Goal: Task Accomplishment & Management: Manage account settings

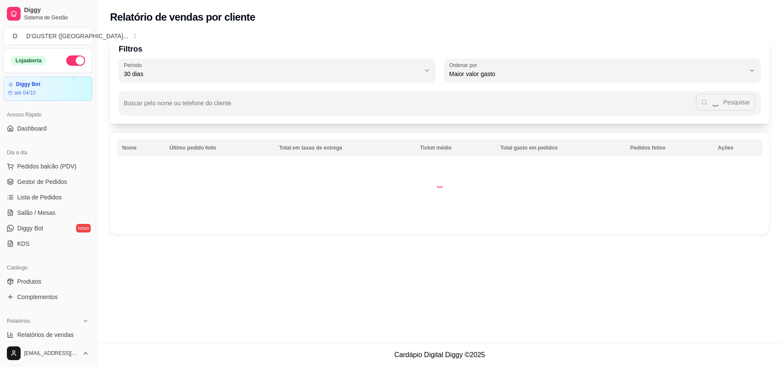
select select "30"
select select "HIGHEST_TOTAL_SPENT_WITH_ORDERS"
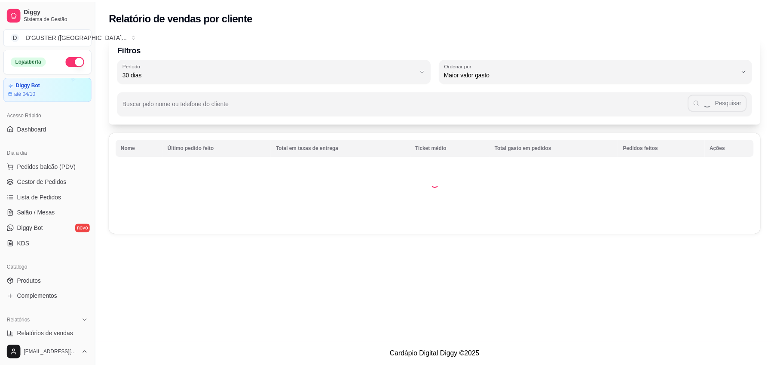
scroll to position [172, 0]
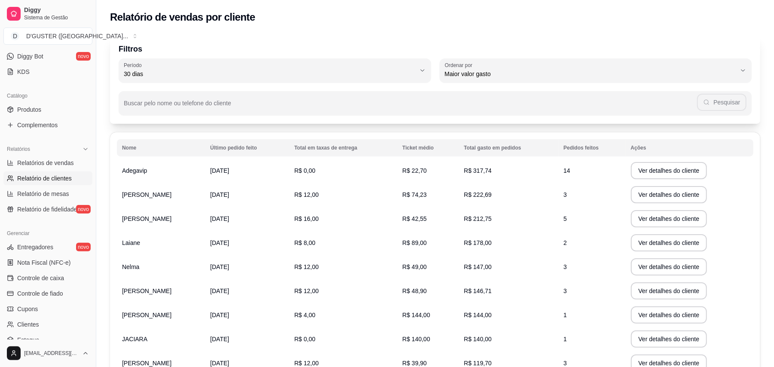
click at [42, 194] on span "Relatório de mesas" at bounding box center [43, 194] width 52 height 9
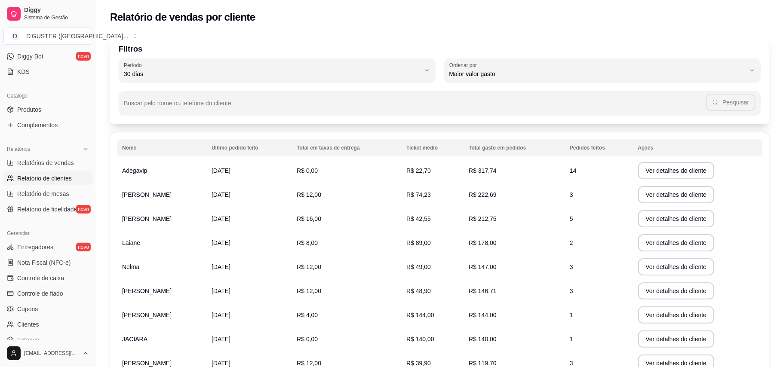
select select "TOTAL_OF_ORDERS"
select select "7"
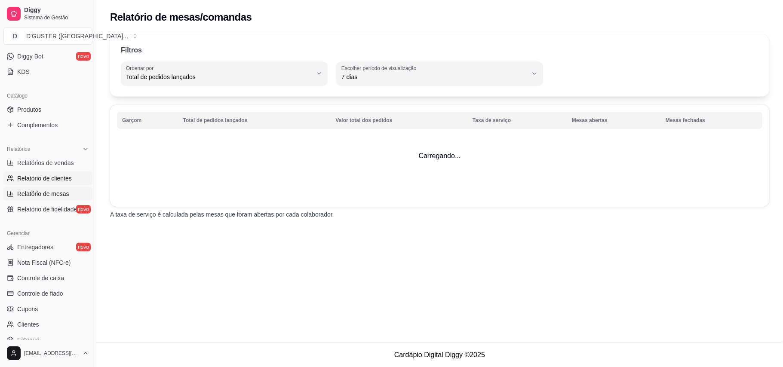
click at [53, 181] on span "Relatório de clientes" at bounding box center [44, 178] width 55 height 9
select select "30"
select select "HIGHEST_TOTAL_SPENT_WITH_ORDERS"
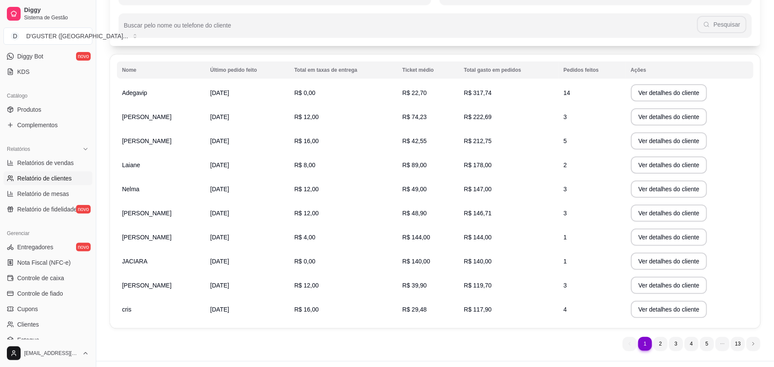
scroll to position [96, 0]
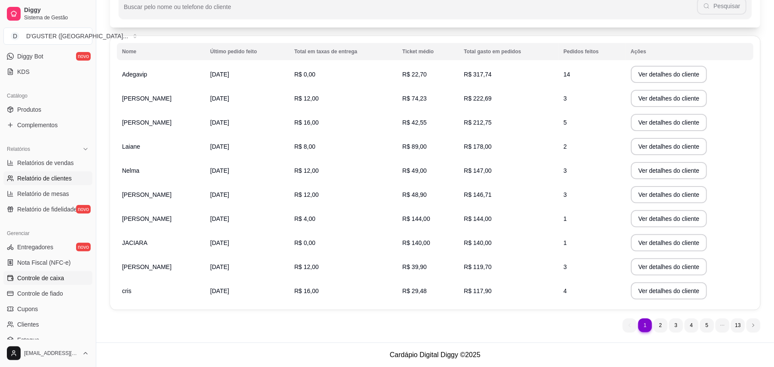
click at [42, 277] on span "Controle de caixa" at bounding box center [40, 278] width 47 height 9
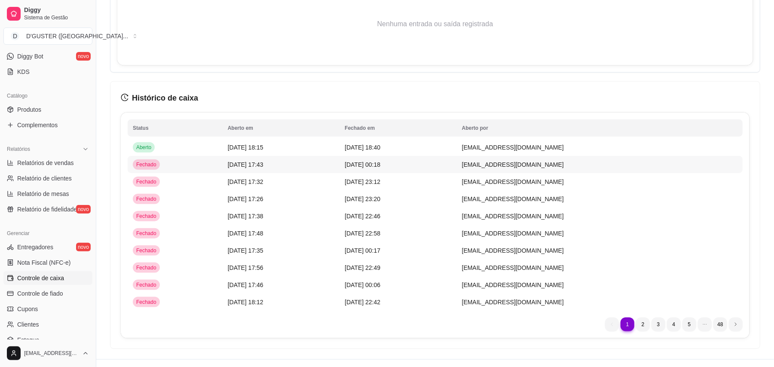
scroll to position [640, 0]
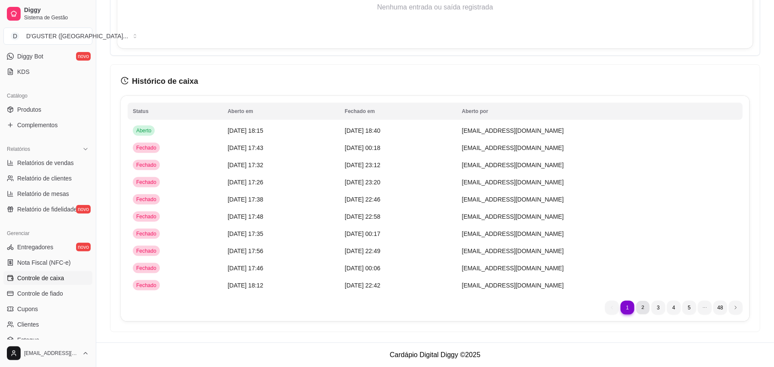
click at [642, 309] on li "2" at bounding box center [642, 307] width 13 height 13
click at [627, 307] on li "1" at bounding box center [627, 307] width 13 height 13
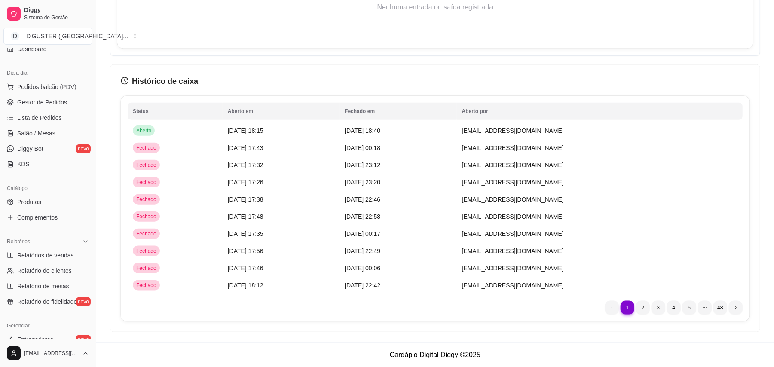
scroll to position [22, 0]
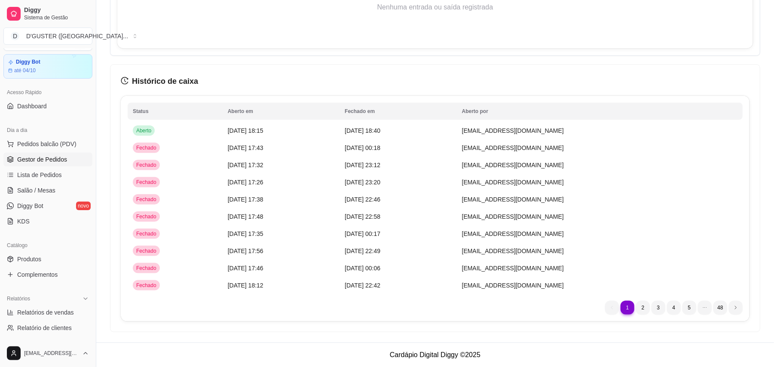
click at [49, 160] on span "Gestor de Pedidos" at bounding box center [42, 159] width 50 height 9
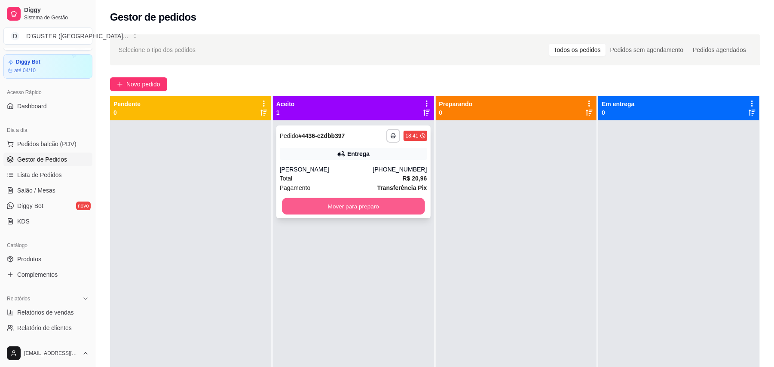
click at [349, 211] on button "Mover para preparo" at bounding box center [353, 206] width 143 height 17
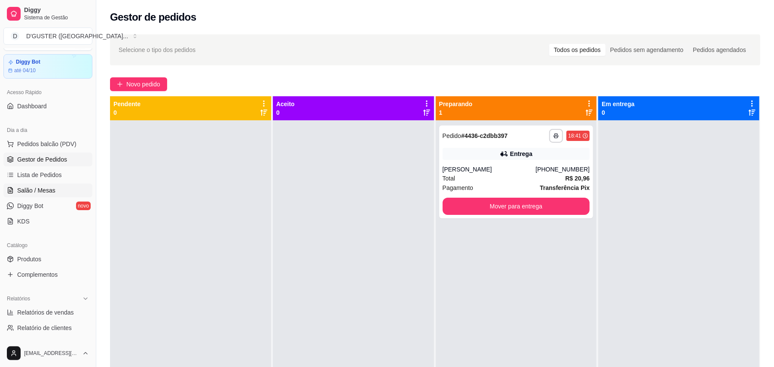
click at [46, 188] on span "Salão / Mesas" at bounding box center [36, 190] width 38 height 9
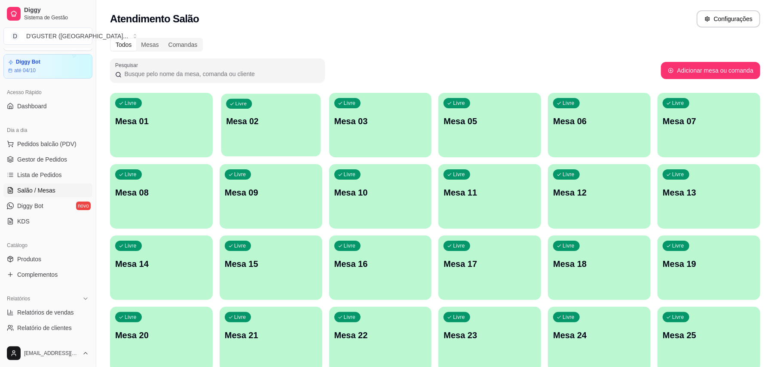
click at [274, 119] on p "Mesa 02" at bounding box center [270, 122] width 89 height 12
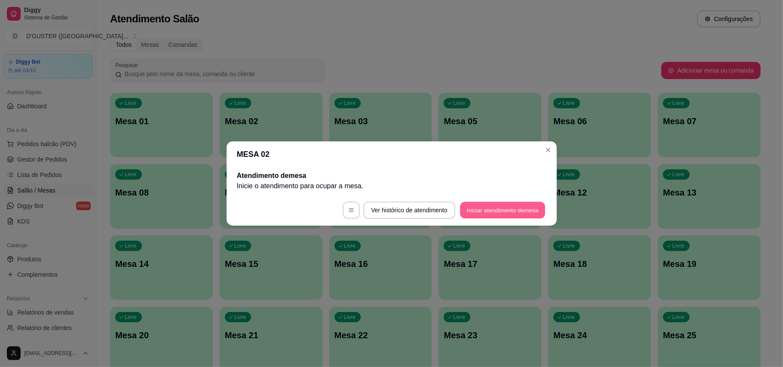
click at [504, 212] on button "Iniciar atendimento de mesa" at bounding box center [502, 210] width 85 height 17
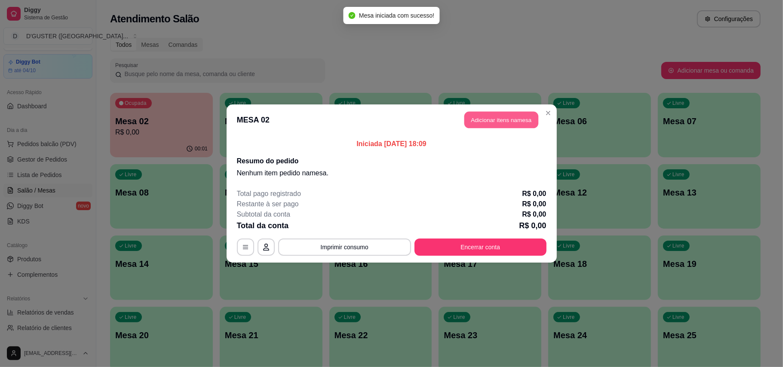
click at [503, 128] on button "Adicionar itens na mesa" at bounding box center [501, 120] width 74 height 17
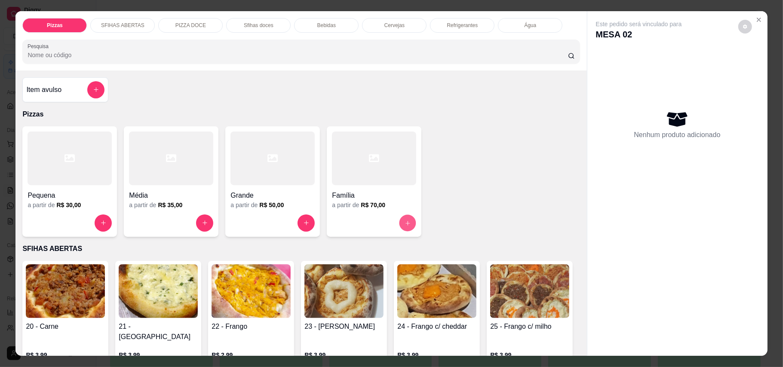
click at [406, 225] on icon "increase-product-quantity" at bounding box center [407, 223] width 6 height 6
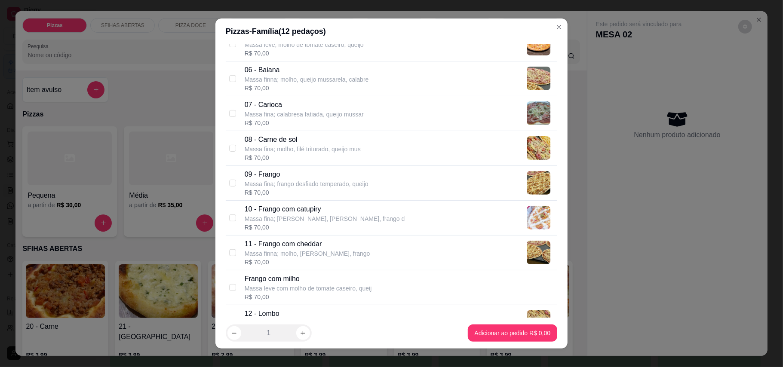
scroll to position [286, 0]
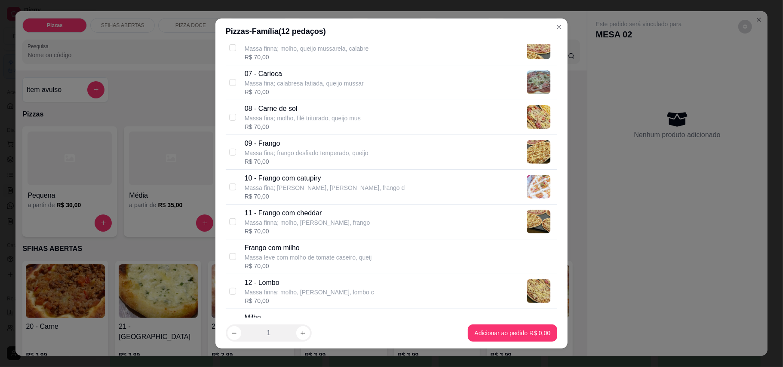
click at [413, 113] on div "08 - Carne de sol Massa fina; molho, filé triturado, queijo mus R$ 70,00" at bounding box center [399, 118] width 309 height 28
checkbox input "true"
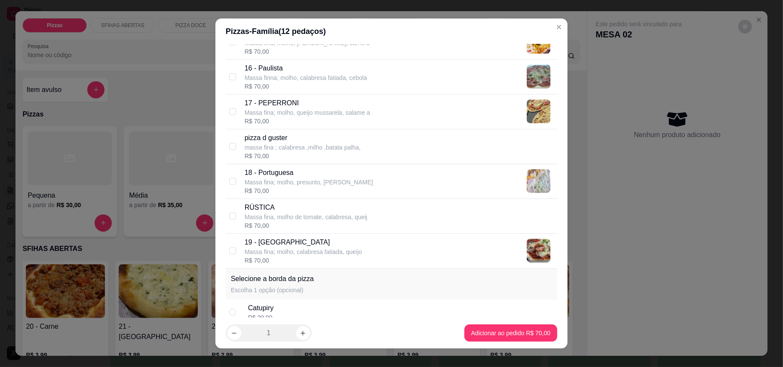
scroll to position [688, 0]
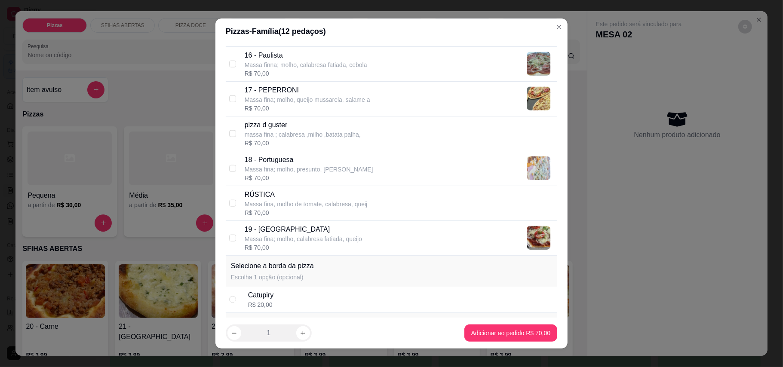
click at [380, 166] on div "18 - Portuguesa Massa fina; molho, [GEOGRAPHIC_DATA], queijo mussarela R$ 70,00" at bounding box center [399, 169] width 309 height 28
checkbox input "true"
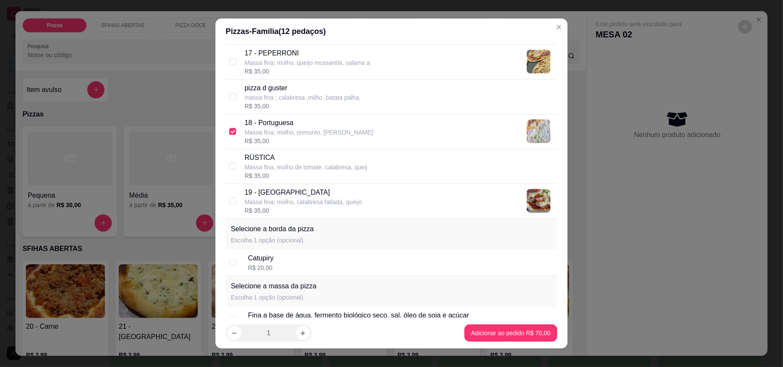
scroll to position [745, 0]
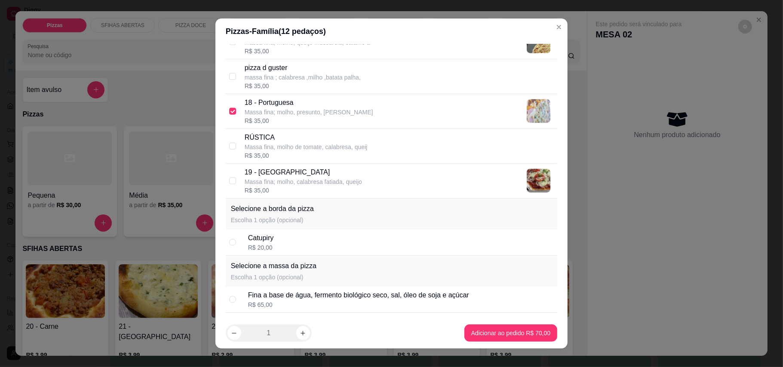
click at [406, 182] on div "19 - Toscana Massa fina; molho, calabresa fatiada, queijo R$ 35,00" at bounding box center [399, 181] width 309 height 28
checkbox input "true"
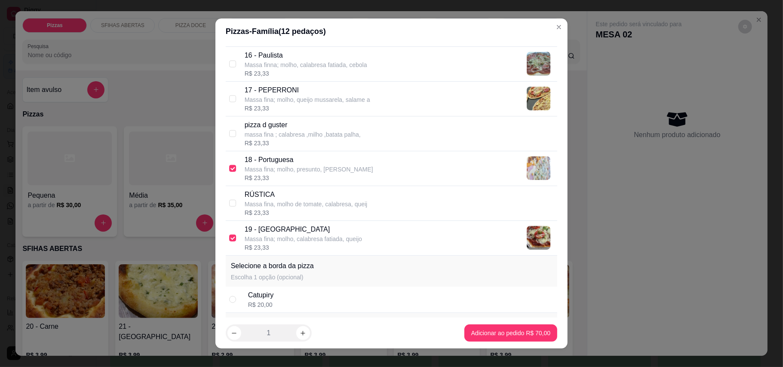
scroll to position [630, 0]
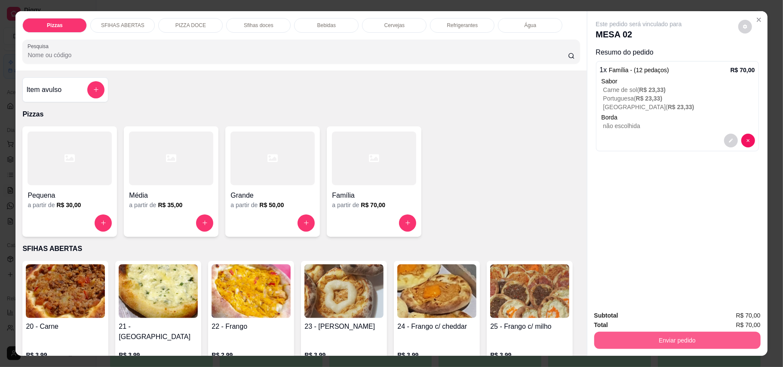
click at [640, 340] on button "Enviar pedido" at bounding box center [677, 340] width 166 height 17
click at [736, 321] on button "Enviar pedido" at bounding box center [736, 320] width 47 height 16
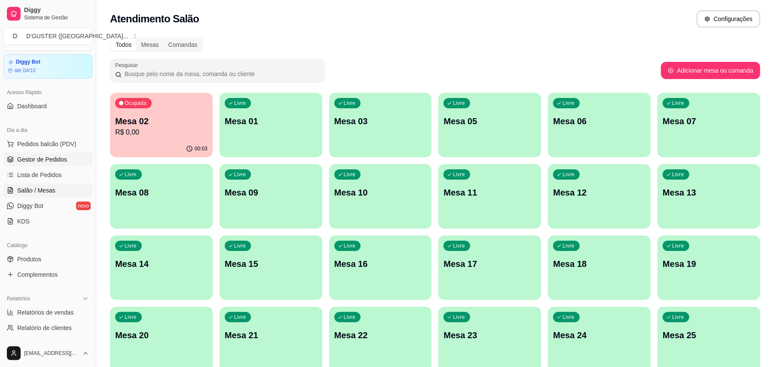
click at [60, 159] on span "Gestor de Pedidos" at bounding box center [42, 159] width 50 height 9
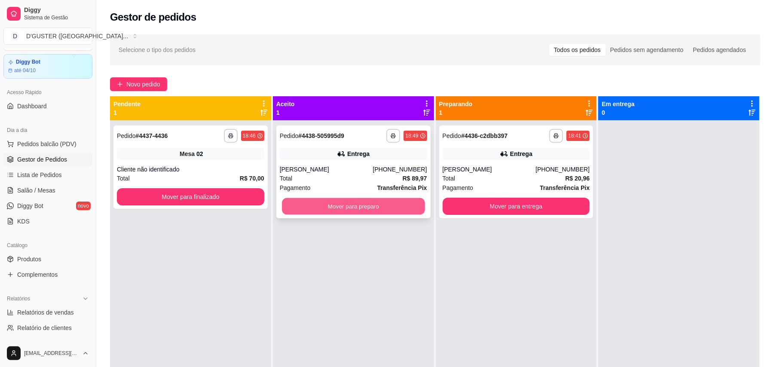
click at [330, 209] on button "Mover para preparo" at bounding box center [353, 206] width 143 height 17
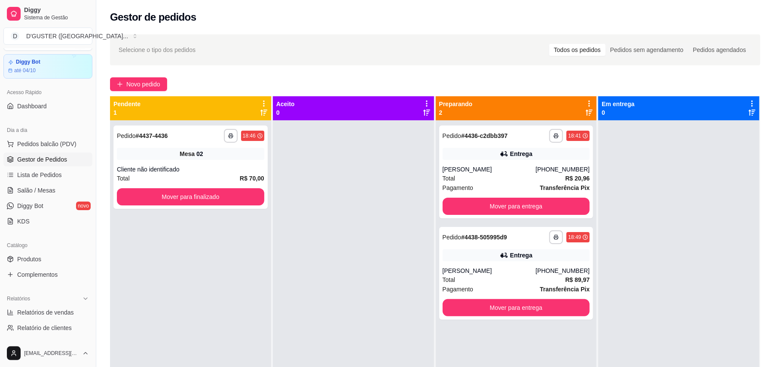
click at [341, 267] on div at bounding box center [353, 303] width 161 height 367
click at [535, 206] on button "Mover para entrega" at bounding box center [516, 206] width 147 height 17
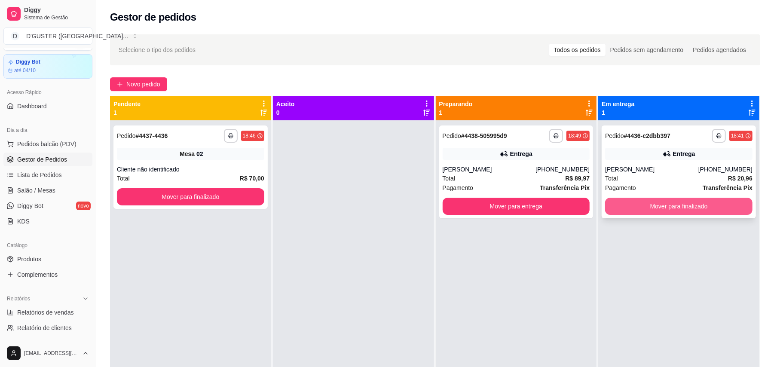
click at [694, 205] on button "Mover para finalizado" at bounding box center [678, 206] width 147 height 17
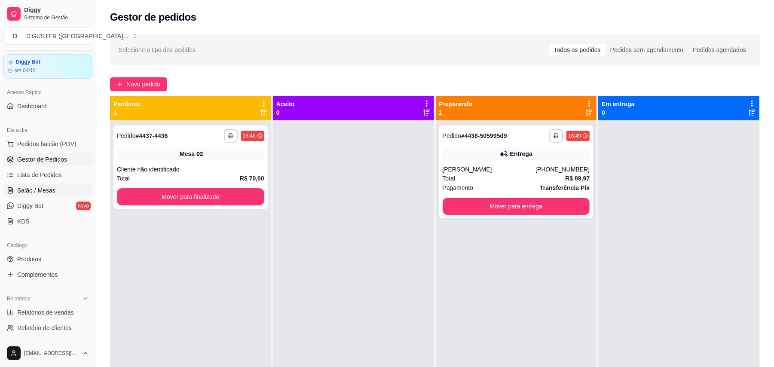
click at [37, 188] on span "Salão / Mesas" at bounding box center [36, 190] width 38 height 9
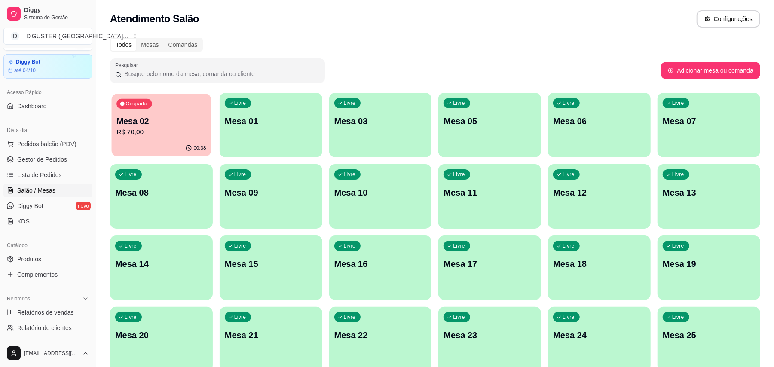
click at [133, 144] on div "00:38" at bounding box center [162, 148] width 100 height 16
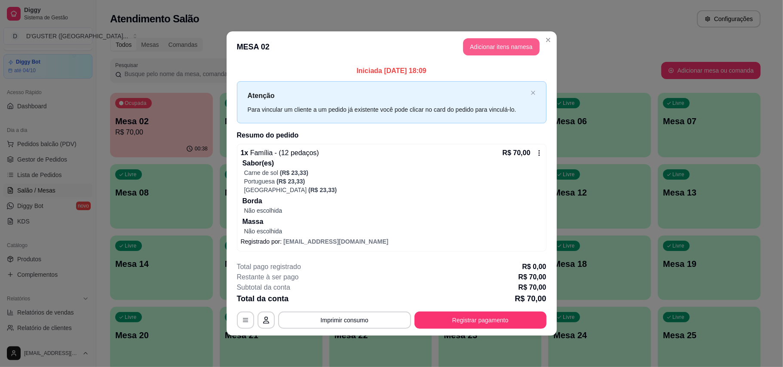
click at [516, 43] on button "Adicionar itens na mesa" at bounding box center [501, 46] width 76 height 17
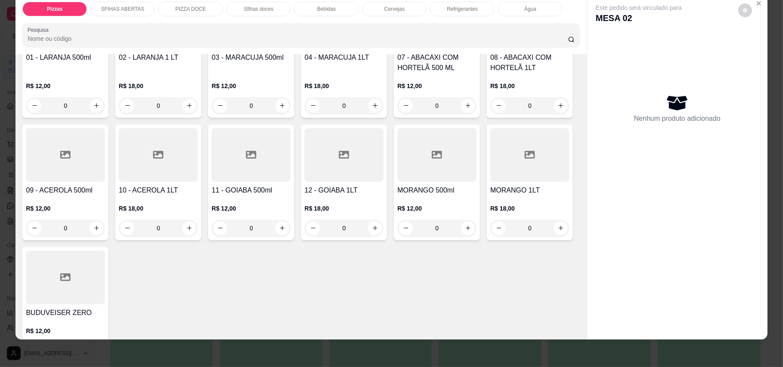
scroll to position [1203, 0]
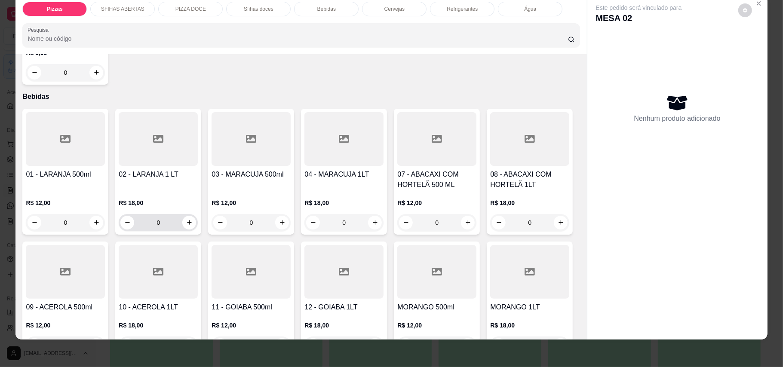
click at [179, 231] on div "0" at bounding box center [158, 222] width 76 height 17
click at [182, 229] on button "increase-product-quantity" at bounding box center [189, 223] width 14 height 14
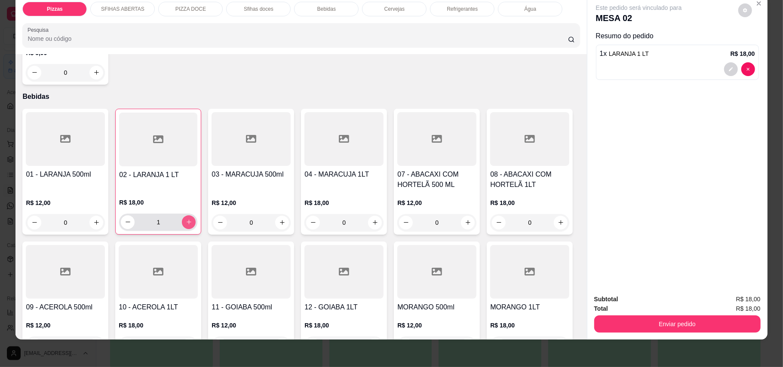
type input "1"
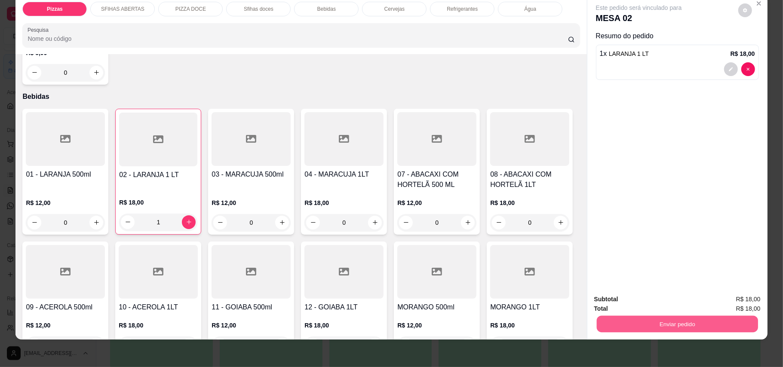
click at [714, 327] on button "Enviar pedido" at bounding box center [676, 324] width 161 height 17
click at [748, 305] on button "Enviar pedido" at bounding box center [736, 303] width 47 height 16
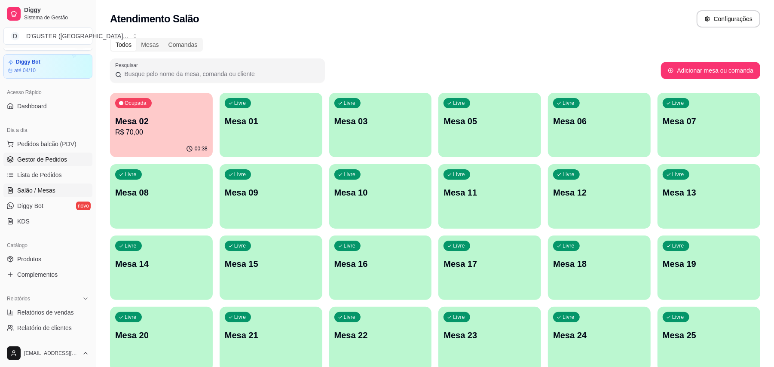
click at [54, 165] on link "Gestor de Pedidos" at bounding box center [47, 160] width 89 height 14
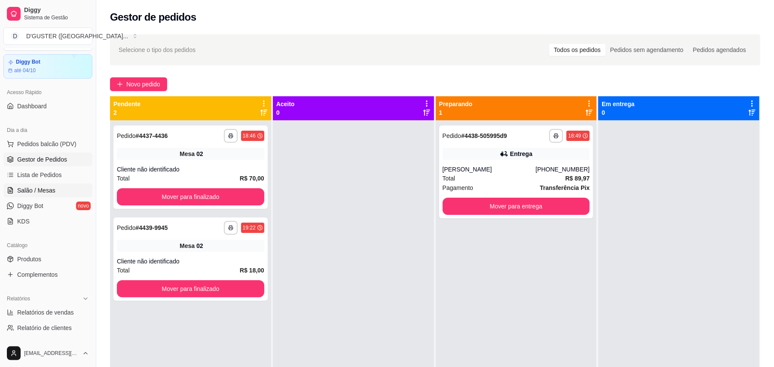
click at [28, 192] on span "Salão / Mesas" at bounding box center [36, 190] width 38 height 9
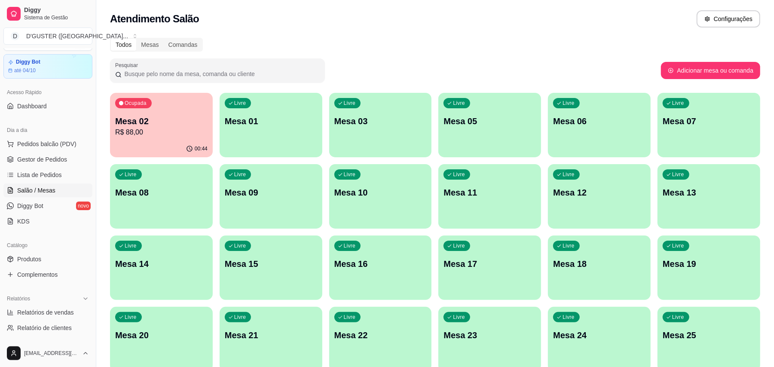
click at [152, 126] on p "Mesa 02" at bounding box center [161, 121] width 92 height 12
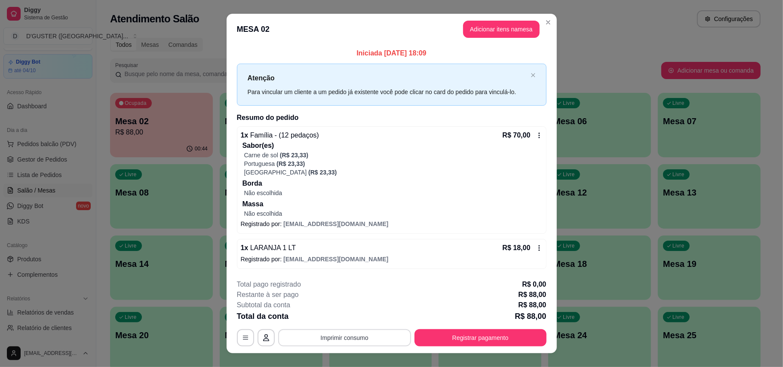
click at [383, 333] on button "Imprimir consumo" at bounding box center [344, 337] width 133 height 17
click at [336, 282] on button "IMPRESSORA" at bounding box center [342, 283] width 60 height 13
click at [506, 337] on button "Registrar pagamento" at bounding box center [480, 337] width 128 height 17
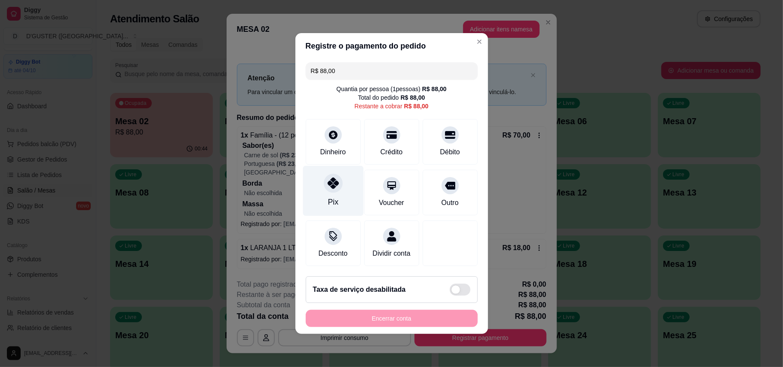
click at [328, 177] on icon at bounding box center [332, 182] width 11 height 11
type input "R$ 0,00"
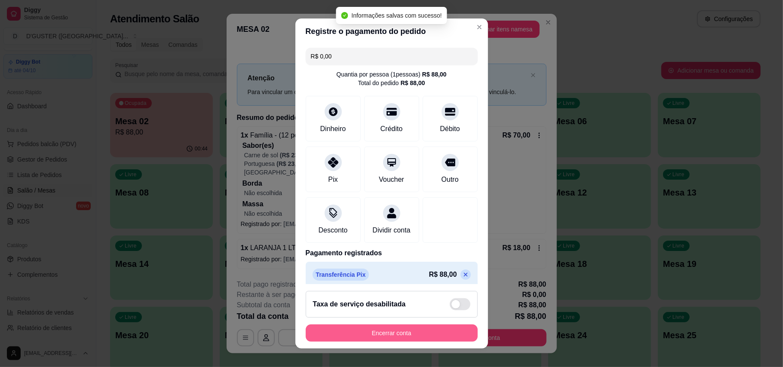
click at [449, 324] on div "Encerrar conta" at bounding box center [392, 332] width 172 height 17
click at [410, 335] on button "Encerrar conta" at bounding box center [392, 332] width 172 height 17
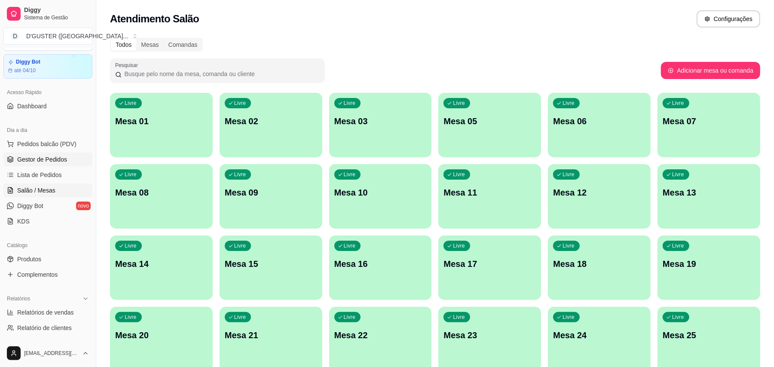
click at [46, 156] on span "Gestor de Pedidos" at bounding box center [42, 159] width 50 height 9
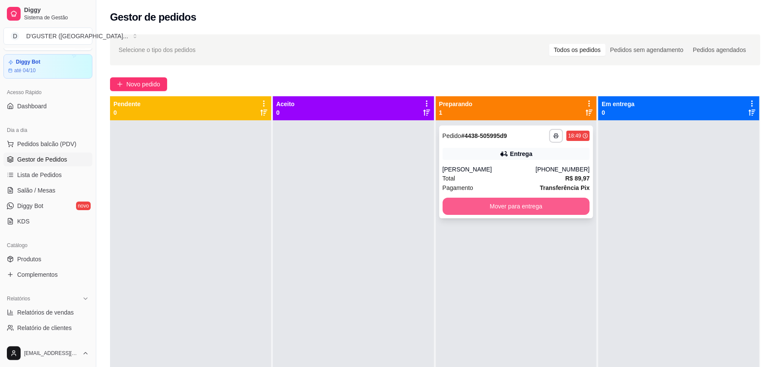
click at [550, 210] on button "Mover para entrega" at bounding box center [516, 206] width 147 height 17
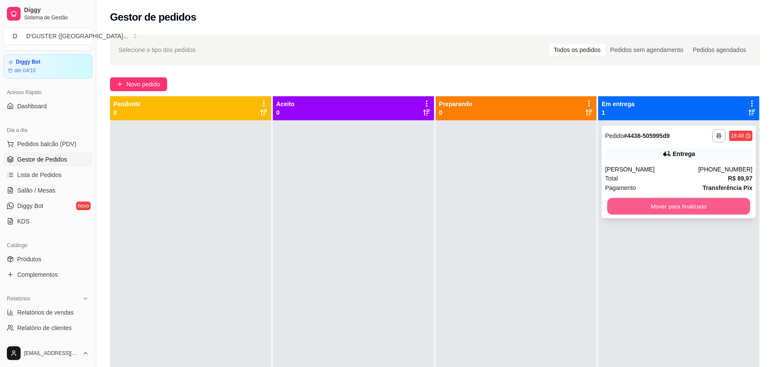
click at [679, 208] on button "Mover para finalizado" at bounding box center [678, 206] width 143 height 17
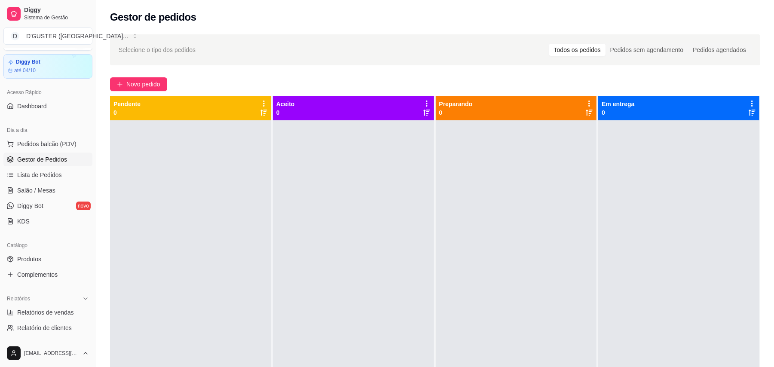
click at [41, 183] on ul "Pedidos balcão (PDV) Gestor de Pedidos Lista de Pedidos Salão / Mesas Diggy Bot…" at bounding box center [47, 182] width 89 height 91
click at [42, 189] on span "Salão / Mesas" at bounding box center [36, 190] width 38 height 9
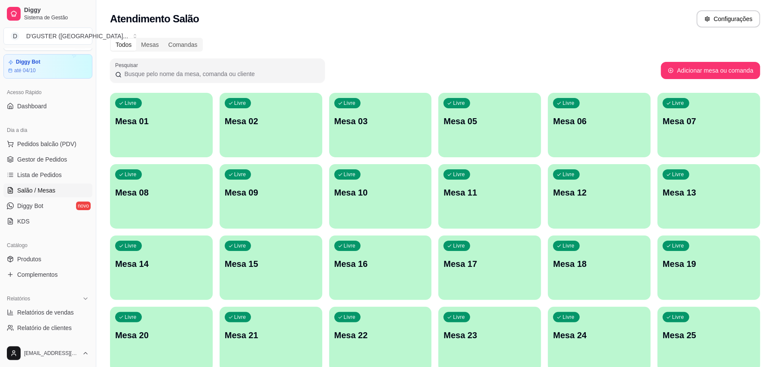
click at [283, 193] on p "Mesa 09" at bounding box center [271, 193] width 92 height 12
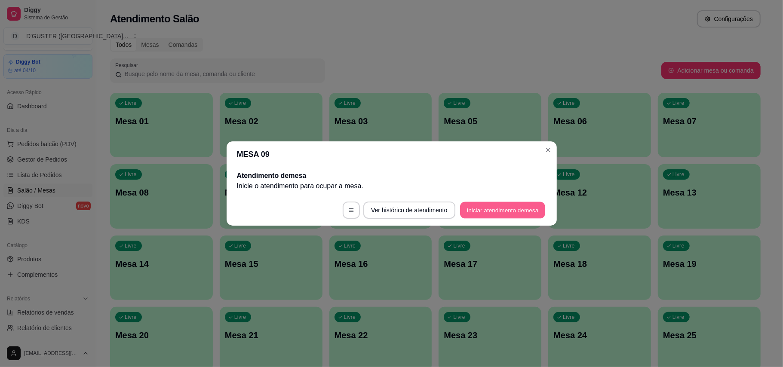
click at [508, 208] on button "Iniciar atendimento de mesa" at bounding box center [502, 210] width 85 height 17
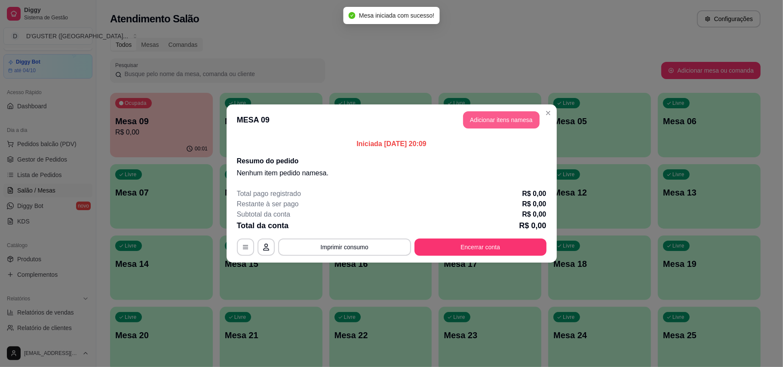
click at [511, 118] on button "Adicionar itens na mesa" at bounding box center [501, 119] width 76 height 17
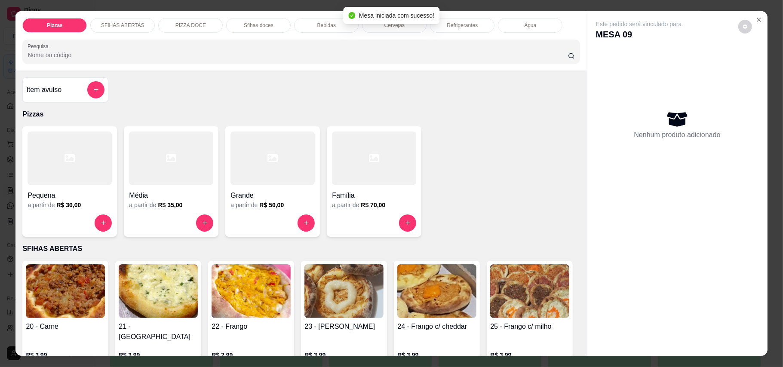
click at [360, 182] on div at bounding box center [374, 159] width 84 height 54
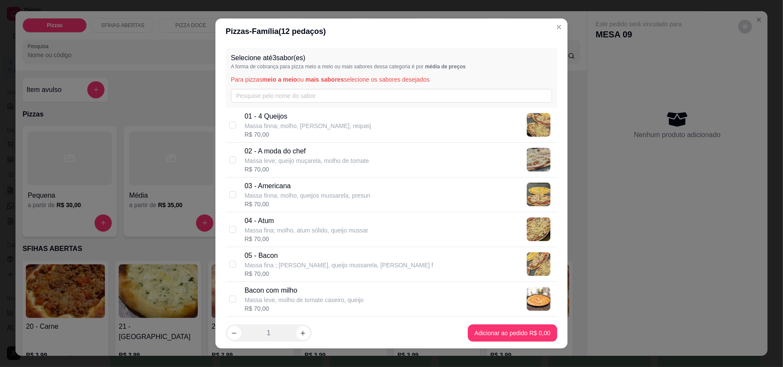
click at [228, 119] on div "01 - 4 Queijos Massa finna; molho, queijo mussarela, requeij R$ 70,00" at bounding box center [391, 125] width 331 height 35
checkbox input "true"
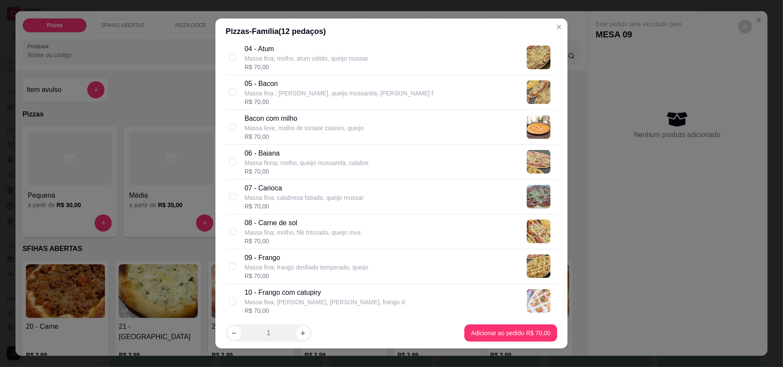
scroll to position [229, 0]
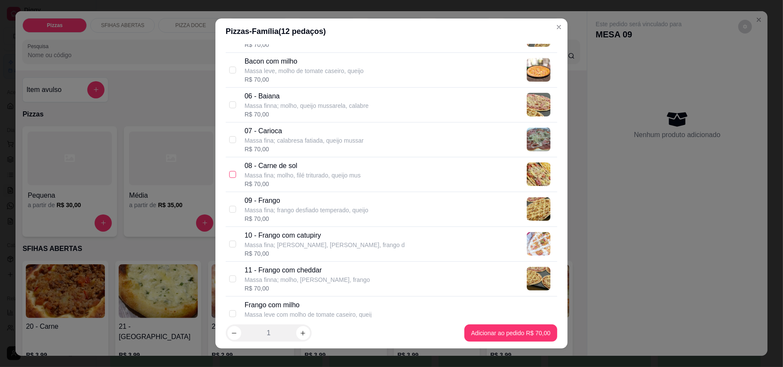
click at [229, 177] on input "checkbox" at bounding box center [232, 174] width 7 height 7
checkbox input "true"
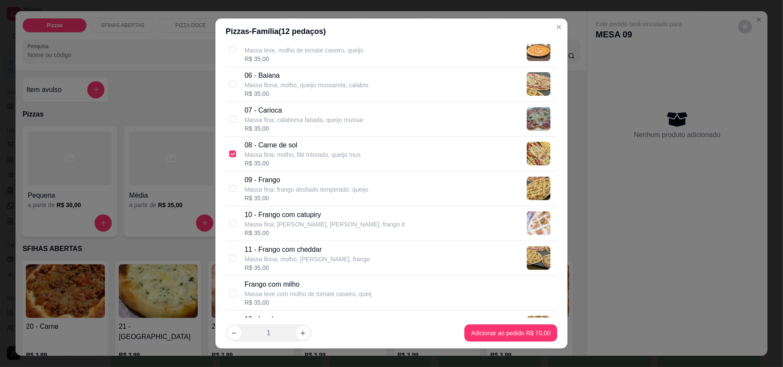
scroll to position [286, 0]
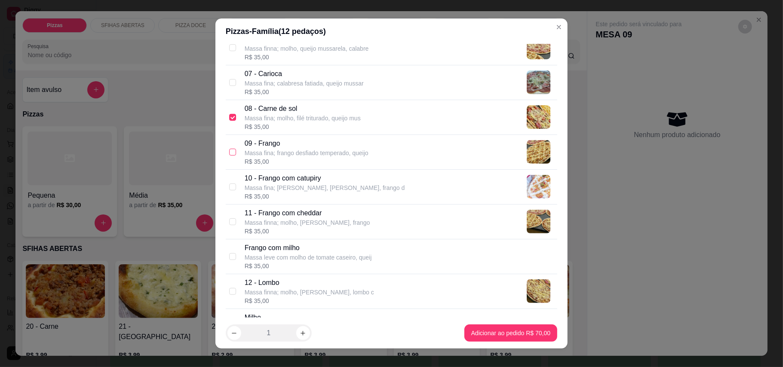
click at [229, 155] on input "checkbox" at bounding box center [232, 152] width 7 height 7
checkbox input "true"
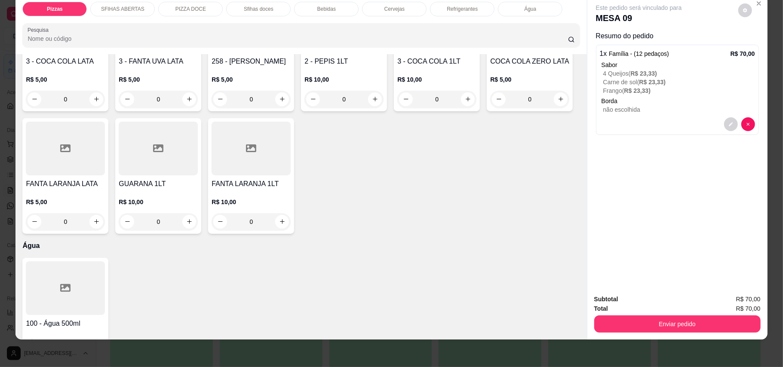
scroll to position [2005, 0]
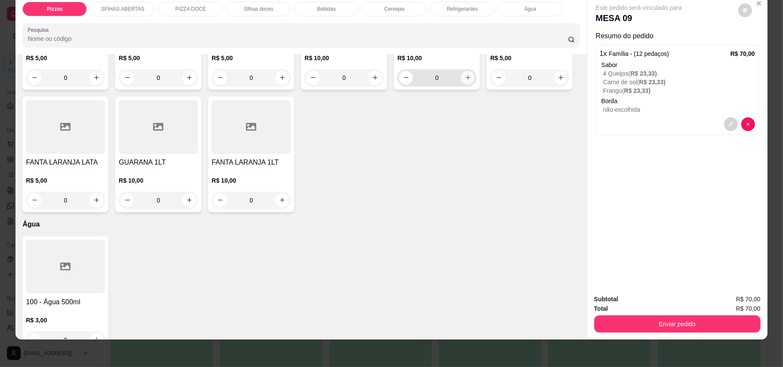
click at [465, 81] on icon "increase-product-quantity" at bounding box center [468, 77] width 6 height 6
type input "1"
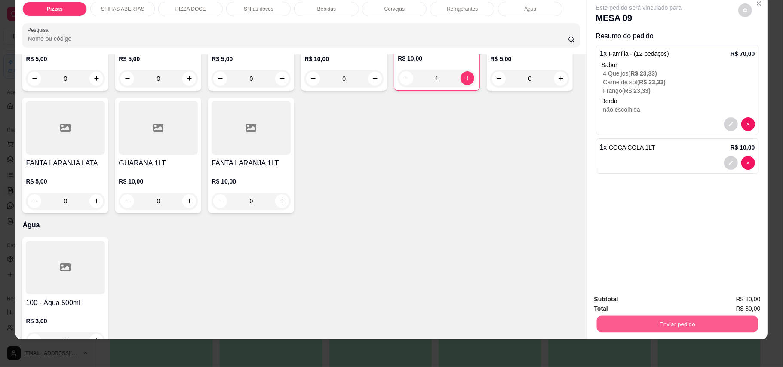
click at [693, 327] on button "Enviar pedido" at bounding box center [676, 324] width 161 height 17
click at [734, 303] on button "Enviar pedido" at bounding box center [737, 303] width 49 height 16
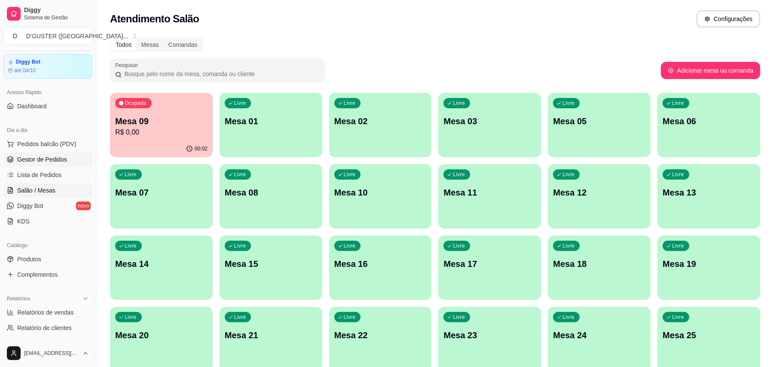
click at [56, 161] on span "Gestor de Pedidos" at bounding box center [42, 159] width 50 height 9
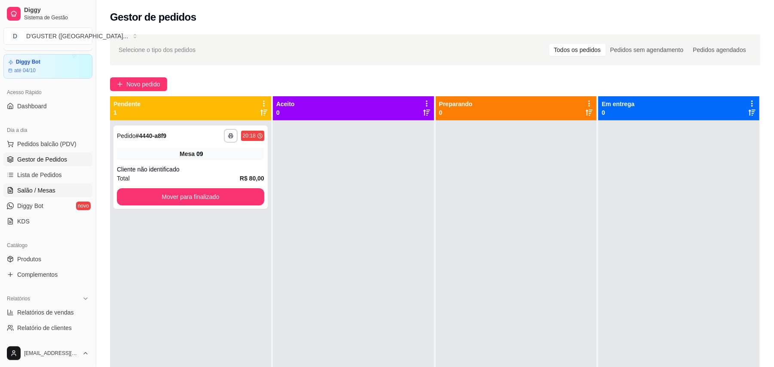
click at [45, 184] on link "Salão / Mesas" at bounding box center [47, 191] width 89 height 14
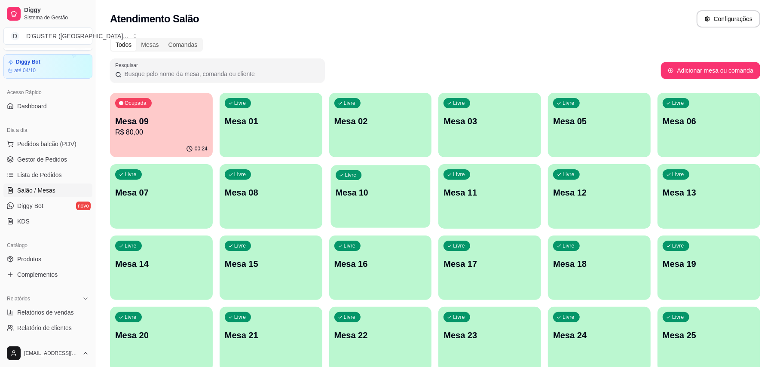
click at [371, 205] on div "Livre Mesa 10" at bounding box center [380, 191] width 100 height 52
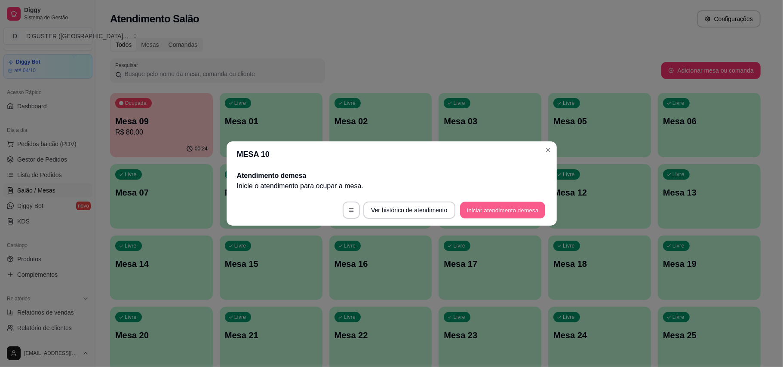
click at [516, 215] on button "Iniciar atendimento de mesa" at bounding box center [502, 210] width 85 height 17
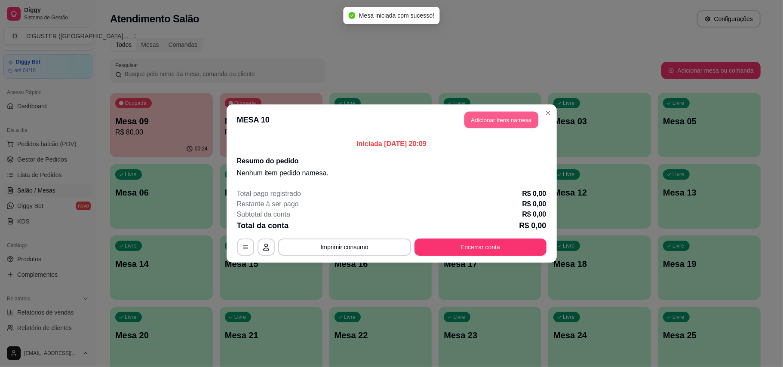
click at [497, 122] on button "Adicionar itens na mesa" at bounding box center [501, 120] width 74 height 17
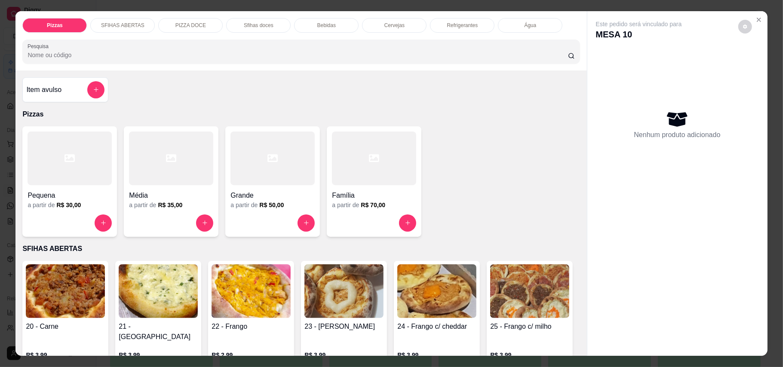
click at [373, 189] on div "Família" at bounding box center [374, 192] width 84 height 15
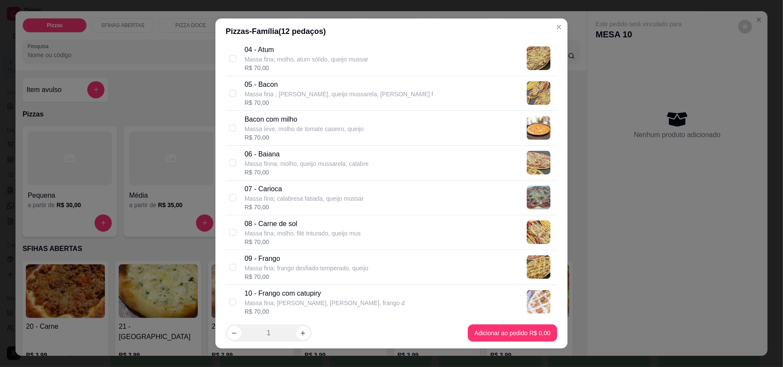
scroll to position [172, 0]
click at [229, 92] on input "checkbox" at bounding box center [232, 92] width 7 height 7
checkbox input "true"
click at [229, 233] on input "checkbox" at bounding box center [232, 231] width 7 height 7
checkbox input "true"
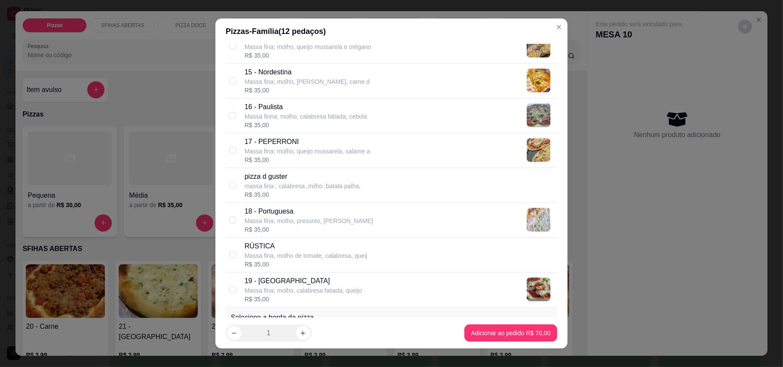
scroll to position [688, 0]
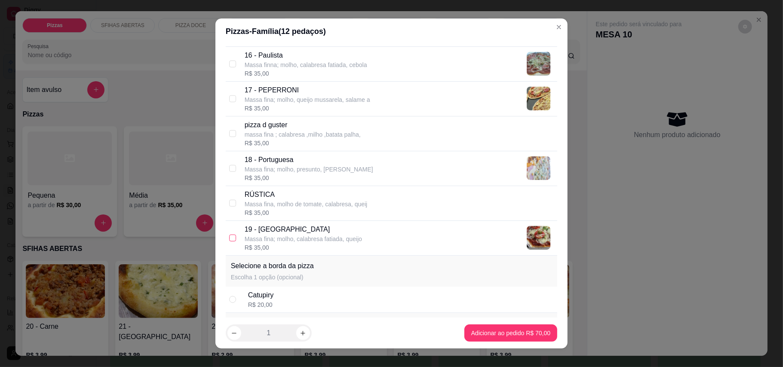
click at [229, 241] on input "checkbox" at bounding box center [232, 238] width 7 height 7
checkbox input "true"
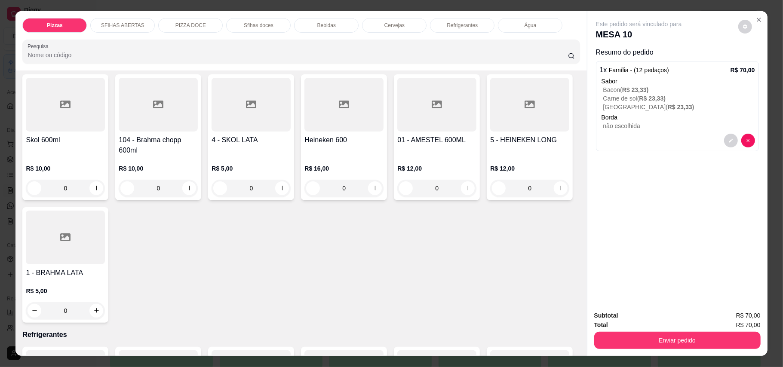
scroll to position [1661, 0]
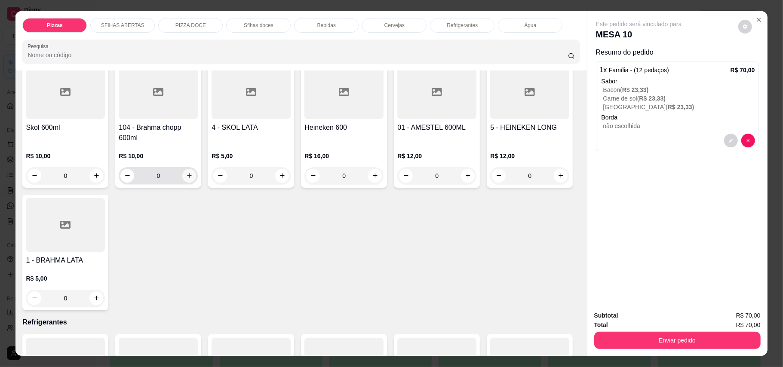
click at [187, 179] on icon "increase-product-quantity" at bounding box center [189, 175] width 6 height 6
click at [187, 179] on icon "increase-product-quantity" at bounding box center [189, 176] width 6 height 6
type input "2"
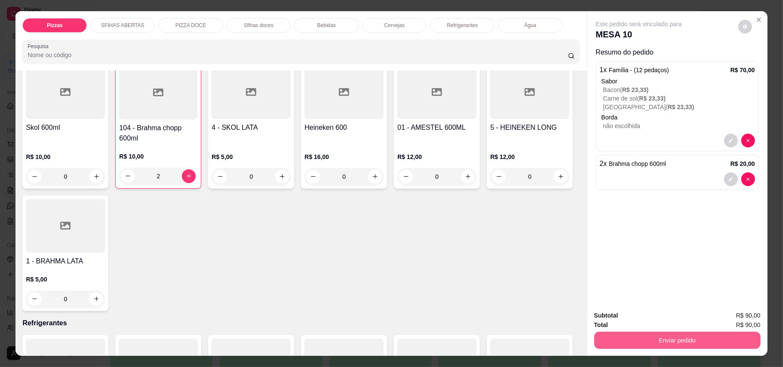
click at [685, 337] on button "Enviar pedido" at bounding box center [677, 340] width 166 height 17
click at [736, 318] on button "Enviar pedido" at bounding box center [737, 320] width 49 height 16
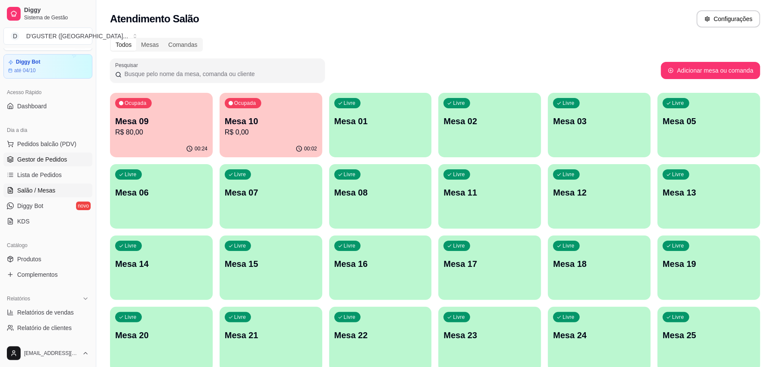
click at [49, 156] on span "Gestor de Pedidos" at bounding box center [42, 159] width 50 height 9
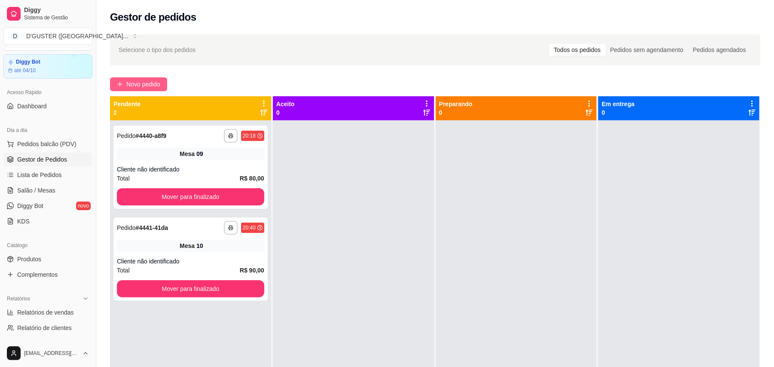
click at [141, 87] on span "Novo pedido" at bounding box center [143, 84] width 34 height 9
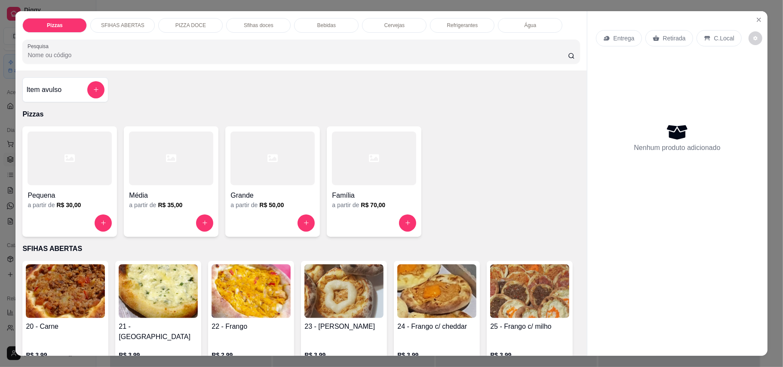
click at [614, 41] on p "Entrega" at bounding box center [623, 38] width 21 height 9
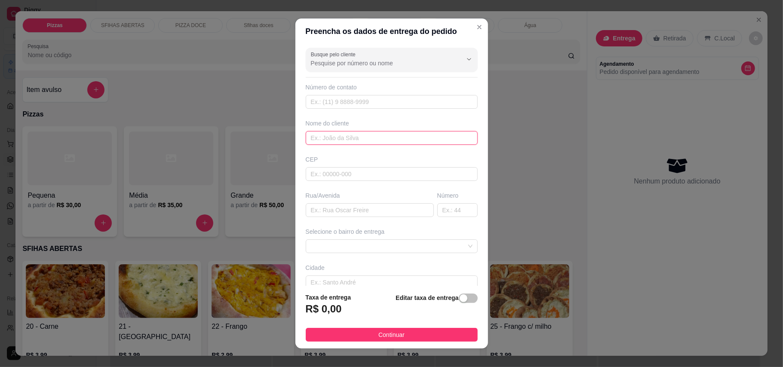
click at [358, 135] on input "text" at bounding box center [392, 138] width 172 height 14
type input "r"
type input "[PERSON_NAME]"
click at [356, 215] on input "text" at bounding box center [370, 210] width 128 height 14
type input "RUA [PERSON_NAME]"
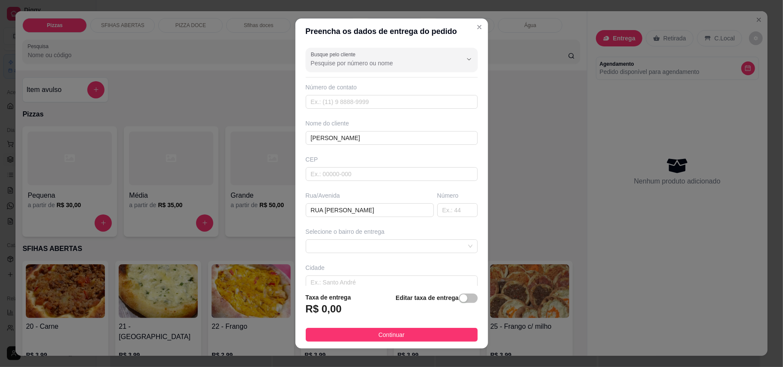
click at [381, 240] on div "Selecione o bairro de entrega" at bounding box center [391, 240] width 175 height 26
click at [384, 248] on span at bounding box center [392, 246] width 162 height 13
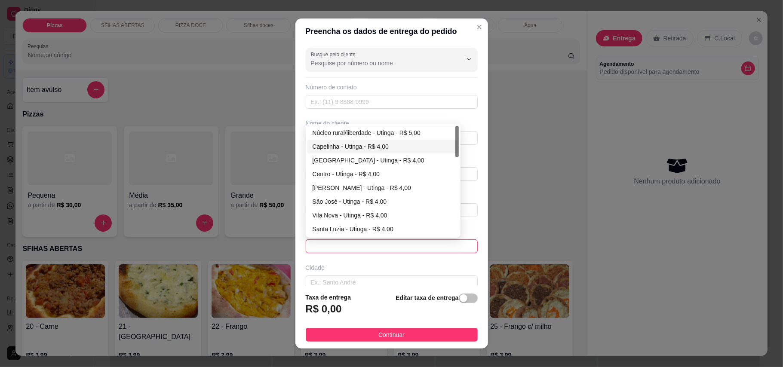
click at [335, 145] on div "Capelinha - Utinga - R$ 4,00" at bounding box center [382, 146] width 141 height 9
type input "Utinga"
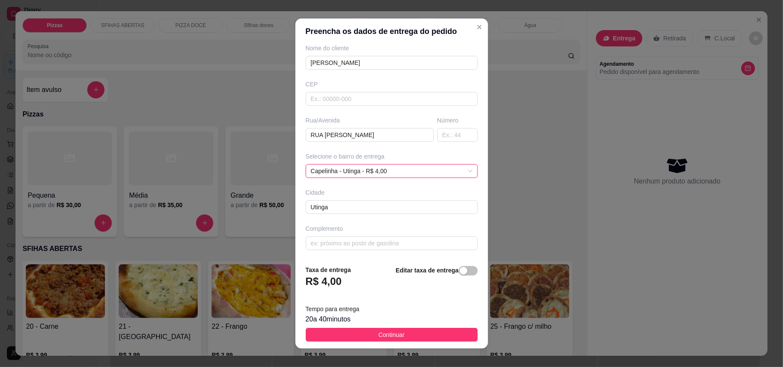
scroll to position [77, 0]
click at [406, 337] on button "Continuar" at bounding box center [392, 335] width 172 height 14
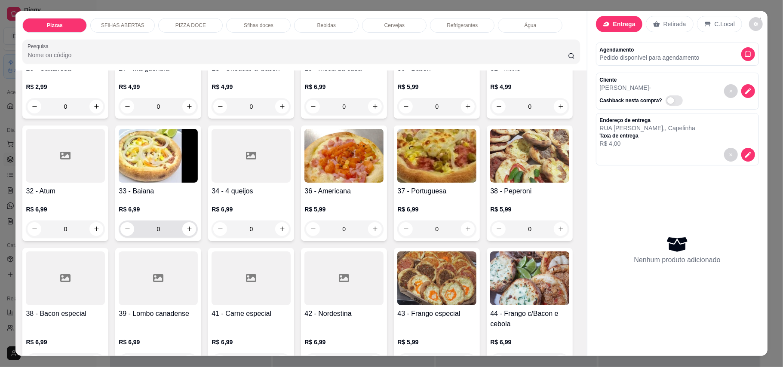
scroll to position [401, 0]
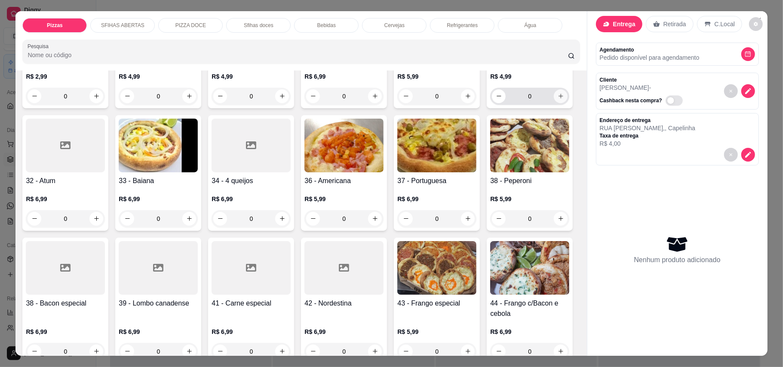
click at [557, 99] on icon "increase-product-quantity" at bounding box center [560, 96] width 6 height 6
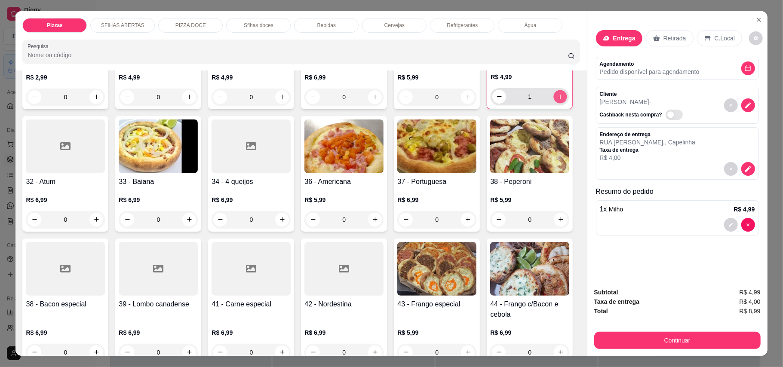
click at [558, 99] on icon "increase-product-quantity" at bounding box center [560, 97] width 4 height 4
type input "2"
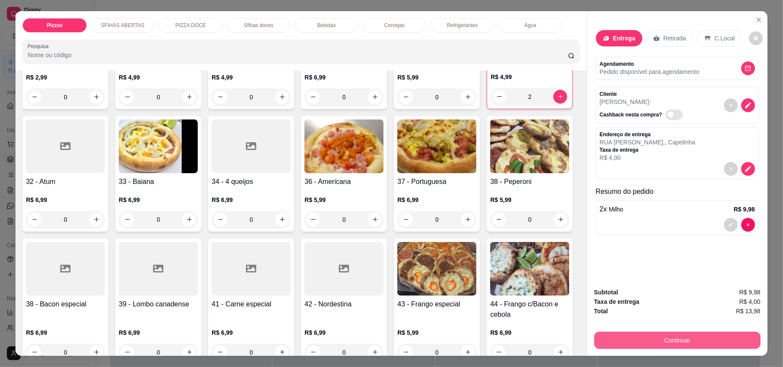
click at [688, 343] on button "Continuar" at bounding box center [677, 340] width 166 height 17
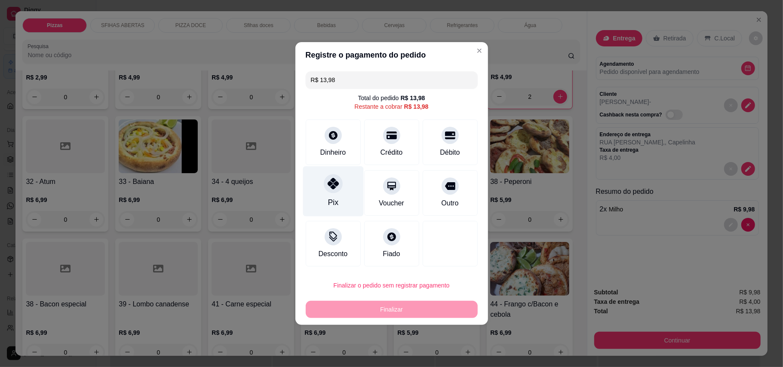
click at [322, 197] on div "Pix" at bounding box center [333, 191] width 61 height 50
type input "R$ 0,00"
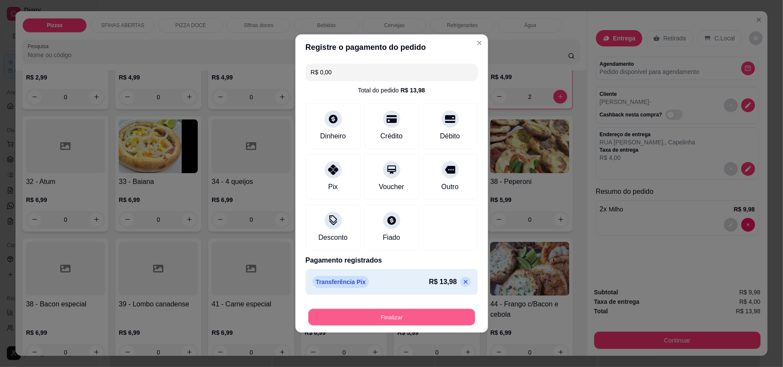
click at [434, 318] on button "Finalizar" at bounding box center [391, 317] width 167 height 17
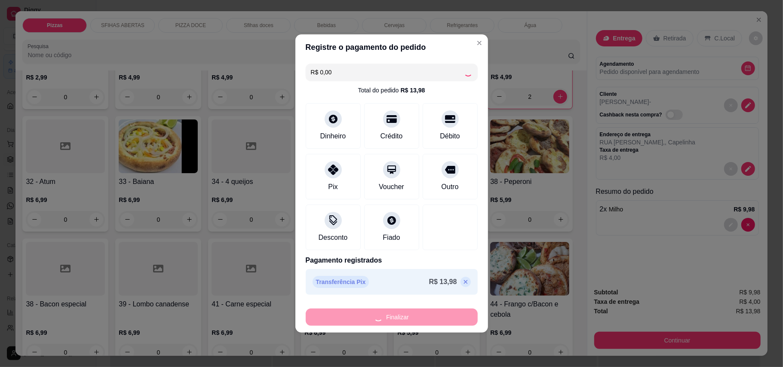
type input "0"
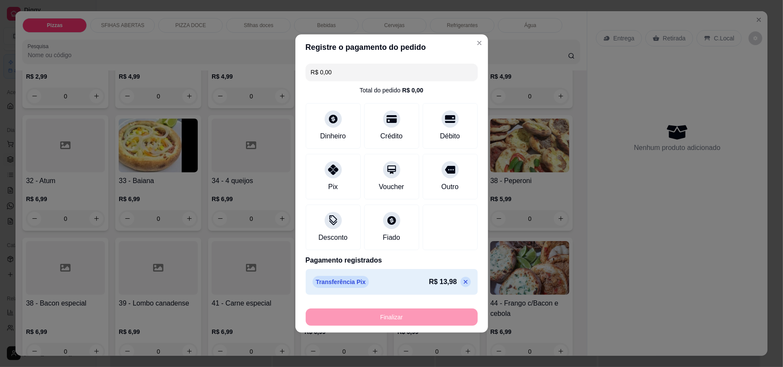
type input "-R$ 13,98"
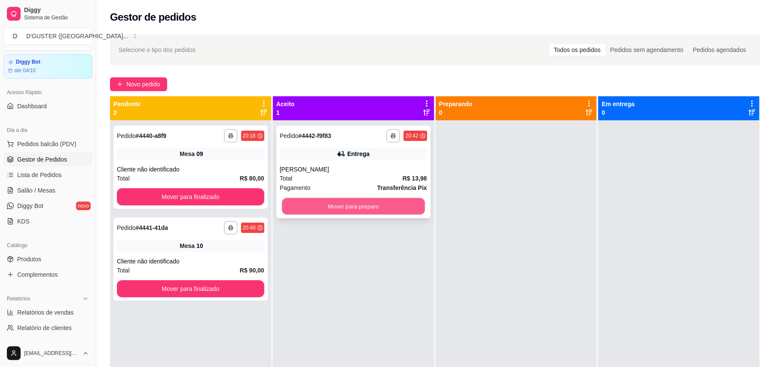
click at [387, 209] on button "Mover para preparo" at bounding box center [353, 206] width 143 height 17
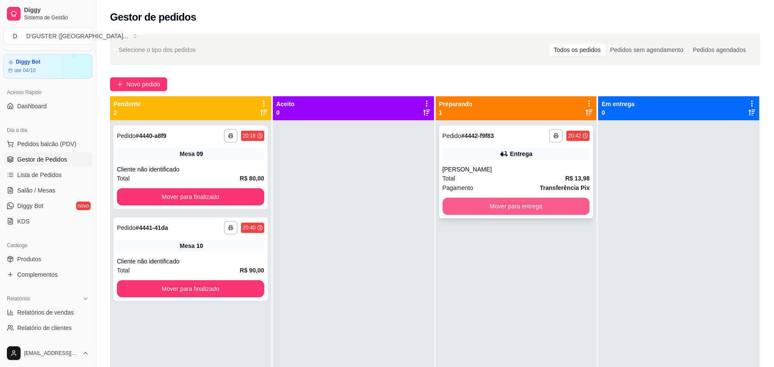
click at [552, 205] on button "Mover para entrega" at bounding box center [516, 206] width 147 height 17
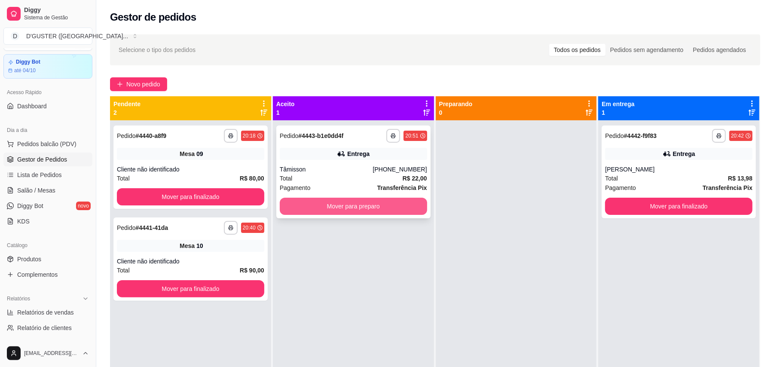
click at [355, 207] on button "Mover para preparo" at bounding box center [353, 206] width 147 height 17
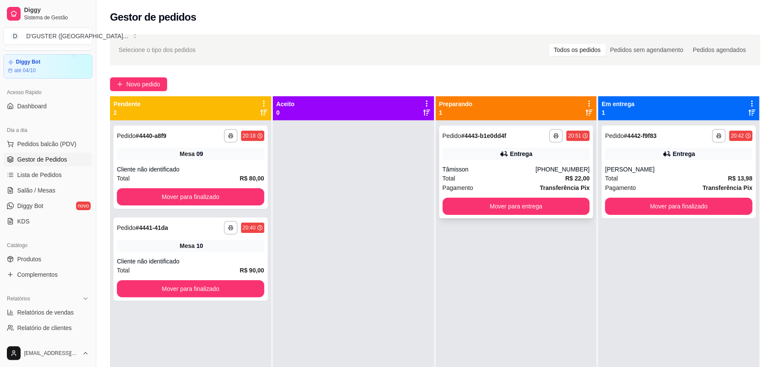
click at [505, 176] on div "Total R$ 22,00" at bounding box center [516, 178] width 147 height 9
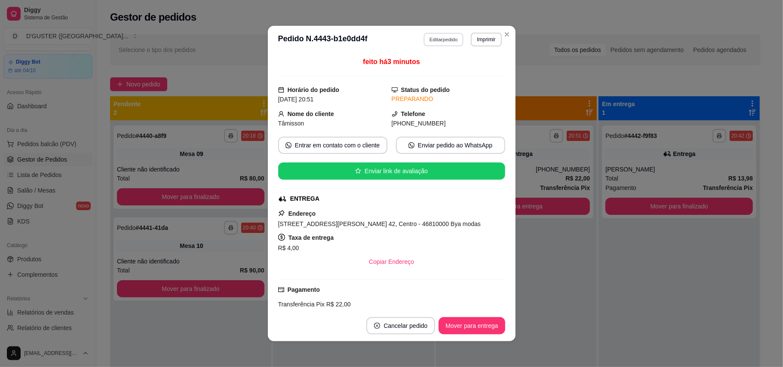
click at [448, 40] on button "Editar pedido" at bounding box center [443, 39] width 40 height 13
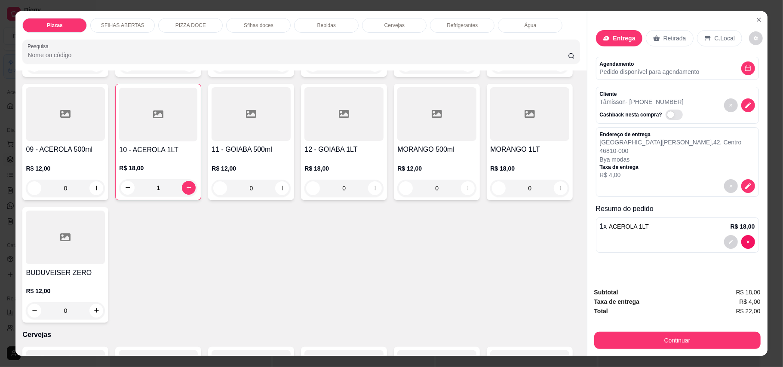
scroll to position [1375, 0]
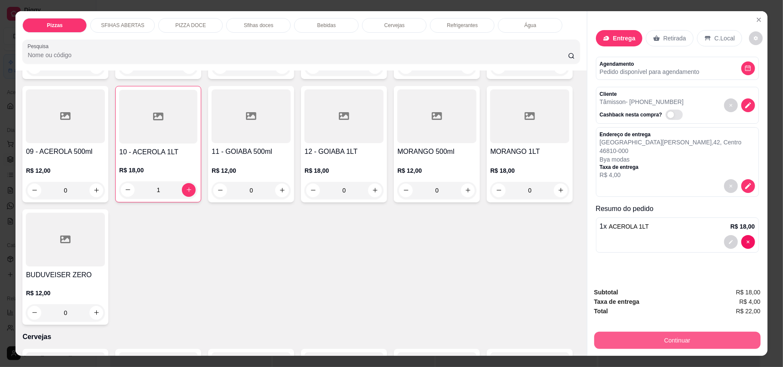
click at [675, 343] on button "Continuar" at bounding box center [677, 340] width 166 height 17
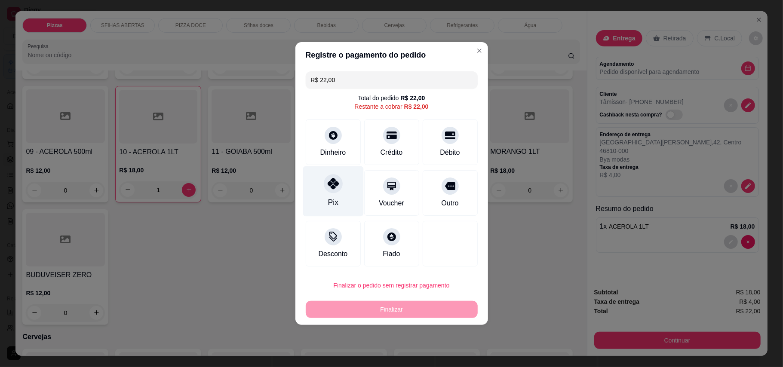
click at [310, 188] on div "Pix" at bounding box center [333, 191] width 61 height 50
type input "R$ 0,00"
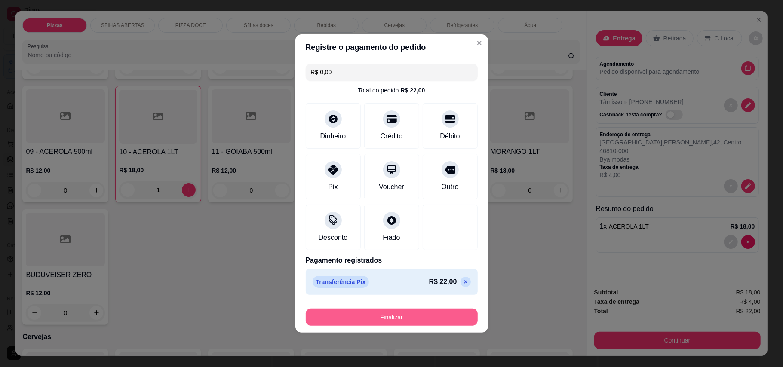
click at [428, 319] on button "Finalizar" at bounding box center [392, 317] width 172 height 17
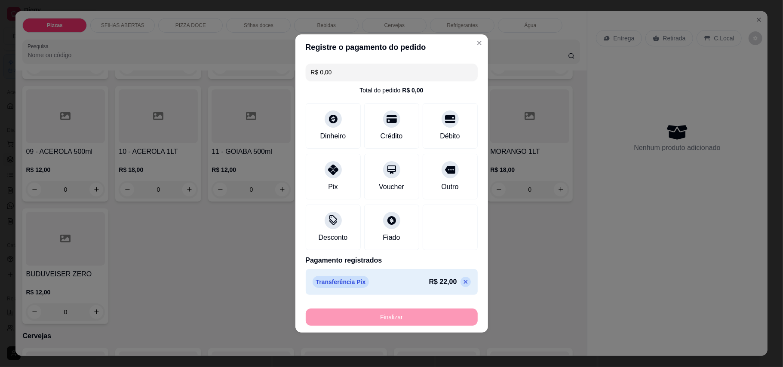
type input "0"
type input "-R$ 22,00"
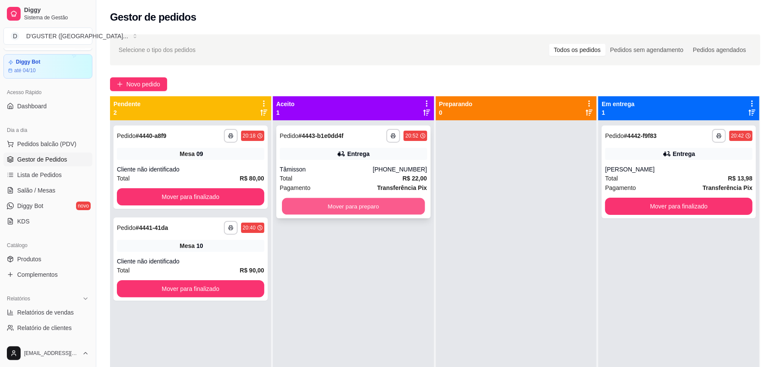
click at [363, 204] on button "Mover para preparo" at bounding box center [353, 206] width 143 height 17
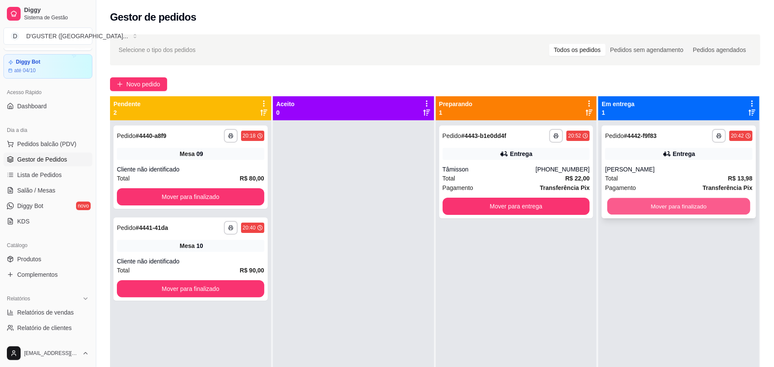
click at [701, 207] on button "Mover para finalizado" at bounding box center [678, 206] width 143 height 17
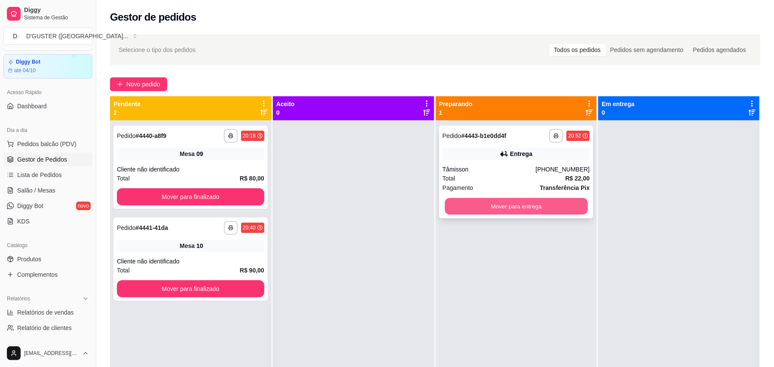
click at [539, 211] on button "Mover para entrega" at bounding box center [516, 206] width 143 height 17
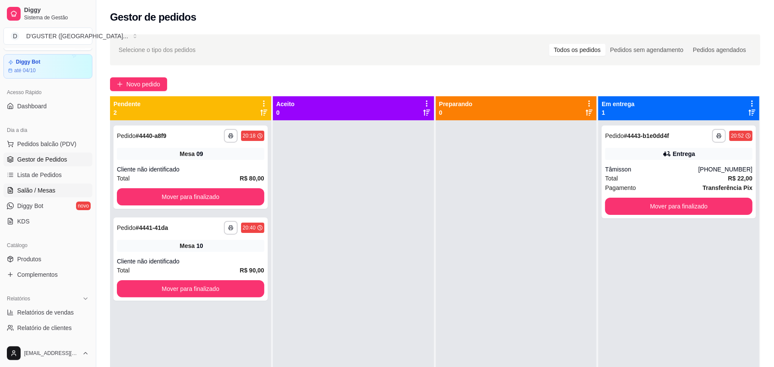
click at [37, 193] on span "Salão / Mesas" at bounding box center [36, 190] width 38 height 9
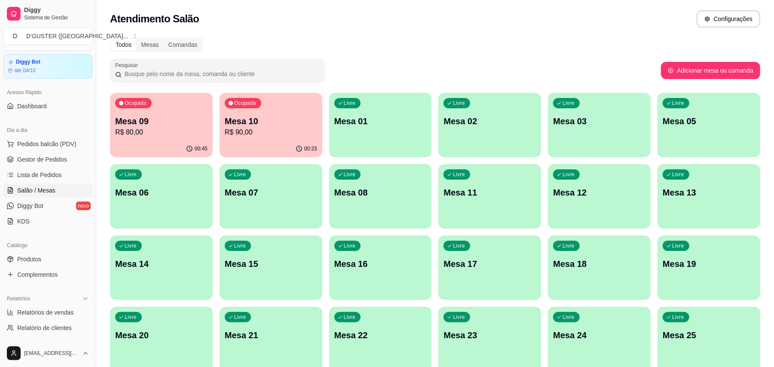
click at [162, 140] on div "Ocupada Mesa 09 R$ 80,00" at bounding box center [161, 117] width 103 height 48
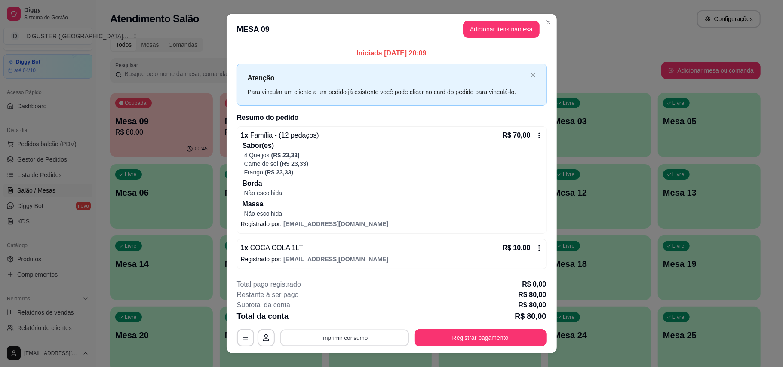
click at [338, 337] on button "Imprimir consumo" at bounding box center [344, 337] width 129 height 17
click at [358, 288] on button "IMPRESSORA" at bounding box center [342, 283] width 60 height 13
click at [507, 343] on button "Registrar pagamento" at bounding box center [480, 337] width 132 height 17
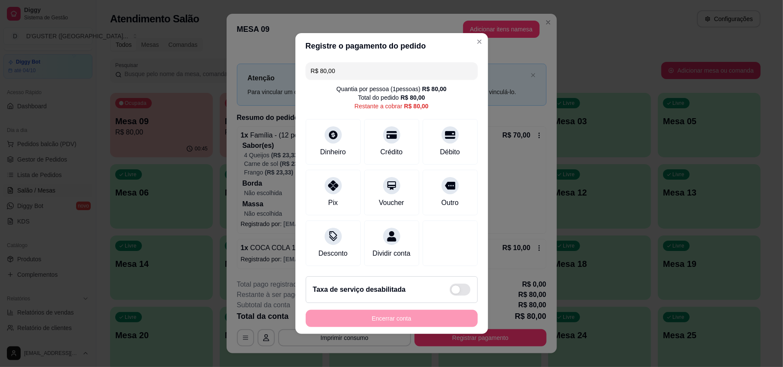
click at [358, 66] on input "R$ 80,00" at bounding box center [392, 70] width 162 height 17
click at [344, 146] on div "Dinheiro" at bounding box center [333, 151] width 28 height 11
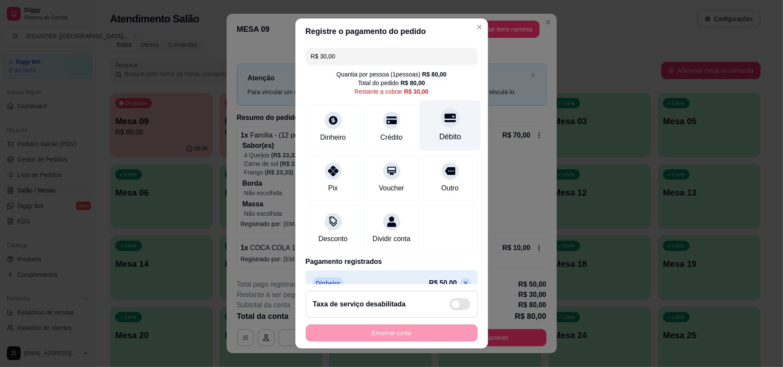
click at [441, 126] on div at bounding box center [450, 117] width 19 height 19
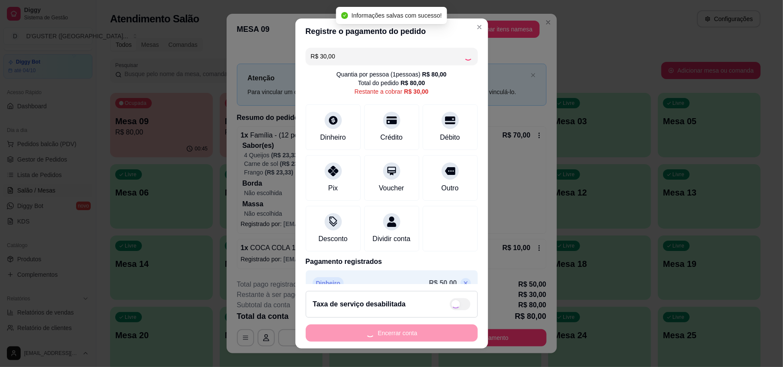
type input "R$ 0,00"
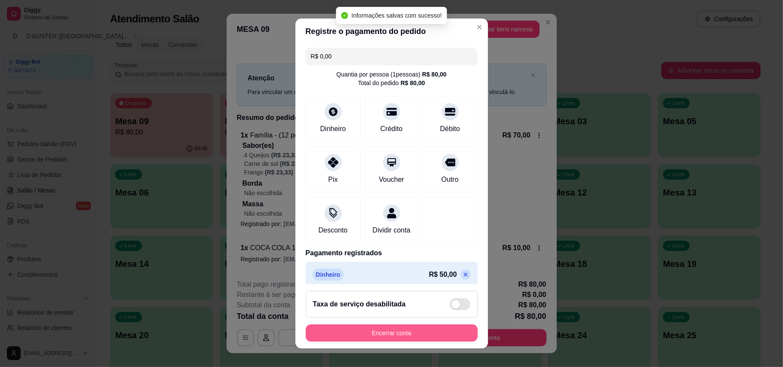
click at [418, 340] on button "Encerrar conta" at bounding box center [392, 332] width 172 height 17
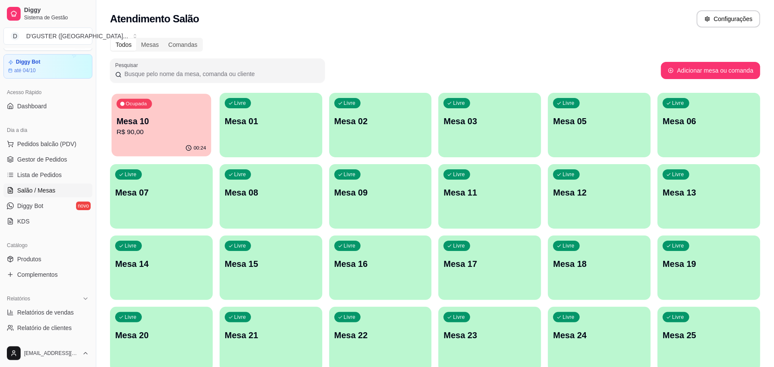
click at [165, 137] on p "R$ 90,00" at bounding box center [160, 132] width 89 height 10
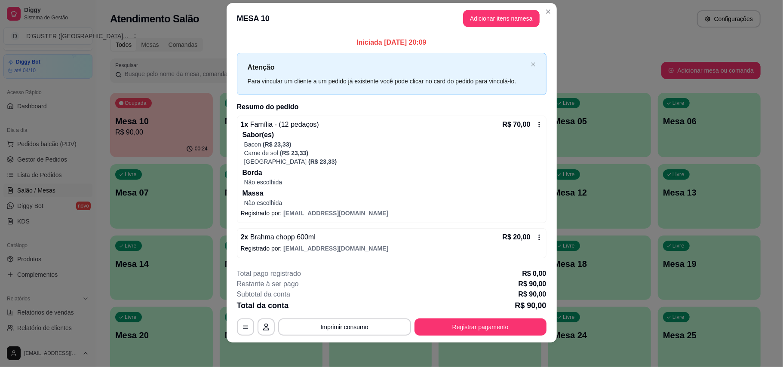
scroll to position [14, 0]
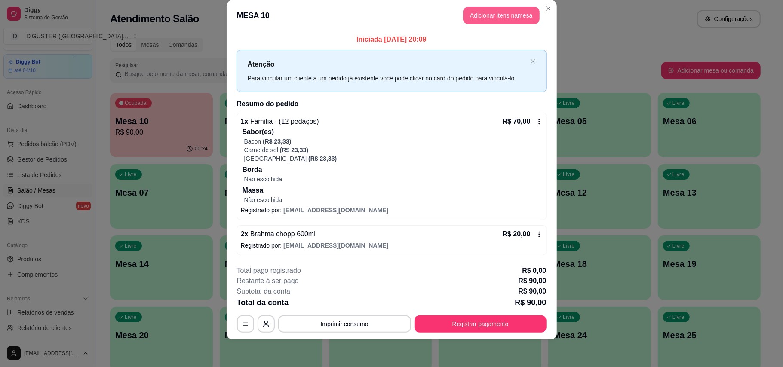
click at [508, 19] on button "Adicionar itens na mesa" at bounding box center [501, 15] width 76 height 17
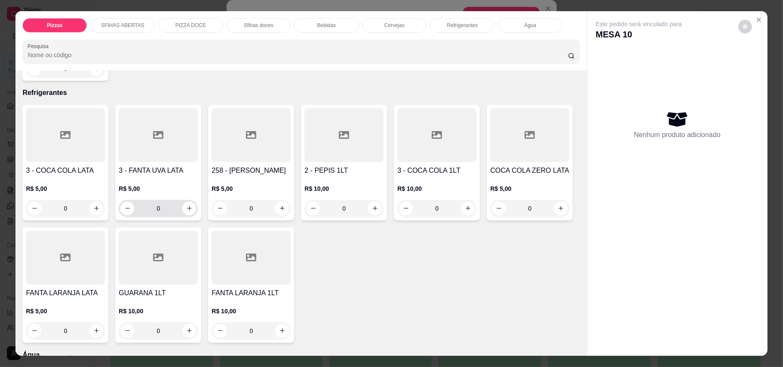
scroll to position [1948, 0]
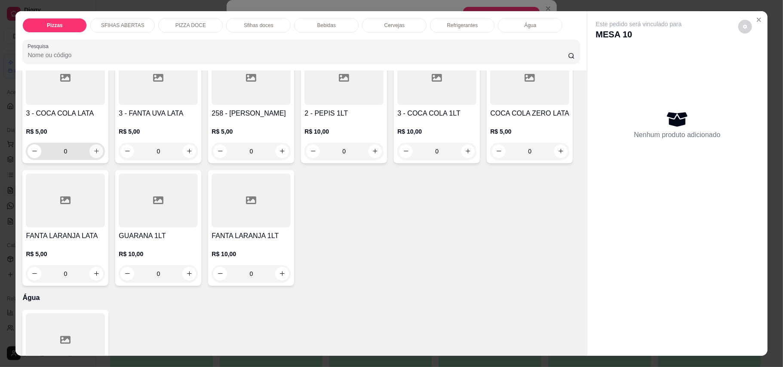
click at [93, 154] on icon "increase-product-quantity" at bounding box center [96, 151] width 6 height 6
type input "1"
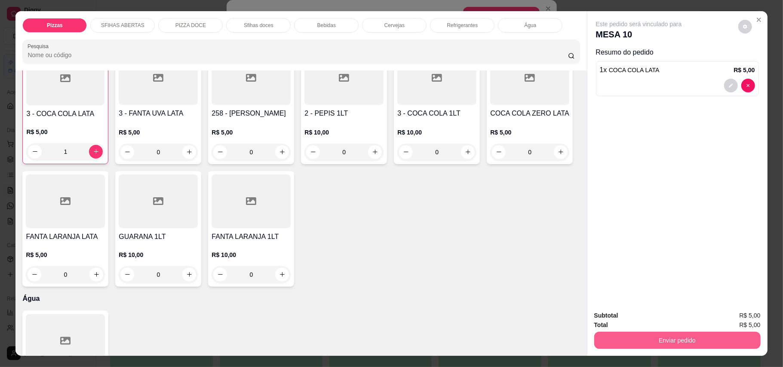
click at [685, 344] on button "Enviar pedido" at bounding box center [677, 340] width 166 height 17
click at [744, 323] on button "Enviar pedido" at bounding box center [736, 320] width 47 height 16
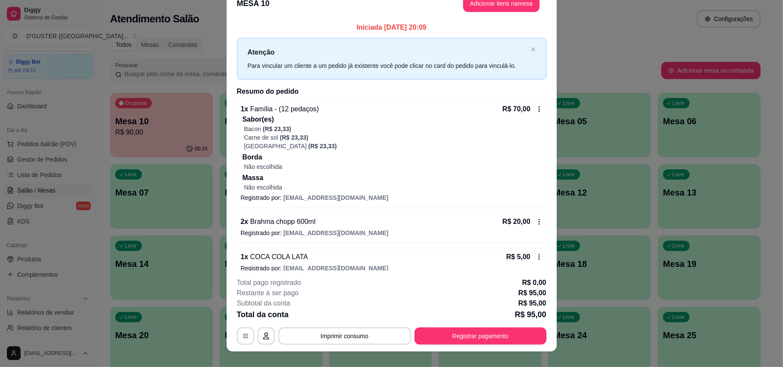
scroll to position [2, 0]
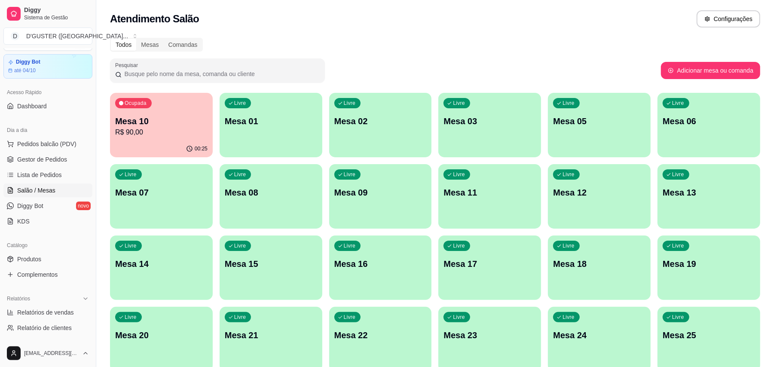
click at [51, 152] on ul "Pedidos balcão (PDV) Gestor de Pedidos Lista de Pedidos Salão / Mesas Diggy Bot…" at bounding box center [47, 182] width 89 height 91
click at [28, 162] on span "Gestor de Pedidos" at bounding box center [42, 159] width 50 height 9
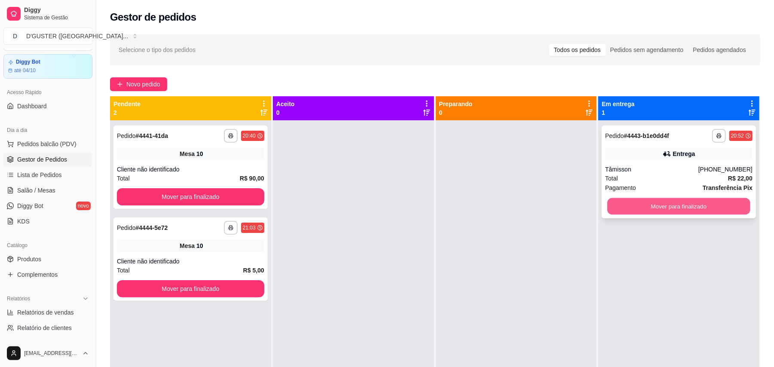
click at [641, 205] on button "Mover para finalizado" at bounding box center [678, 206] width 143 height 17
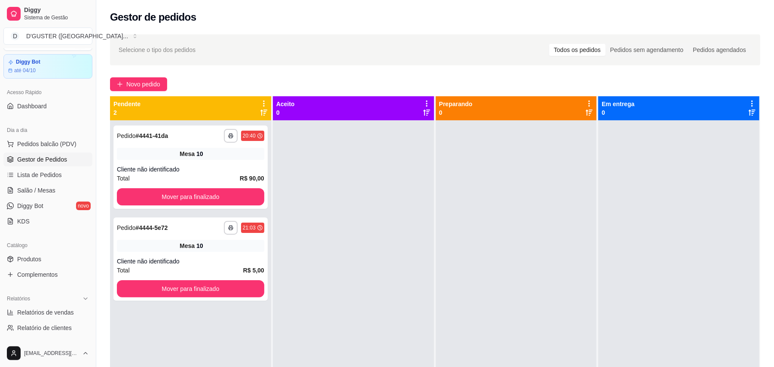
click at [145, 333] on div "**********" at bounding box center [190, 303] width 161 height 367
click at [151, 80] on span "Novo pedido" at bounding box center [143, 84] width 34 height 9
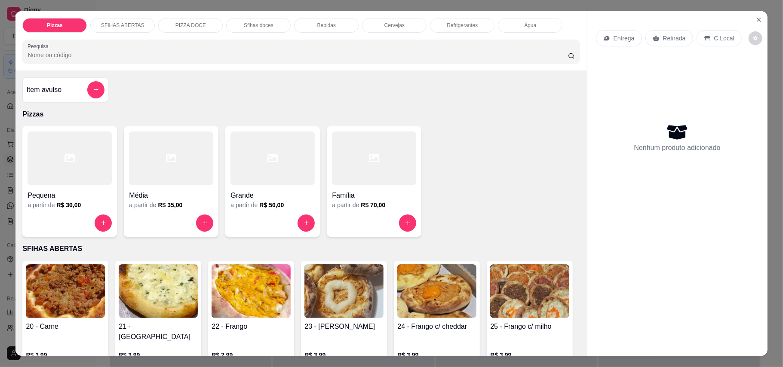
click at [663, 38] on p "Retirada" at bounding box center [674, 38] width 23 height 9
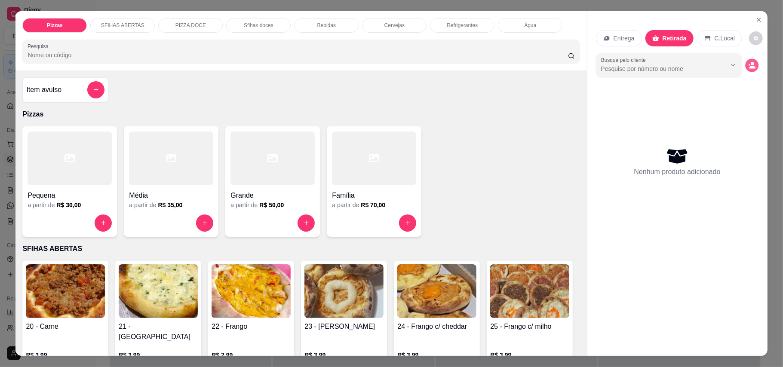
click at [748, 64] on icon "decrease-product-quantity" at bounding box center [751, 64] width 7 height 7
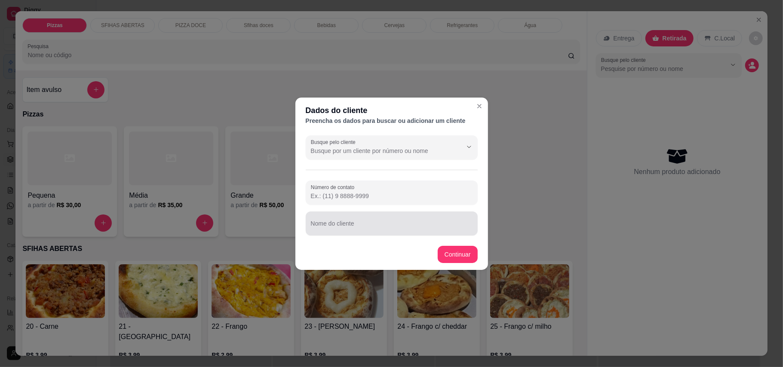
click at [411, 216] on div at bounding box center [392, 223] width 162 height 17
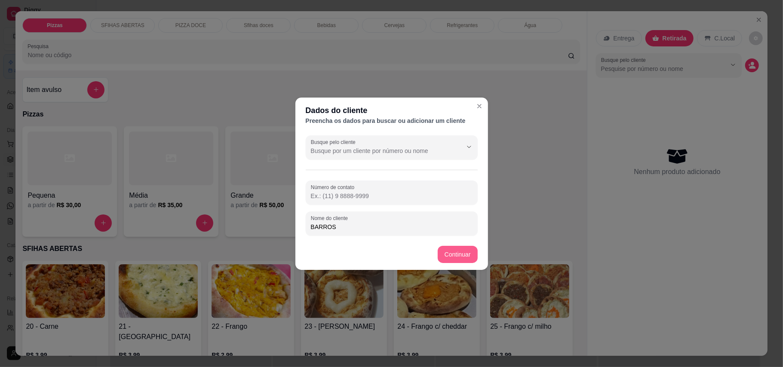
type input "BARROS"
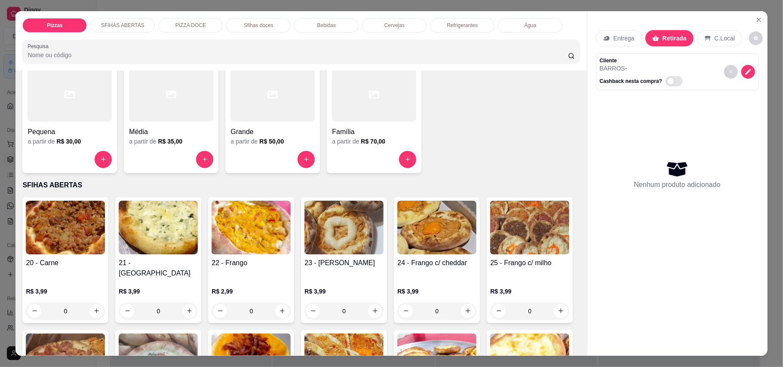
scroll to position [114, 0]
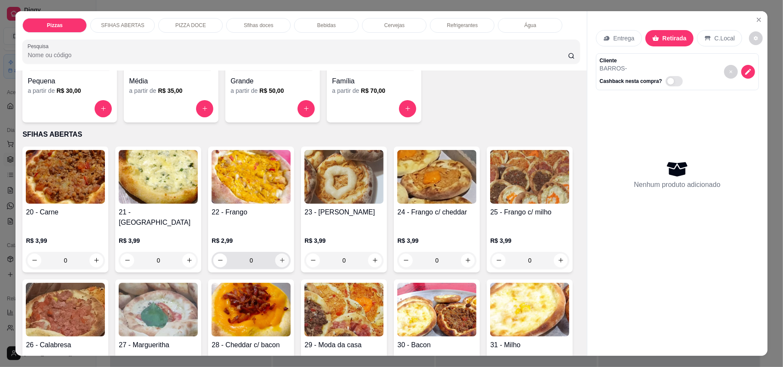
click at [279, 257] on icon "increase-product-quantity" at bounding box center [282, 260] width 6 height 6
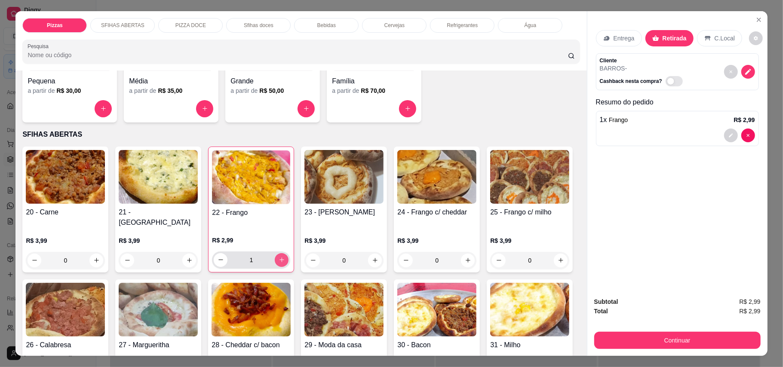
type input "1"
click at [186, 257] on icon "increase-product-quantity" at bounding box center [189, 260] width 6 height 6
type input "1"
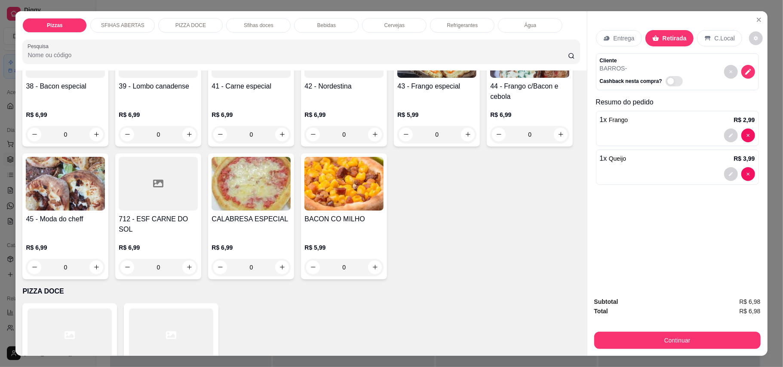
scroll to position [630, 0]
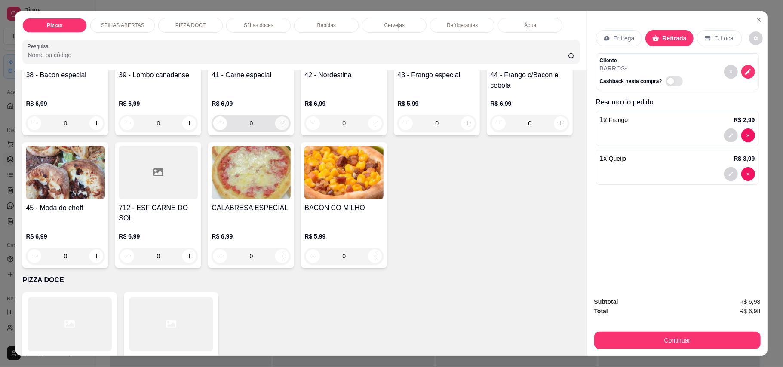
click at [279, 126] on icon "increase-product-quantity" at bounding box center [282, 123] width 6 height 6
type input "1"
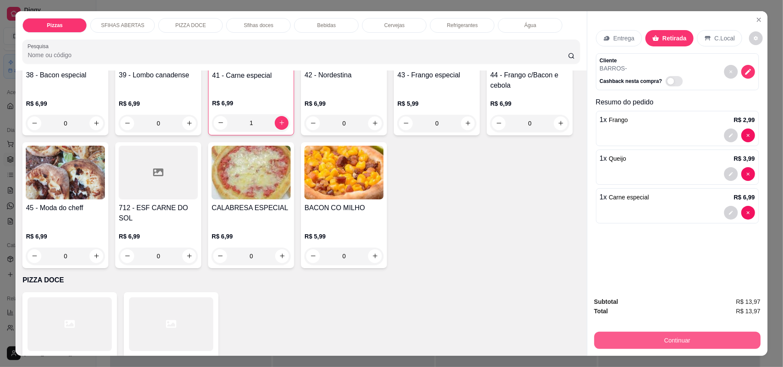
click at [669, 341] on button "Continuar" at bounding box center [677, 340] width 166 height 17
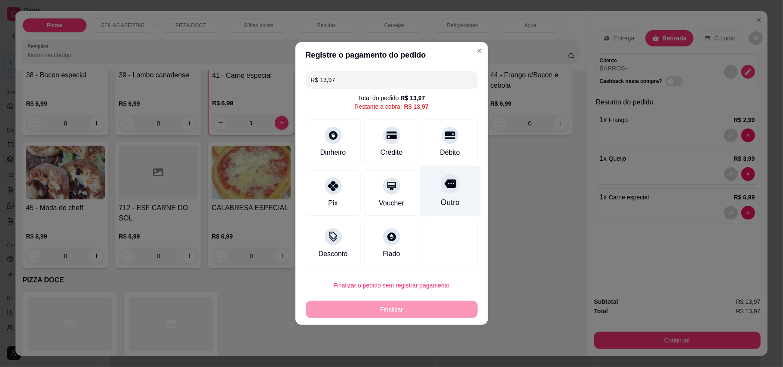
click at [442, 193] on div "Outro" at bounding box center [449, 191] width 61 height 50
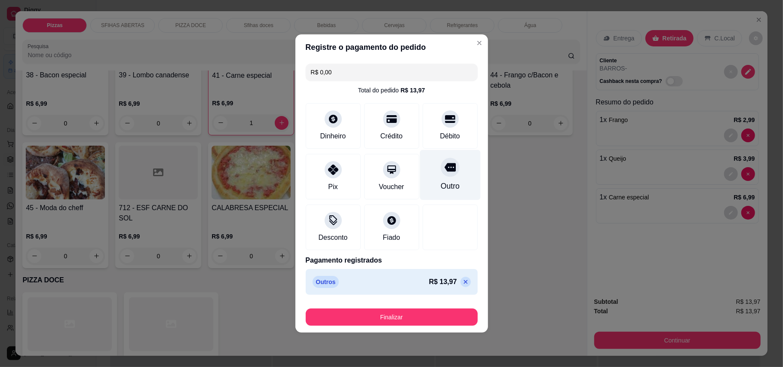
type input "R$ 0,00"
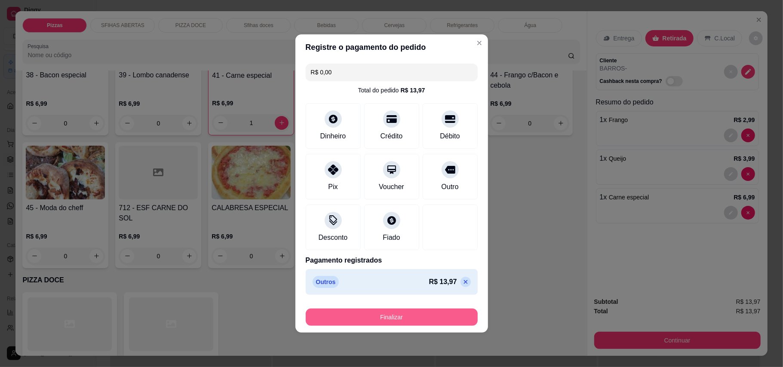
click at [444, 318] on button "Finalizar" at bounding box center [392, 317] width 172 height 17
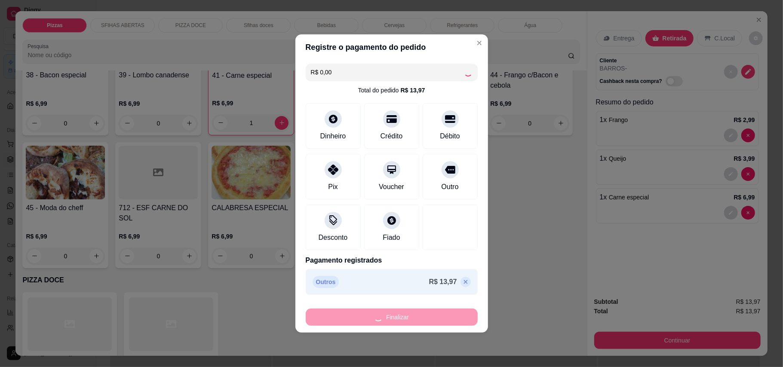
type input "0"
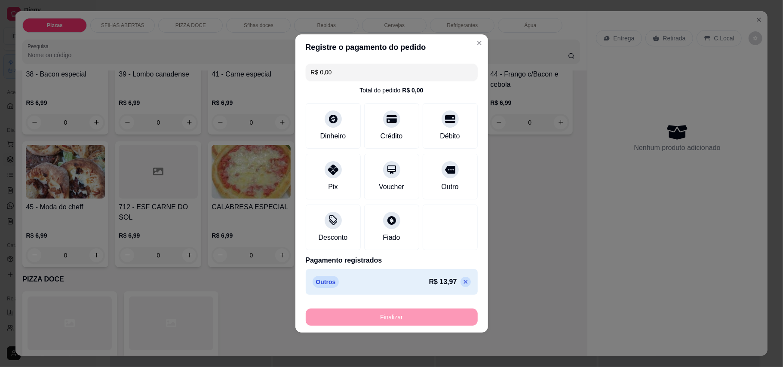
type input "-R$ 13,97"
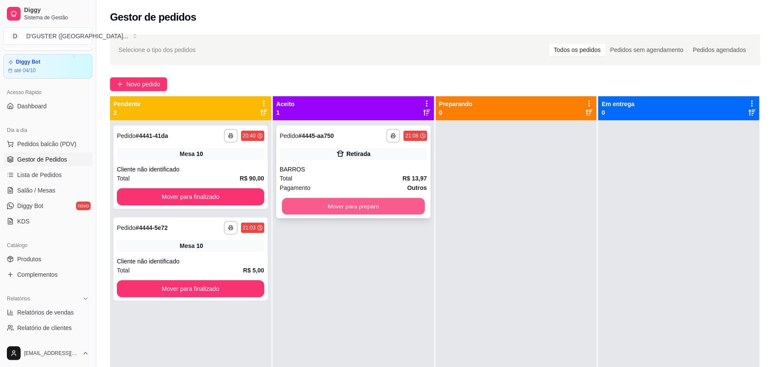
click at [368, 211] on button "Mover para preparo" at bounding box center [353, 206] width 143 height 17
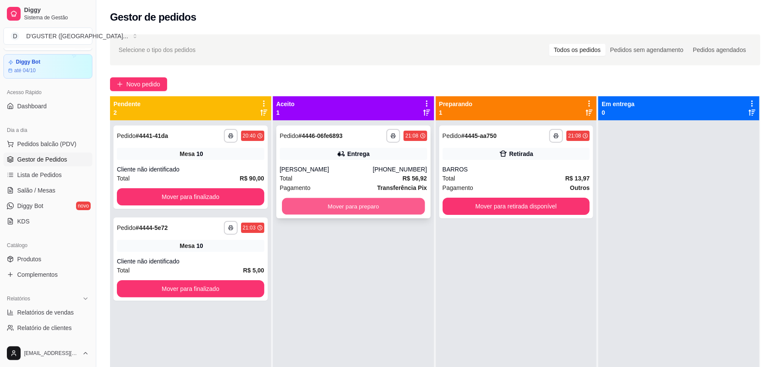
click at [379, 207] on button "Mover para preparo" at bounding box center [353, 206] width 143 height 17
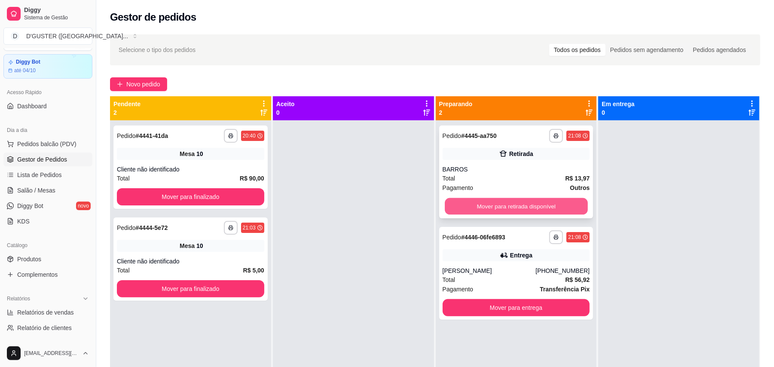
click at [540, 205] on button "Mover para retirada disponível" at bounding box center [516, 206] width 143 height 17
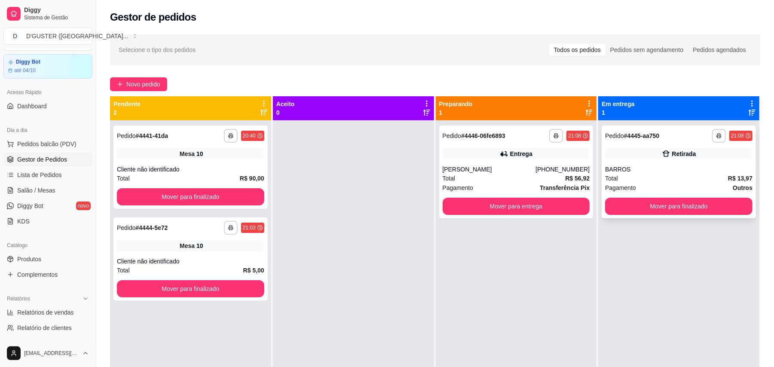
click at [644, 145] on div "**********" at bounding box center [679, 171] width 154 height 93
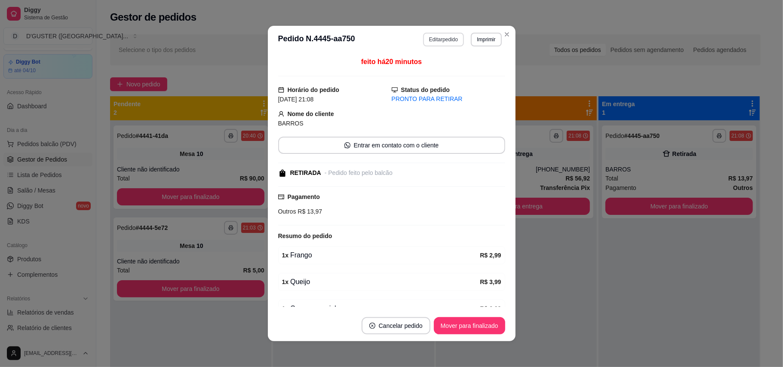
click at [430, 45] on button "Editar pedido" at bounding box center [443, 40] width 41 height 14
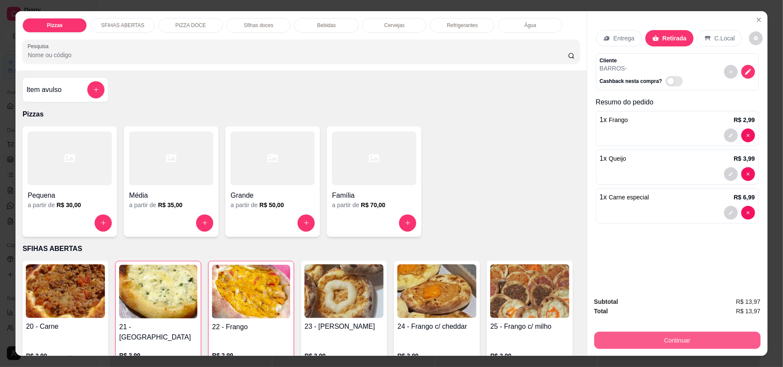
click at [652, 338] on button "Continuar" at bounding box center [677, 340] width 166 height 17
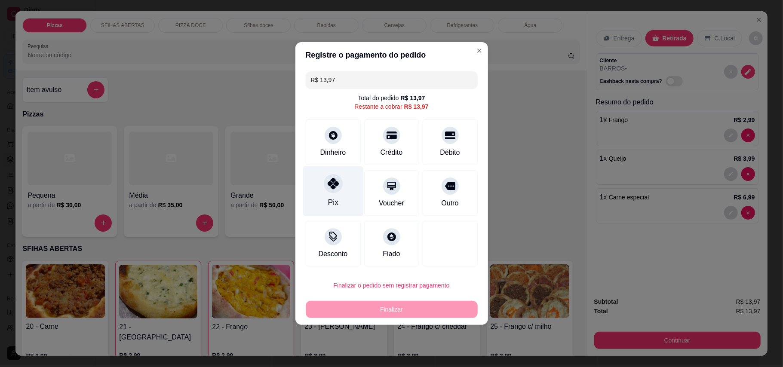
click at [315, 191] on div "Pix" at bounding box center [333, 191] width 61 height 50
type input "R$ 0,00"
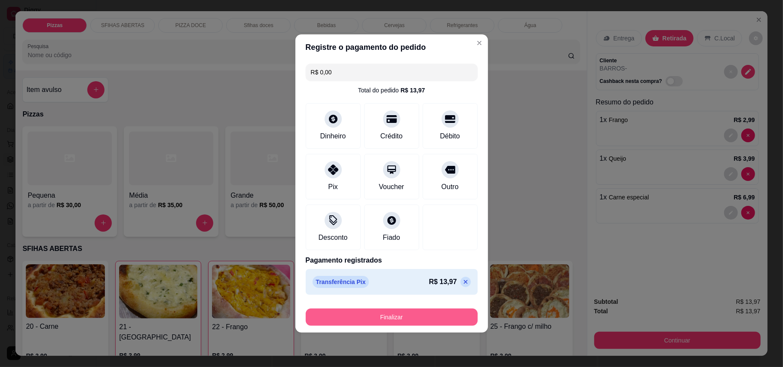
click at [432, 314] on button "Finalizar" at bounding box center [392, 317] width 172 height 17
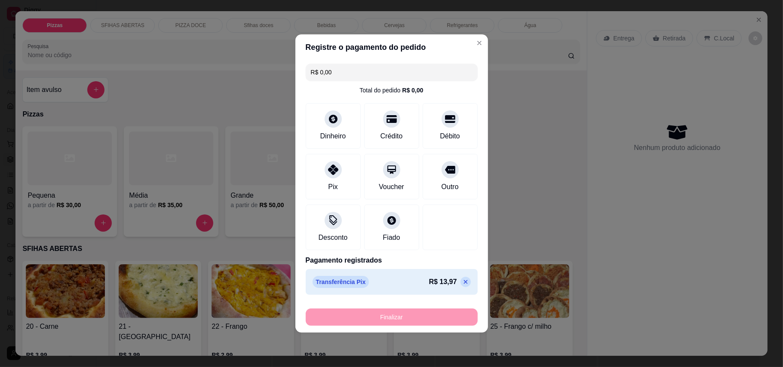
type input "0"
type input "-R$ 13,97"
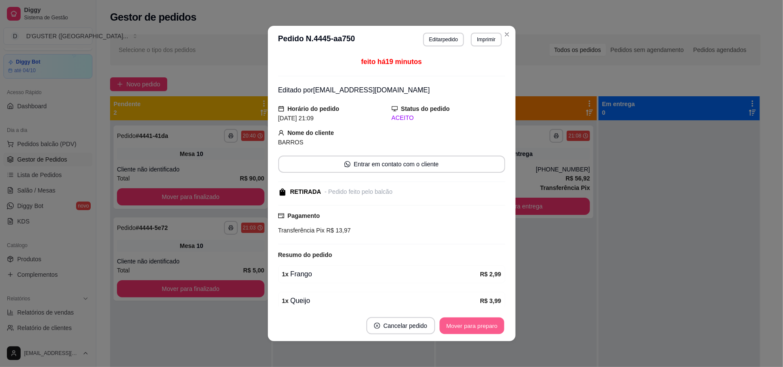
click at [470, 326] on button "Mover para preparo" at bounding box center [471, 326] width 64 height 17
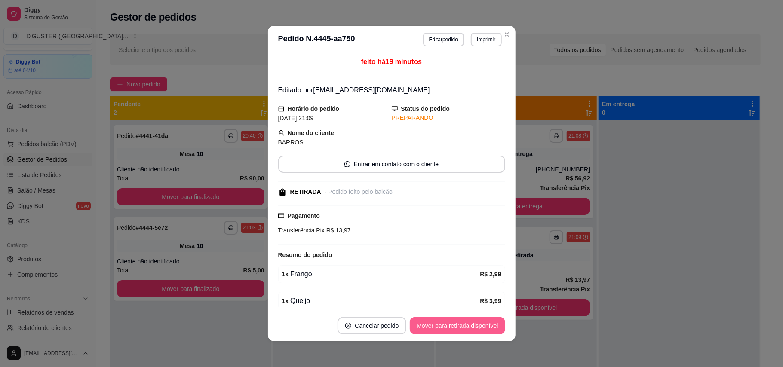
click at [454, 332] on button "Mover para retirada disponível" at bounding box center [457, 325] width 95 height 17
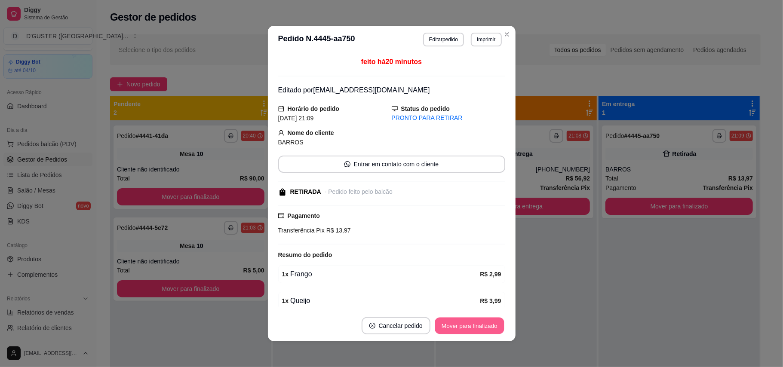
click at [457, 326] on button "Mover para finalizado" at bounding box center [468, 326] width 69 height 17
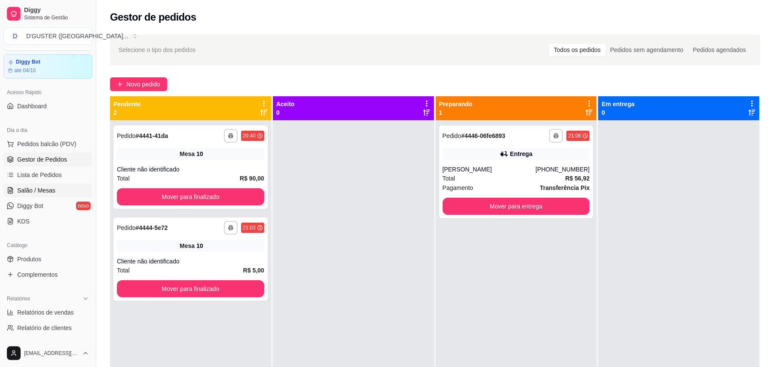
click at [45, 195] on span "Salão / Mesas" at bounding box center [36, 190] width 38 height 9
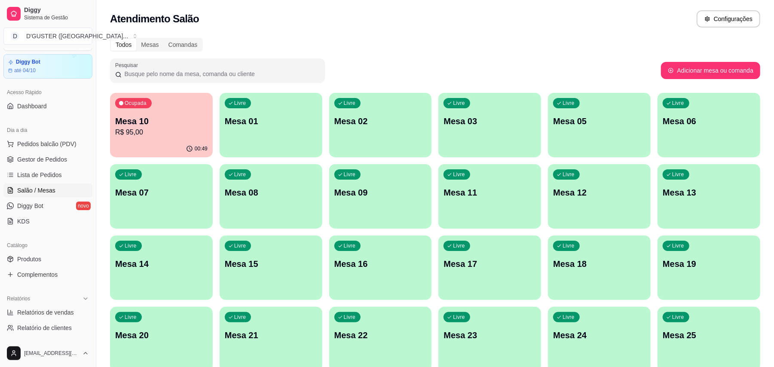
click at [169, 122] on p "Mesa 10" at bounding box center [161, 121] width 92 height 12
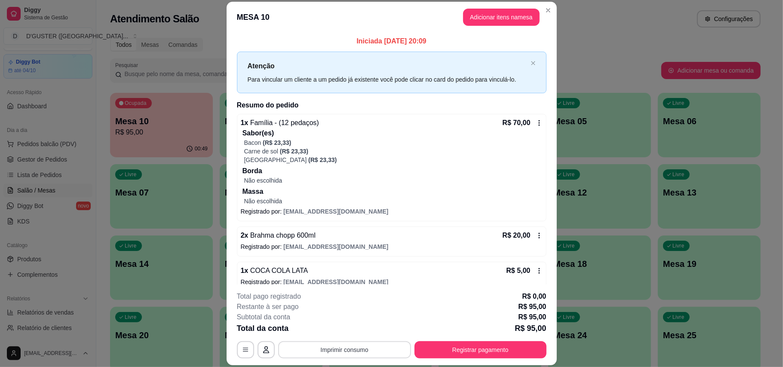
click at [360, 345] on button "Imprimir consumo" at bounding box center [344, 349] width 133 height 17
click at [356, 291] on button "IMPRESSORA" at bounding box center [343, 296] width 62 height 14
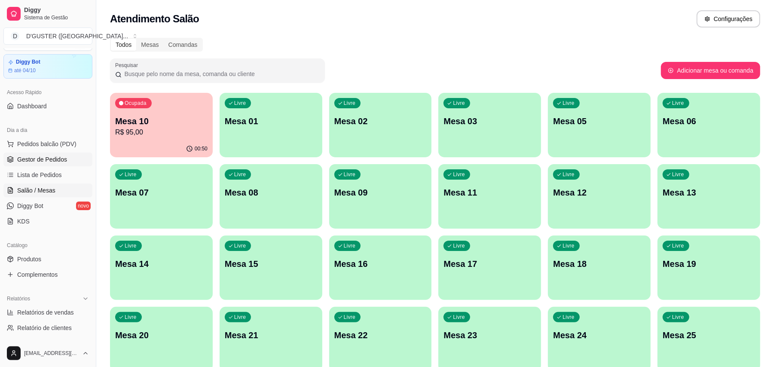
click at [58, 164] on link "Gestor de Pedidos" at bounding box center [47, 160] width 89 height 14
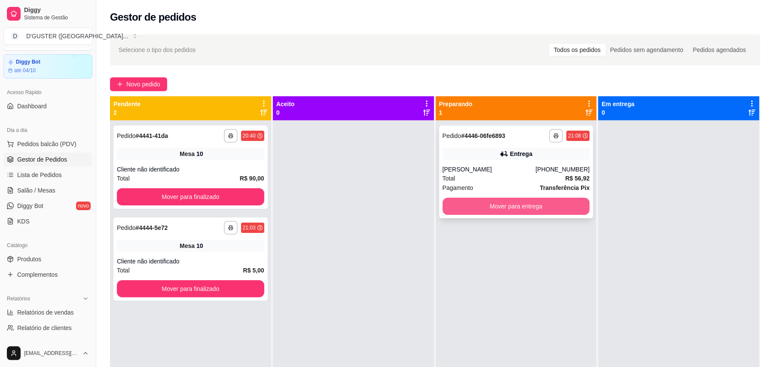
click at [463, 204] on button "Mover para entrega" at bounding box center [516, 206] width 147 height 17
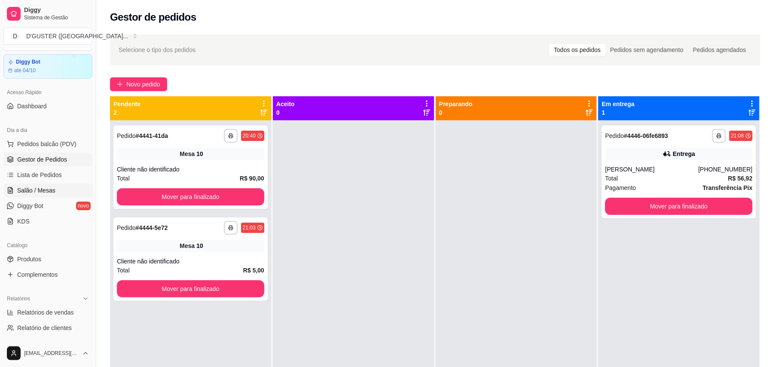
click at [57, 186] on link "Salão / Mesas" at bounding box center [47, 191] width 89 height 14
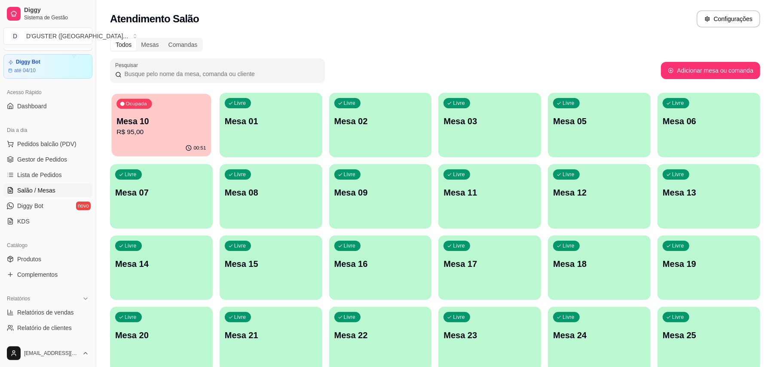
click at [144, 128] on p "R$ 95,00" at bounding box center [160, 132] width 89 height 10
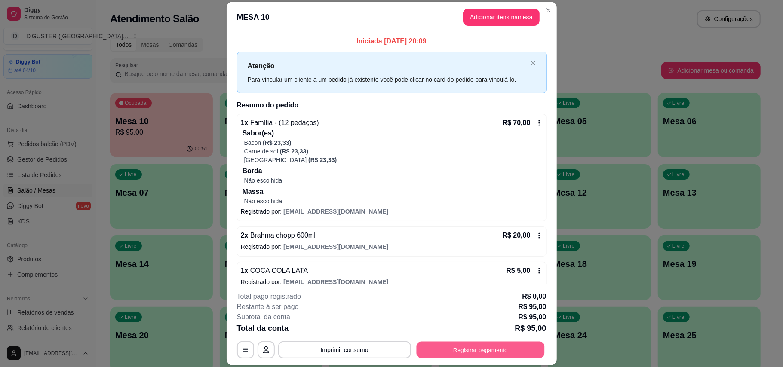
click at [486, 348] on button "Registrar pagamento" at bounding box center [480, 349] width 128 height 17
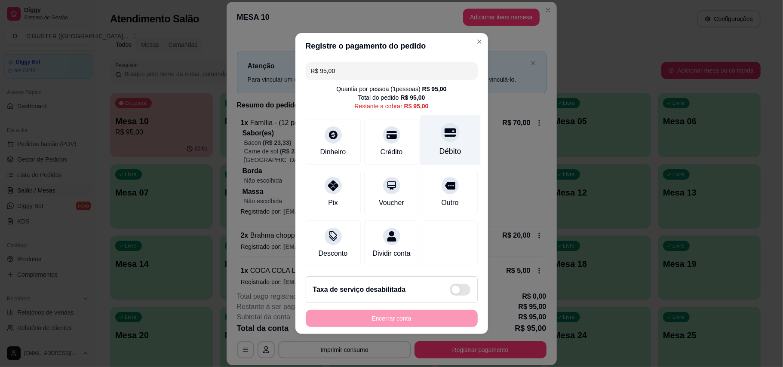
click at [444, 138] on div "Débito" at bounding box center [449, 140] width 61 height 50
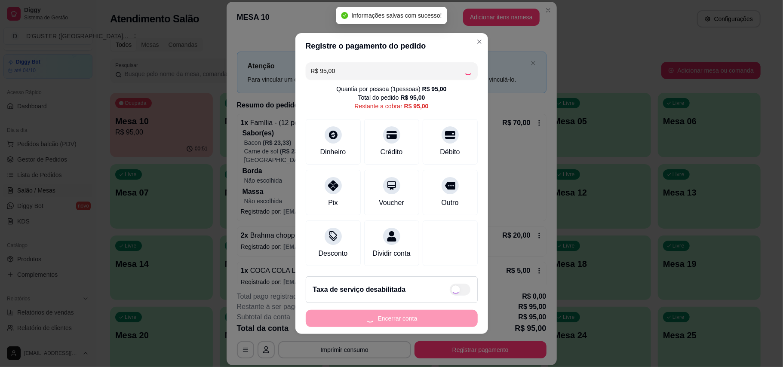
type input "R$ 0,00"
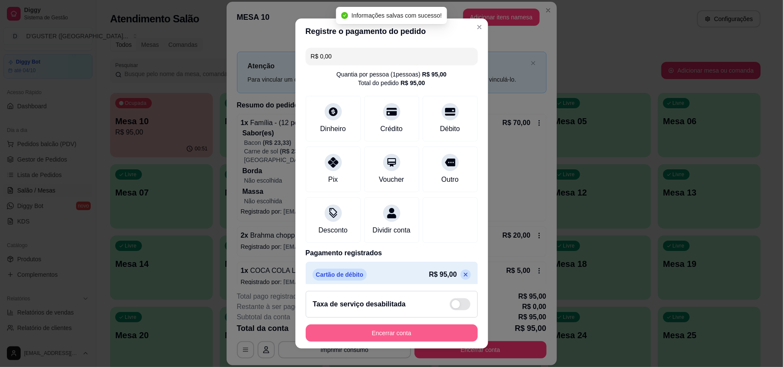
click at [427, 327] on button "Encerrar conta" at bounding box center [392, 332] width 172 height 17
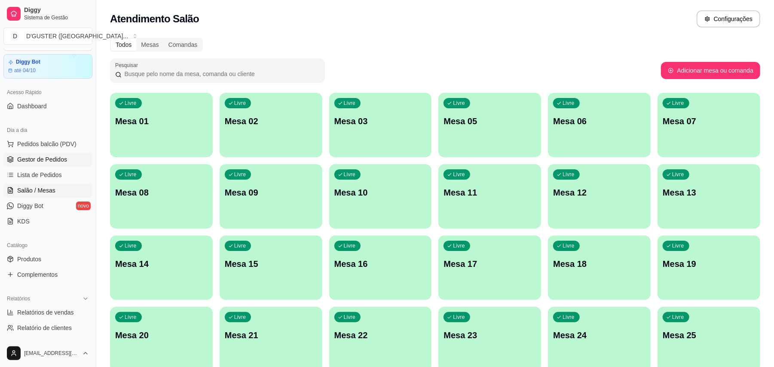
click at [50, 162] on span "Gestor de Pedidos" at bounding box center [42, 159] width 50 height 9
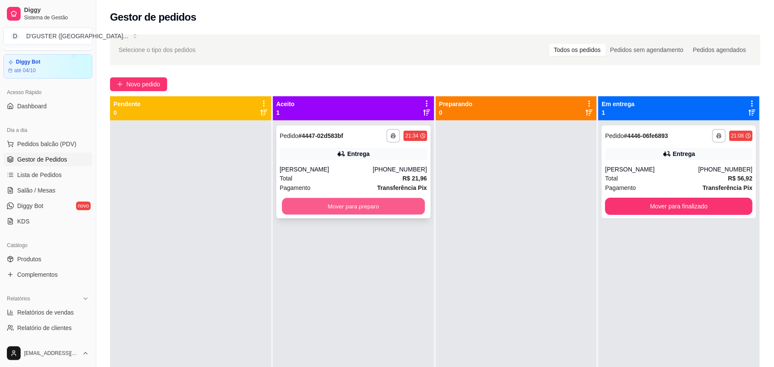
click at [390, 208] on button "Mover para preparo" at bounding box center [353, 206] width 143 height 17
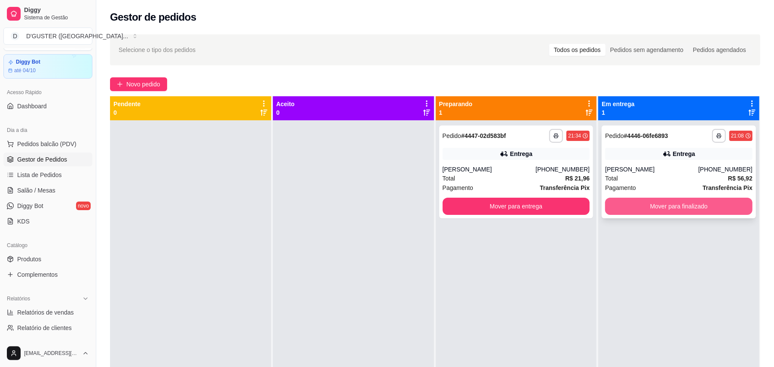
click at [683, 210] on button "Mover para finalizado" at bounding box center [678, 206] width 147 height 17
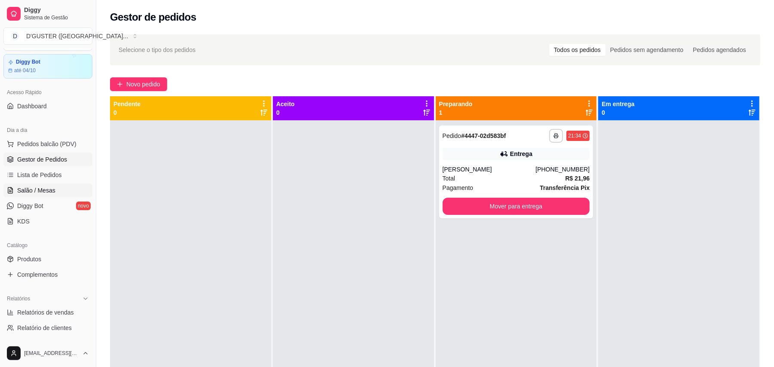
click at [27, 185] on link "Salão / Mesas" at bounding box center [47, 191] width 89 height 14
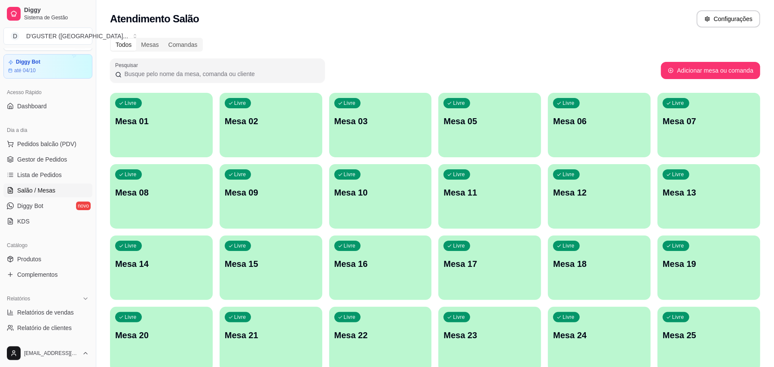
click at [275, 200] on div "Livre Mesa 09" at bounding box center [271, 191] width 103 height 54
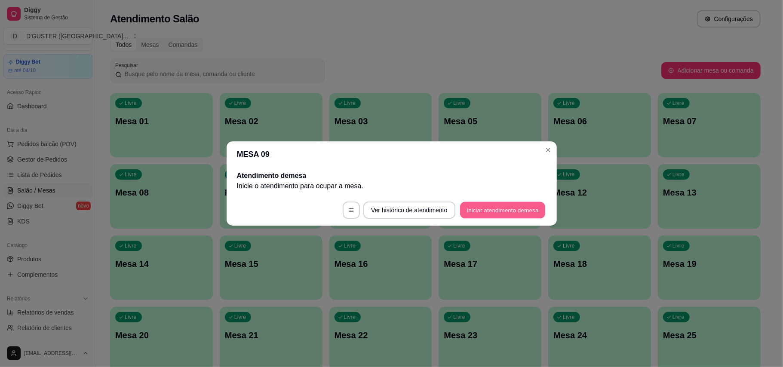
click at [511, 212] on button "Iniciar atendimento de mesa" at bounding box center [502, 210] width 85 height 17
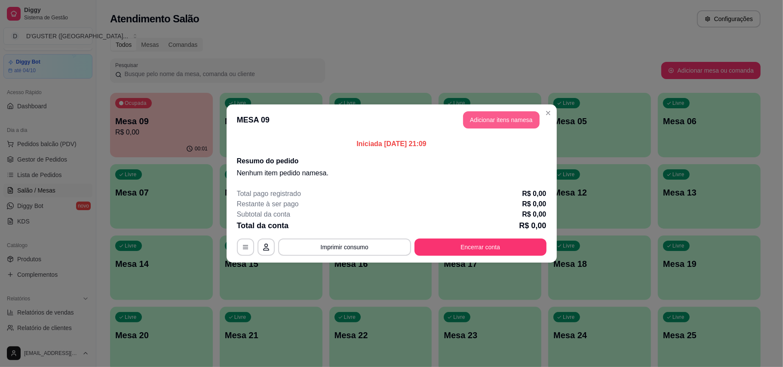
click at [511, 126] on button "Adicionar itens na mesa" at bounding box center [501, 119] width 76 height 17
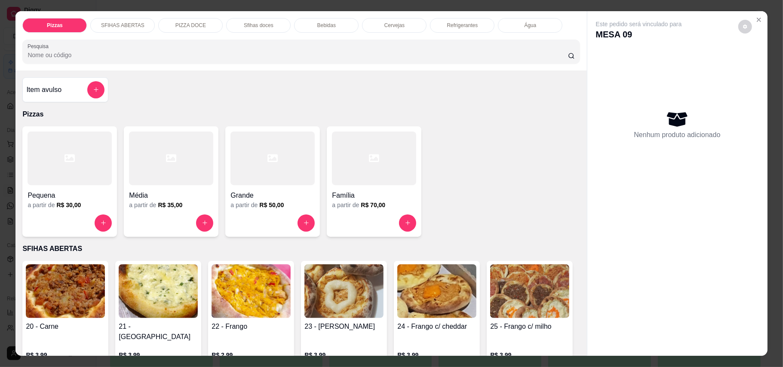
click at [264, 195] on h4 "Grande" at bounding box center [272, 195] width 84 height 10
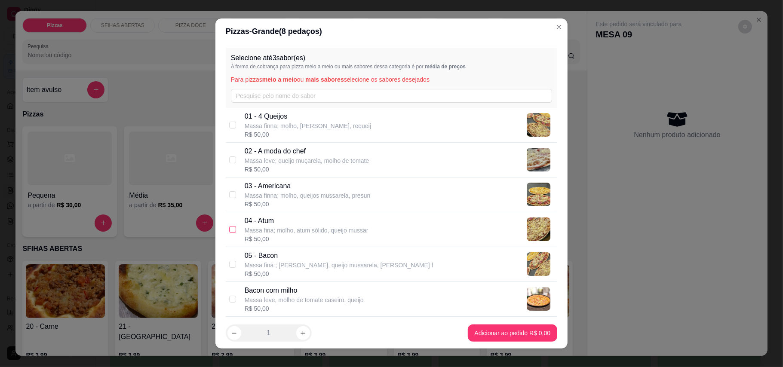
click at [229, 231] on input "checkbox" at bounding box center [232, 229] width 7 height 7
checkbox input "true"
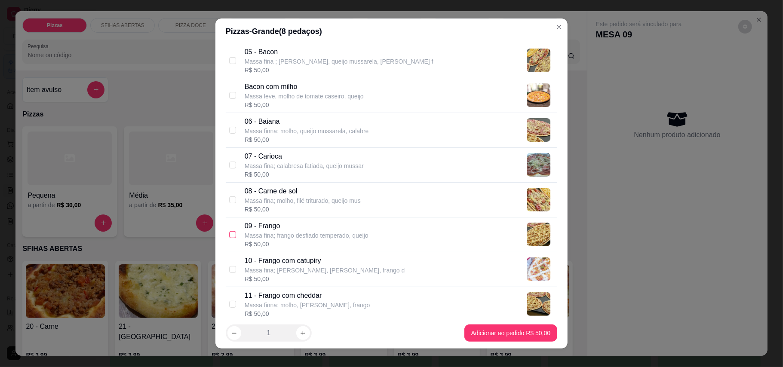
scroll to position [229, 0]
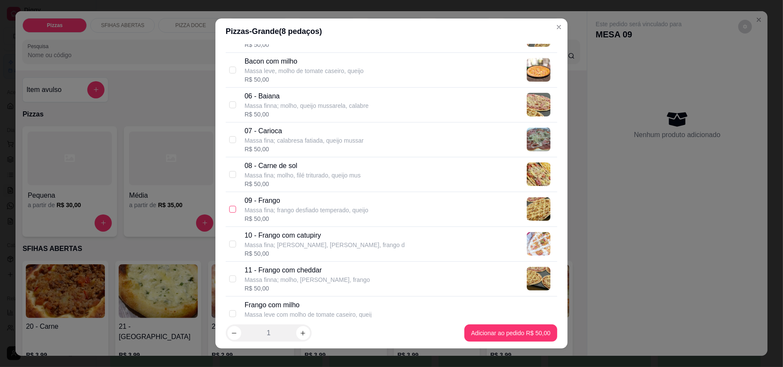
click at [229, 208] on input "checkbox" at bounding box center [232, 209] width 7 height 7
checkbox input "true"
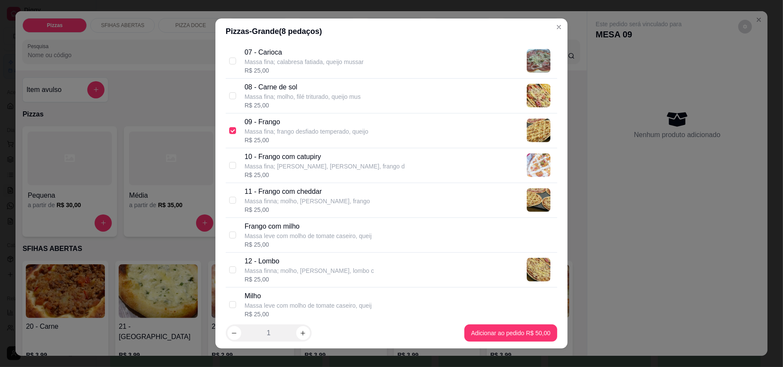
scroll to position [286, 0]
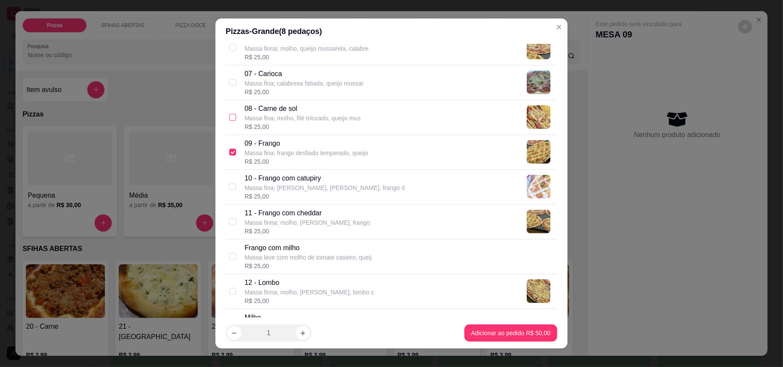
click at [229, 120] on input "checkbox" at bounding box center [232, 117] width 7 height 7
checkbox input "true"
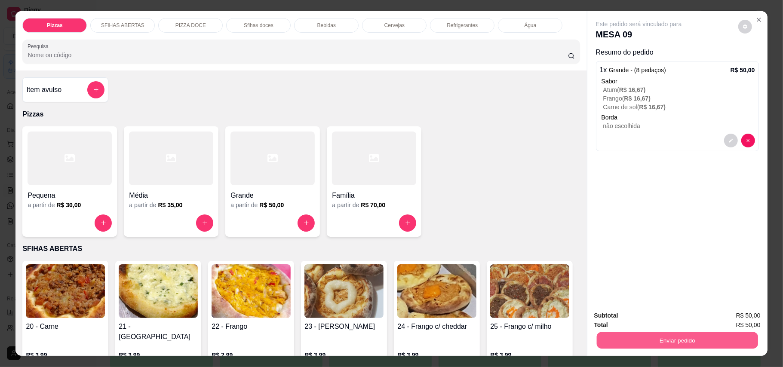
click at [670, 341] on button "Enviar pedido" at bounding box center [676, 340] width 161 height 17
click at [758, 320] on button "Enviar pedido" at bounding box center [737, 320] width 49 height 16
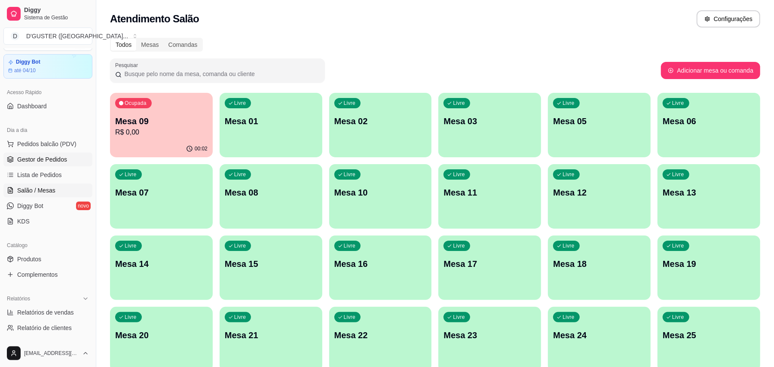
click at [49, 155] on span "Gestor de Pedidos" at bounding box center [42, 159] width 50 height 9
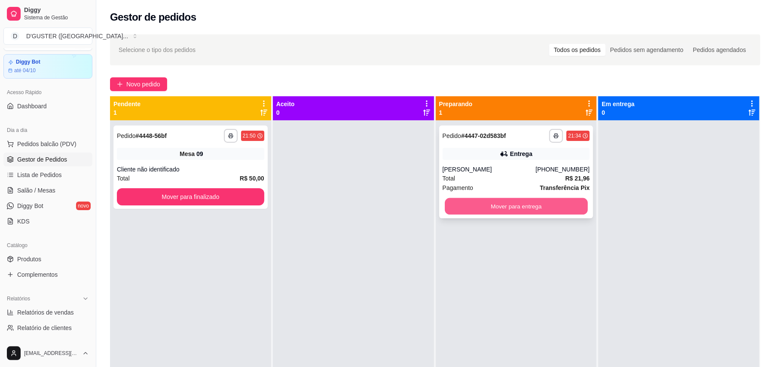
click at [513, 205] on button "Mover para entrega" at bounding box center [516, 206] width 143 height 17
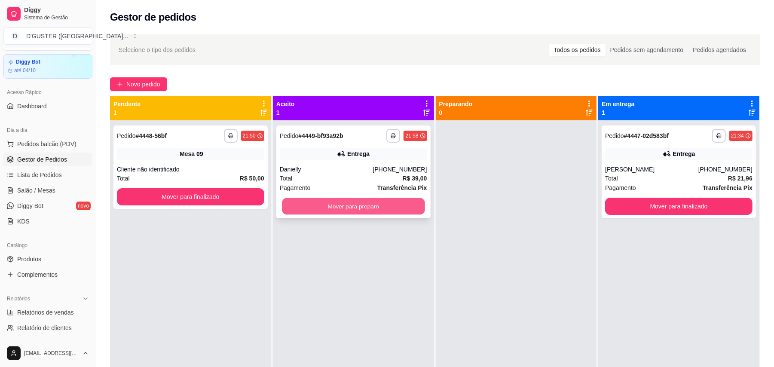
click at [363, 207] on button "Mover para preparo" at bounding box center [353, 206] width 143 height 17
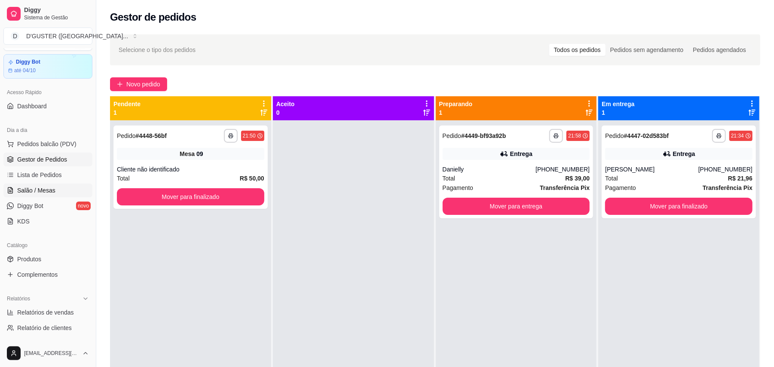
click at [32, 185] on link "Salão / Mesas" at bounding box center [47, 191] width 89 height 14
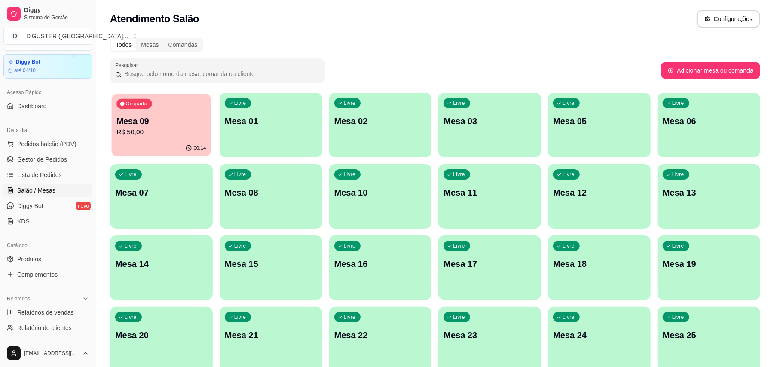
click at [127, 107] on div "Ocupada" at bounding box center [133, 104] width 35 height 10
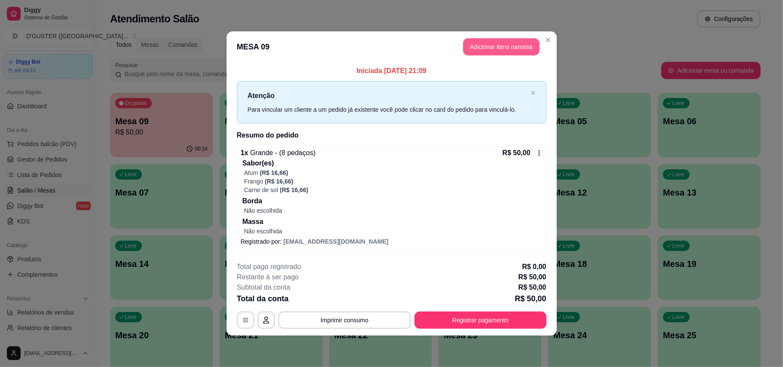
click at [489, 39] on button "Adicionar itens na mesa" at bounding box center [501, 46] width 76 height 17
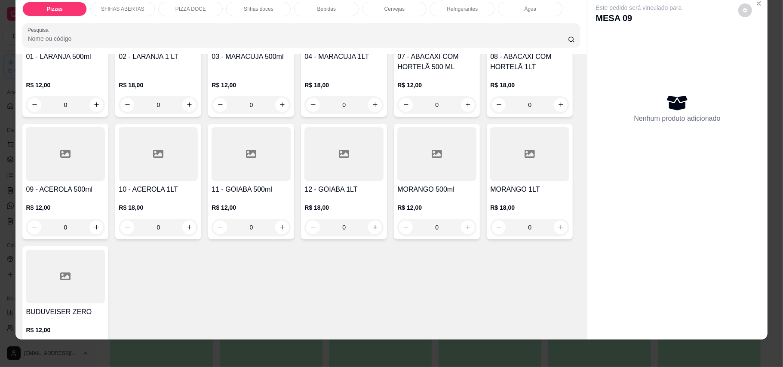
scroll to position [1318, 0]
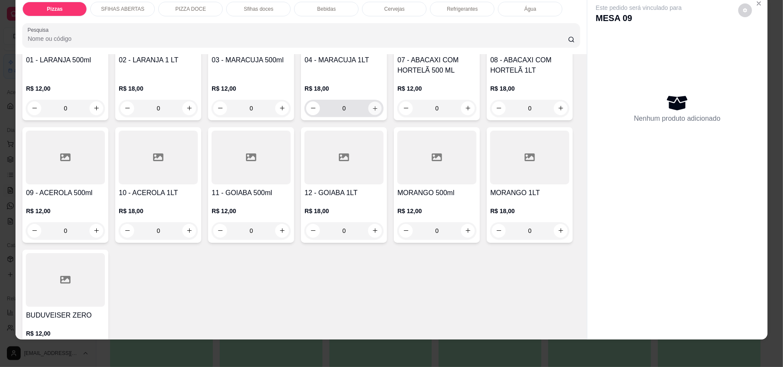
click at [368, 115] on button "increase-product-quantity" at bounding box center [374, 107] width 13 height 13
type input "1"
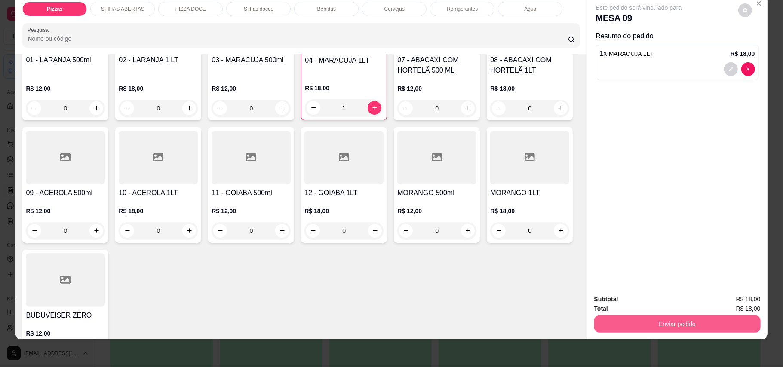
click at [705, 324] on button "Enviar pedido" at bounding box center [677, 323] width 166 height 17
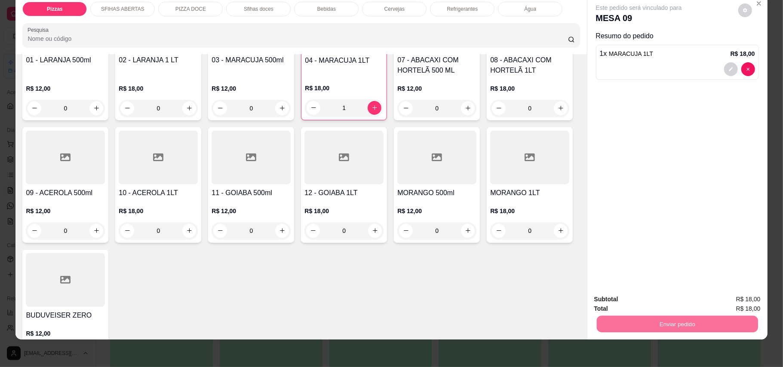
click at [731, 300] on button "Enviar pedido" at bounding box center [736, 303] width 47 height 16
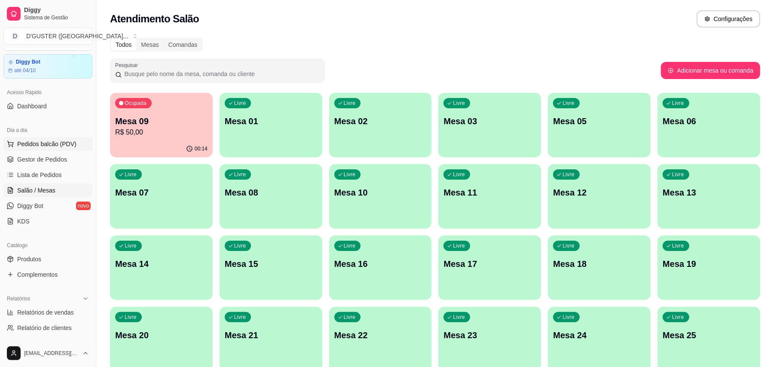
click at [23, 151] on button "Pedidos balcão (PDV)" at bounding box center [47, 144] width 89 height 14
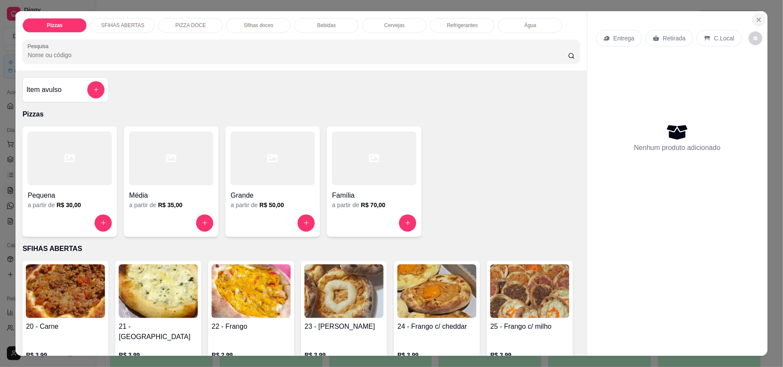
click at [757, 17] on icon "Close" at bounding box center [758, 19] width 7 height 7
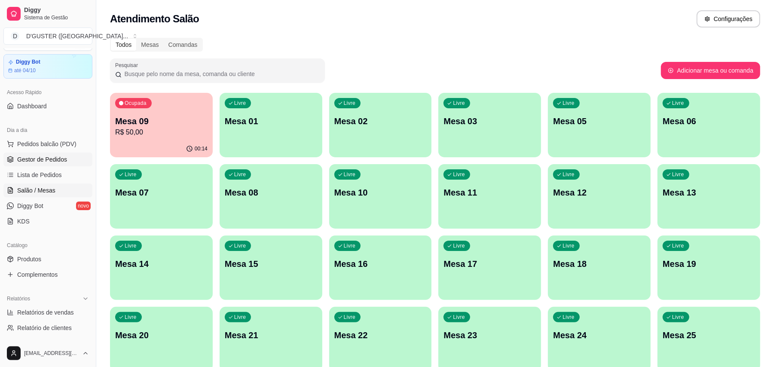
click at [20, 157] on span "Gestor de Pedidos" at bounding box center [42, 159] width 50 height 9
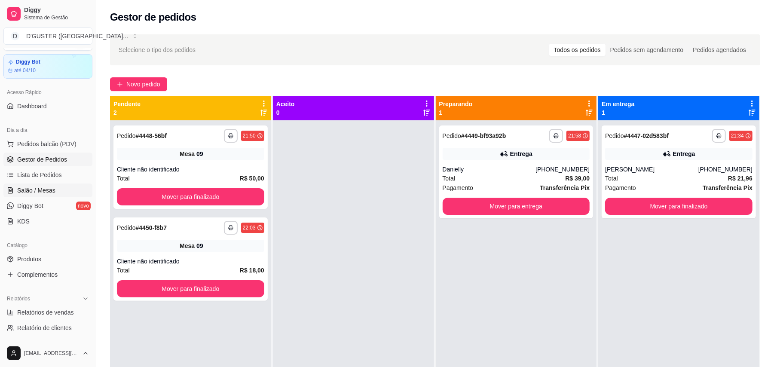
click at [35, 188] on span "Salão / Mesas" at bounding box center [36, 190] width 38 height 9
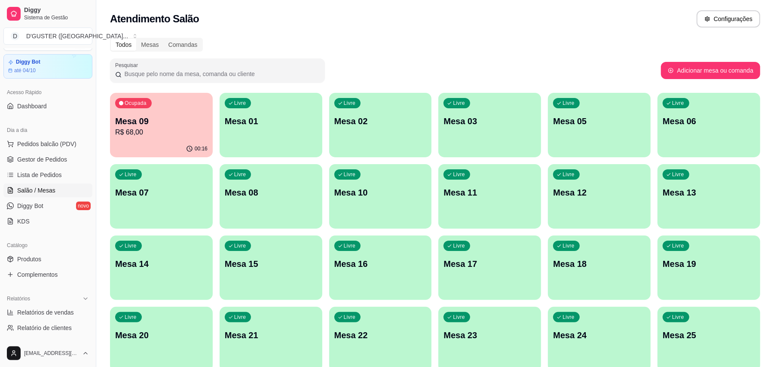
click at [260, 197] on p "Mesa 08" at bounding box center [271, 193] width 92 height 12
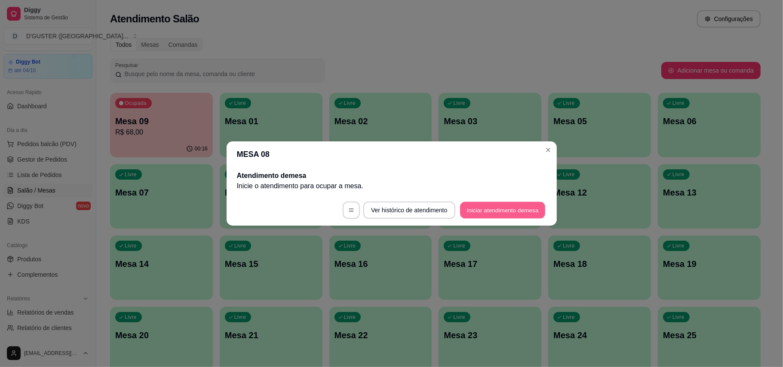
click at [500, 205] on button "Iniciar atendimento de mesa" at bounding box center [502, 210] width 85 height 17
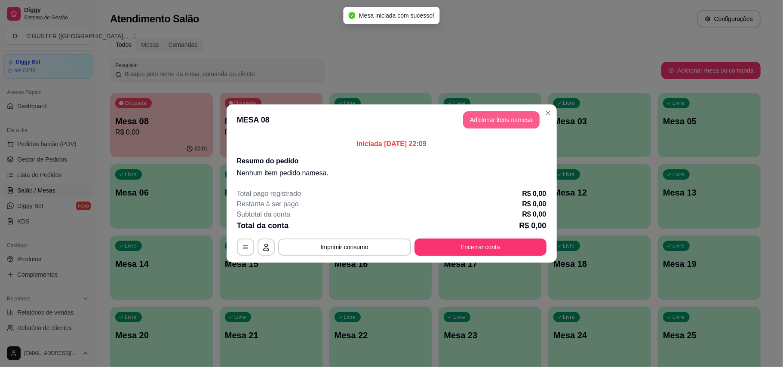
click at [508, 116] on button "Adicionar itens na mesa" at bounding box center [501, 119] width 76 height 17
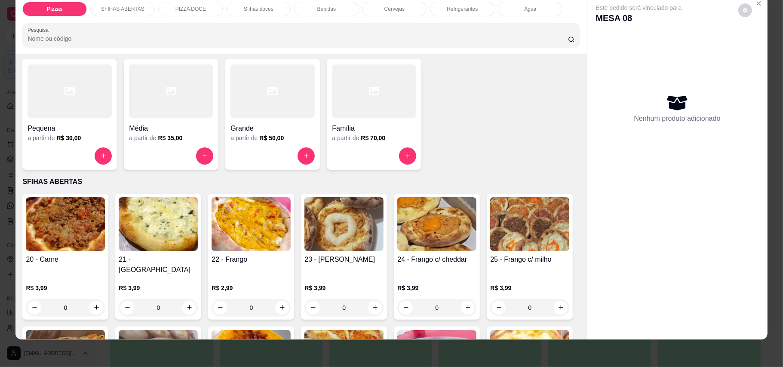
scroll to position [114, 0]
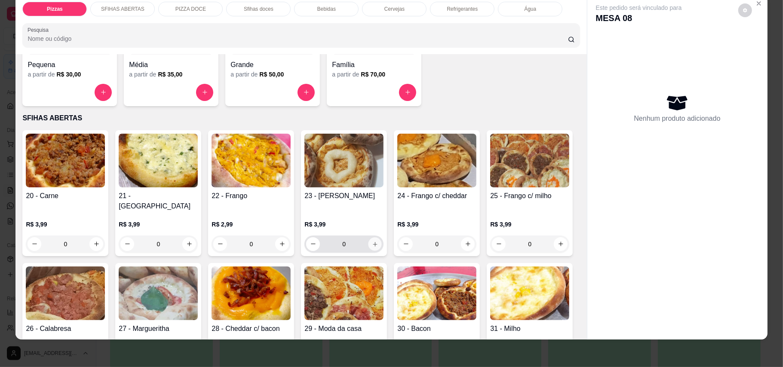
click at [372, 241] on icon "increase-product-quantity" at bounding box center [375, 244] width 6 height 6
type input "1"
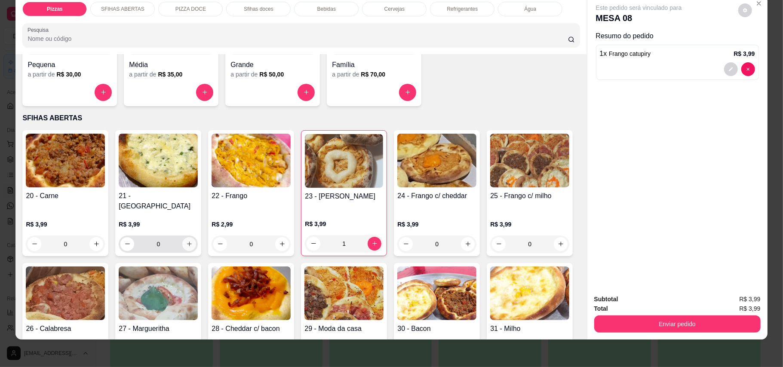
click at [186, 241] on icon "increase-product-quantity" at bounding box center [189, 244] width 6 height 6
type input "1"
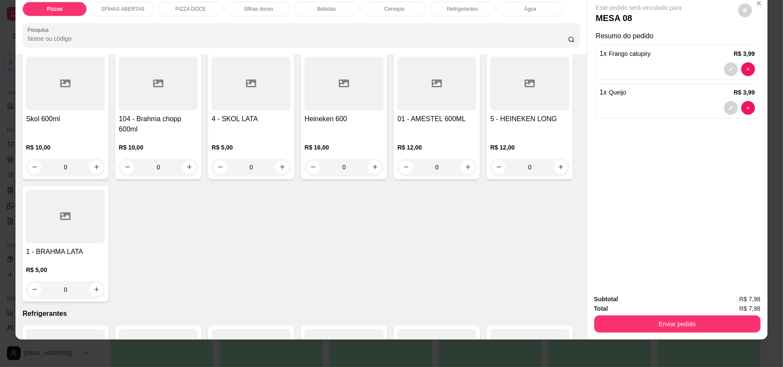
scroll to position [1719, 0]
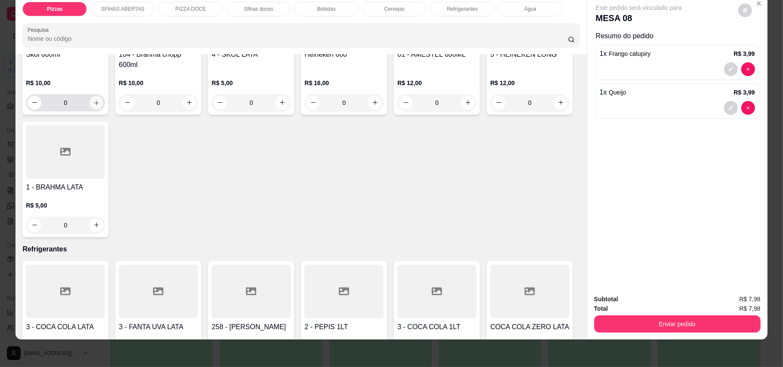
click at [95, 109] on button "increase-product-quantity" at bounding box center [96, 102] width 13 height 13
type input "1"
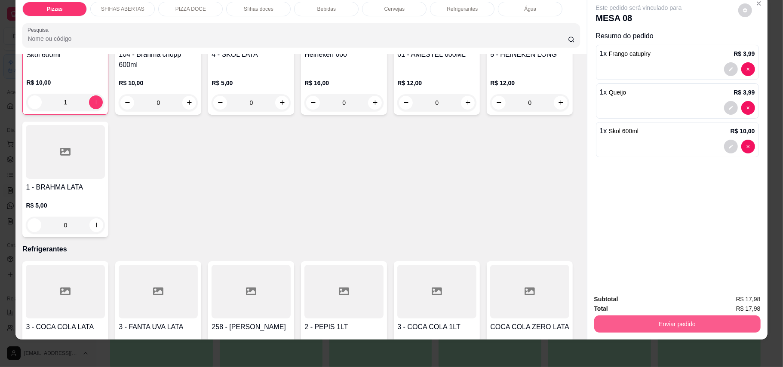
click at [676, 325] on button "Enviar pedido" at bounding box center [677, 323] width 166 height 17
click at [735, 300] on button "Enviar pedido" at bounding box center [737, 303] width 49 height 16
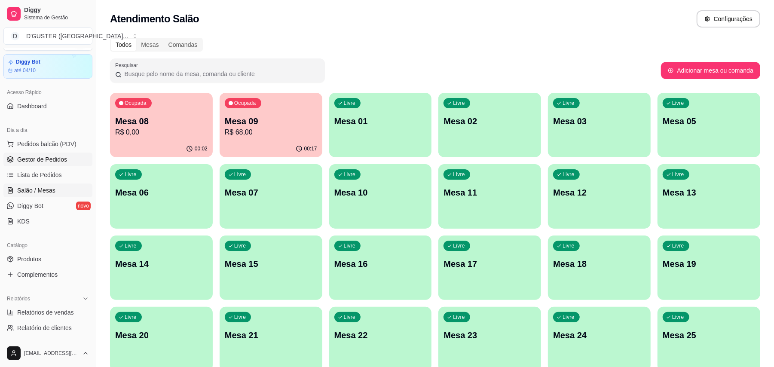
click at [52, 162] on span "Gestor de Pedidos" at bounding box center [42, 159] width 50 height 9
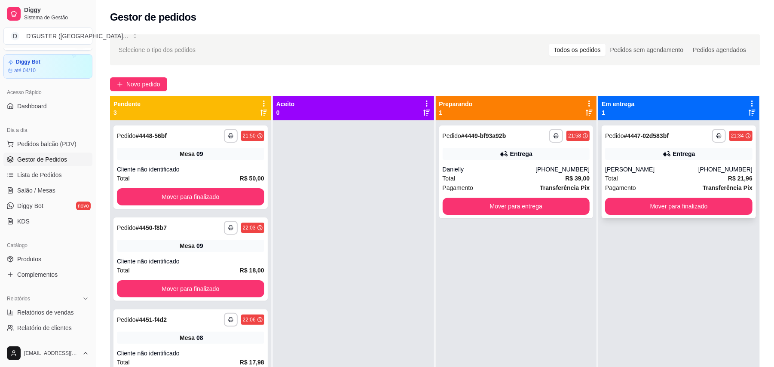
click at [694, 172] on div "[PERSON_NAME]" at bounding box center [651, 169] width 93 height 9
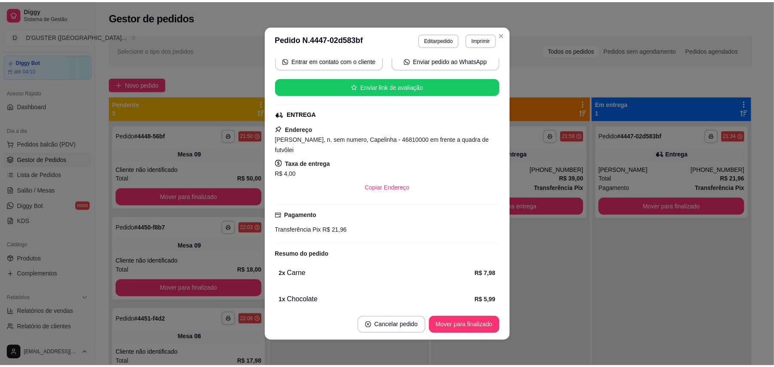
scroll to position [114, 0]
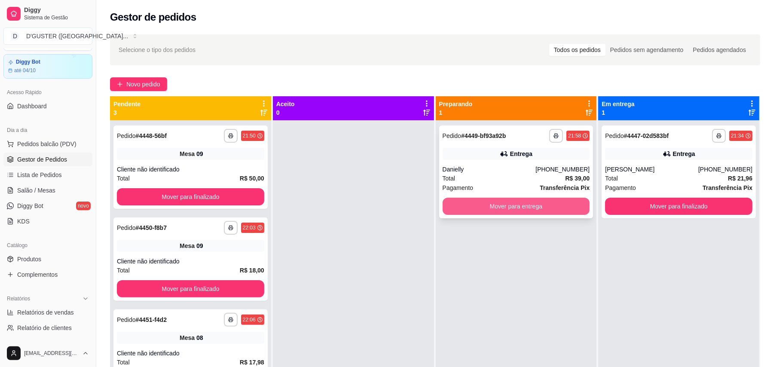
click at [473, 204] on button "Mover para entrega" at bounding box center [516, 206] width 147 height 17
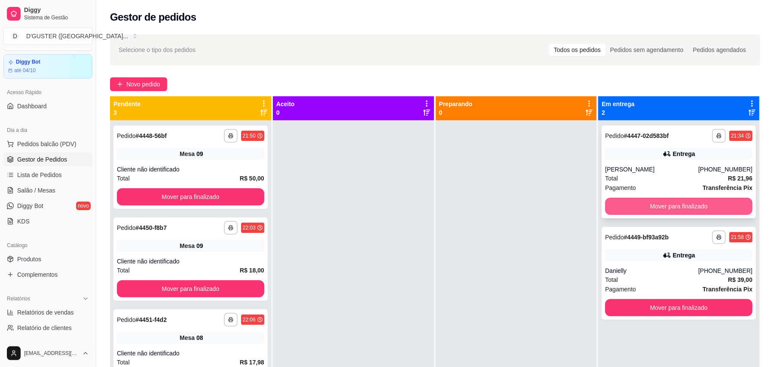
click at [659, 211] on button "Mover para finalizado" at bounding box center [678, 206] width 147 height 17
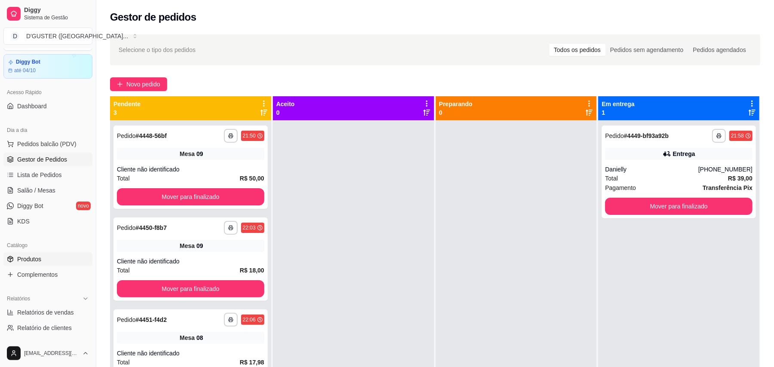
click at [40, 254] on link "Produtos" at bounding box center [47, 259] width 89 height 14
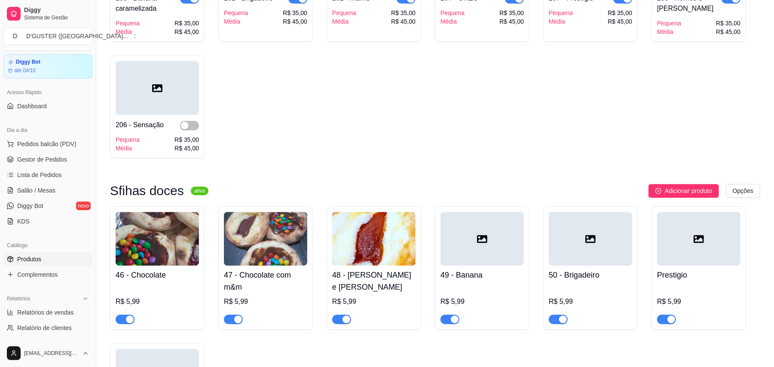
scroll to position [1604, 0]
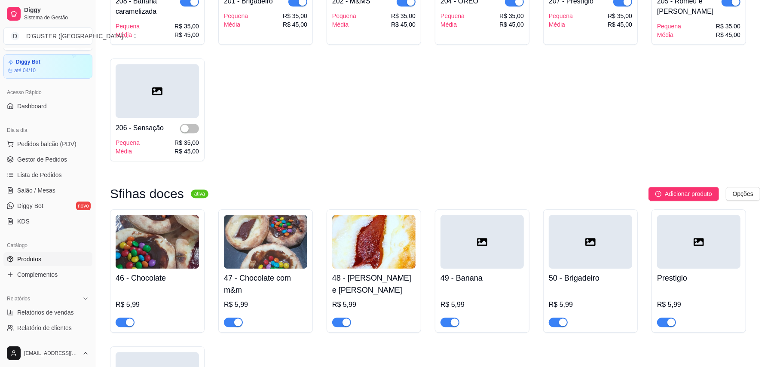
click at [141, 227] on img at bounding box center [157, 242] width 83 height 54
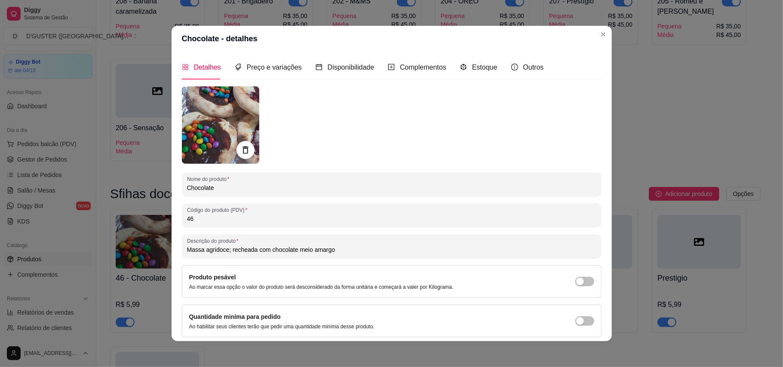
click at [240, 146] on icon at bounding box center [245, 150] width 10 height 10
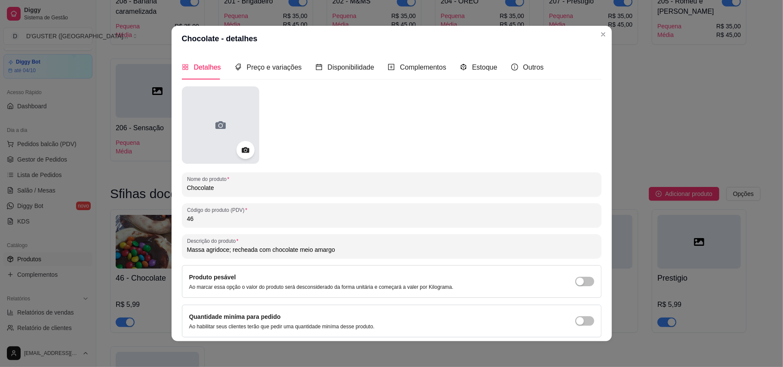
click at [221, 131] on icon at bounding box center [221, 125] width 14 height 14
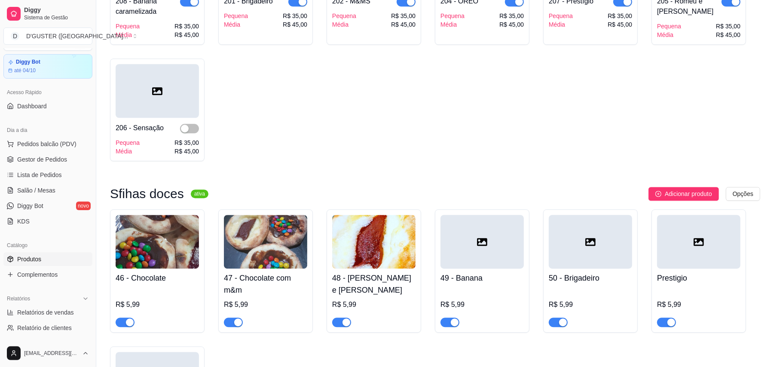
click at [166, 235] on img at bounding box center [157, 242] width 83 height 54
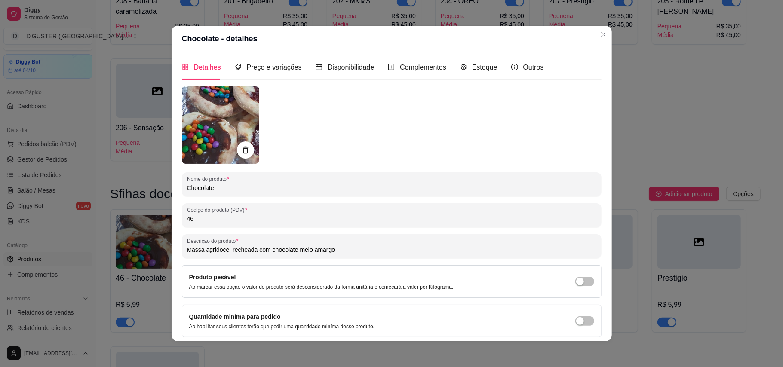
click at [238, 136] on img at bounding box center [220, 124] width 77 height 77
click at [229, 120] on img at bounding box center [220, 124] width 77 height 77
click at [195, 138] on img at bounding box center [220, 124] width 77 height 77
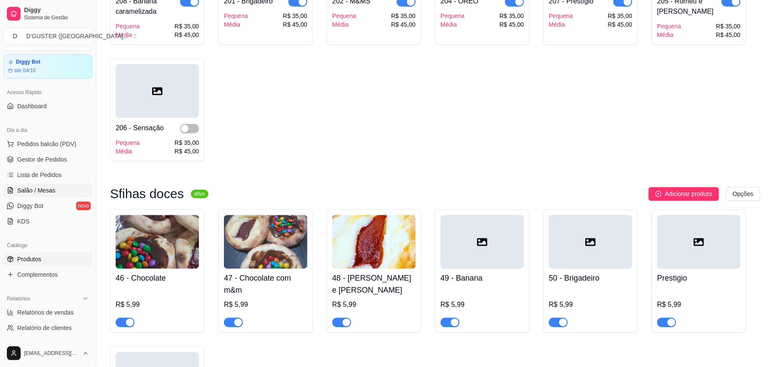
click at [45, 193] on span "Salão / Mesas" at bounding box center [36, 190] width 38 height 9
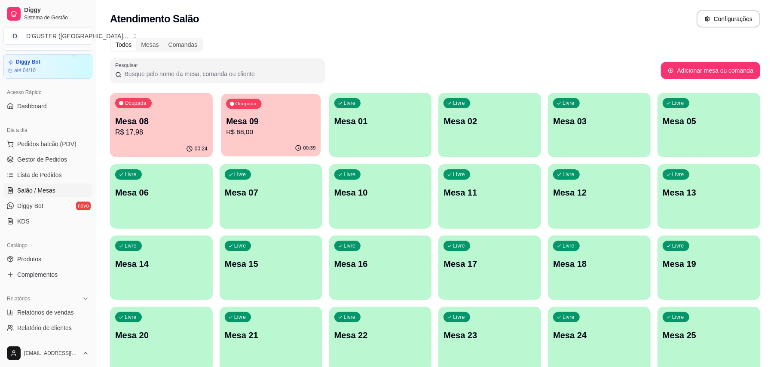
click at [261, 125] on p "Mesa 09" at bounding box center [270, 122] width 89 height 12
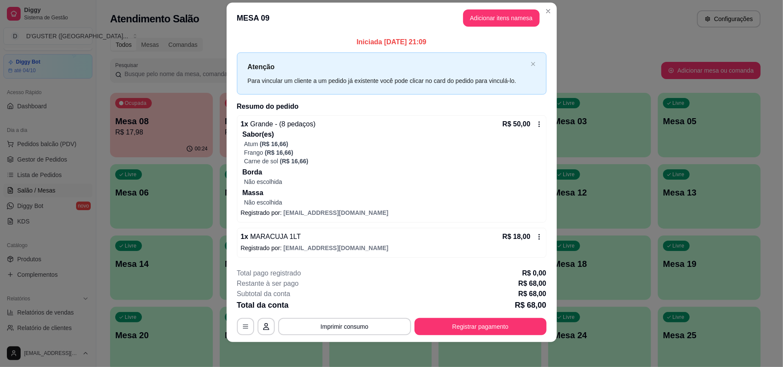
scroll to position [14, 0]
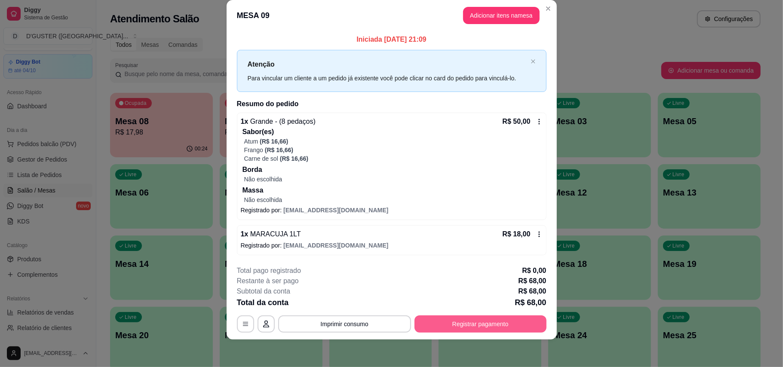
click at [492, 326] on button "Registrar pagamento" at bounding box center [480, 323] width 132 height 17
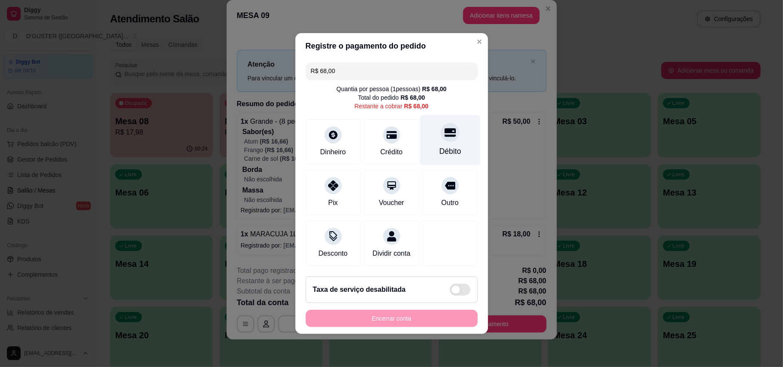
click at [444, 146] on div "Débito" at bounding box center [450, 151] width 22 height 11
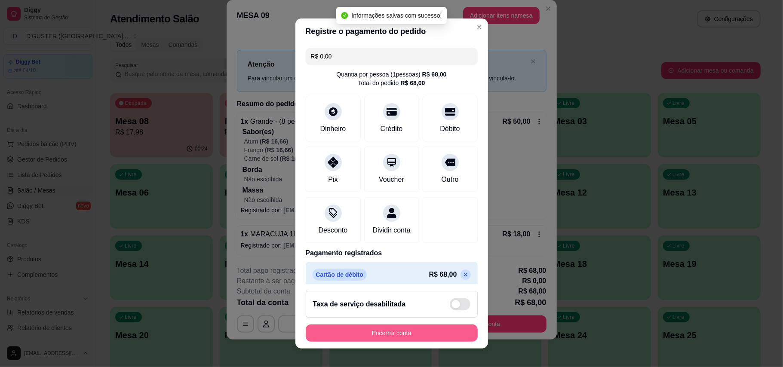
type input "R$ 0,00"
click at [424, 326] on button "Encerrar conta" at bounding box center [391, 333] width 167 height 17
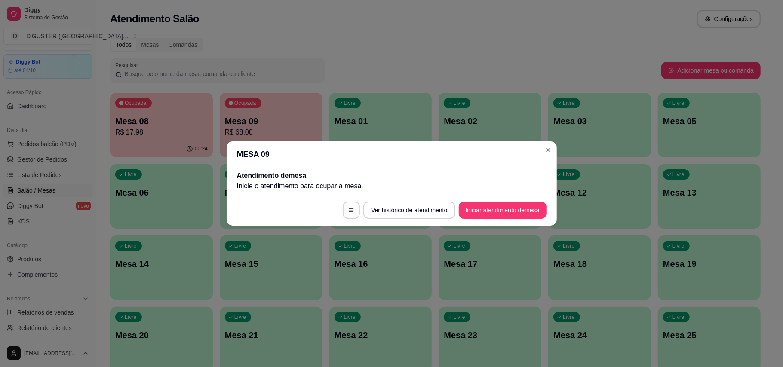
scroll to position [0, 0]
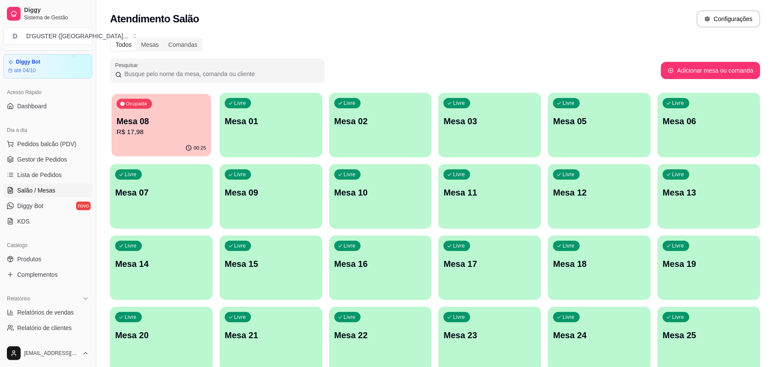
click at [125, 119] on p "Mesa 08" at bounding box center [160, 122] width 89 height 12
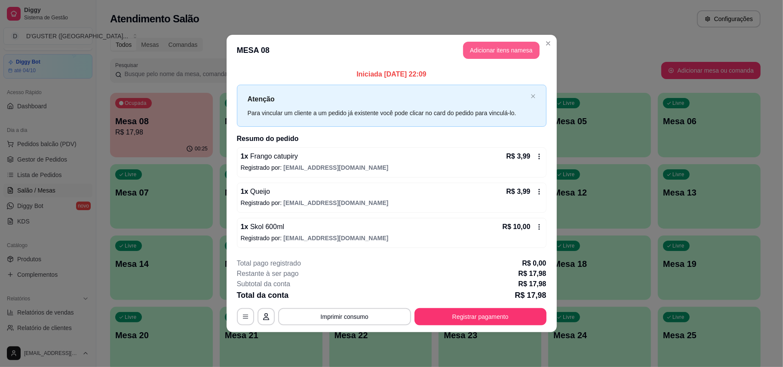
click at [502, 53] on button "Adicionar itens na mesa" at bounding box center [501, 50] width 76 height 17
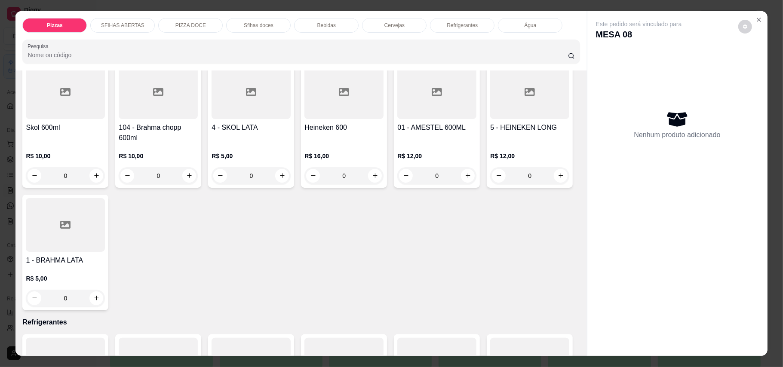
scroll to position [1719, 0]
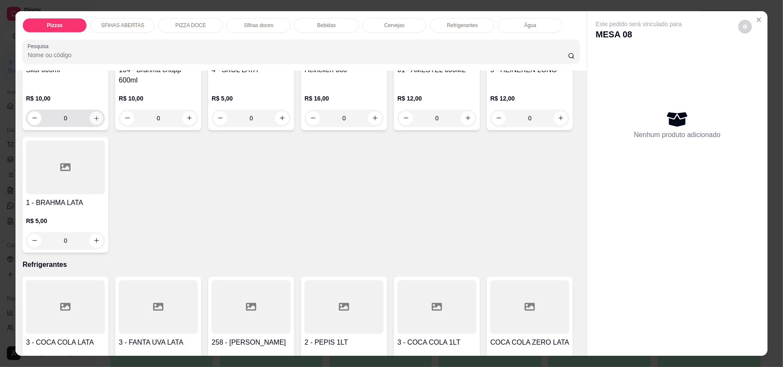
click at [96, 125] on button "increase-product-quantity" at bounding box center [96, 117] width 13 height 13
type input "1"
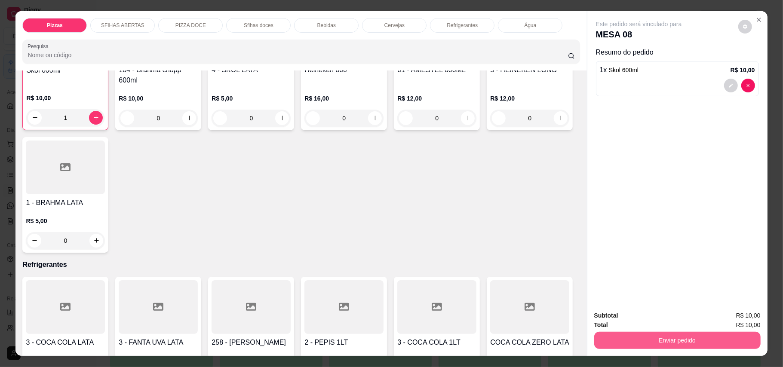
click at [700, 342] on button "Enviar pedido" at bounding box center [677, 340] width 166 height 17
click at [734, 318] on button "Enviar pedido" at bounding box center [737, 320] width 49 height 16
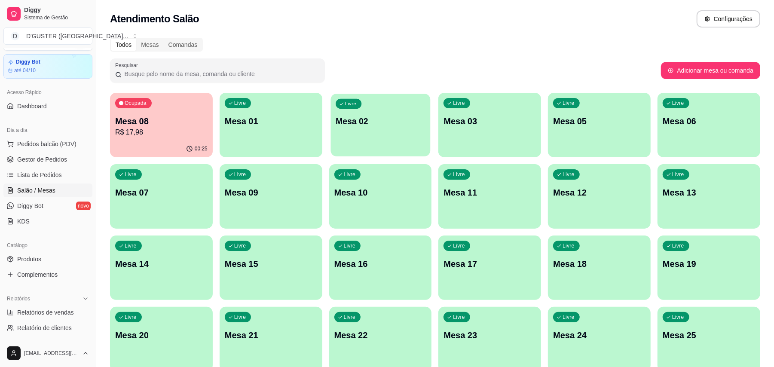
click at [358, 131] on div "Livre Mesa 02" at bounding box center [380, 120] width 100 height 52
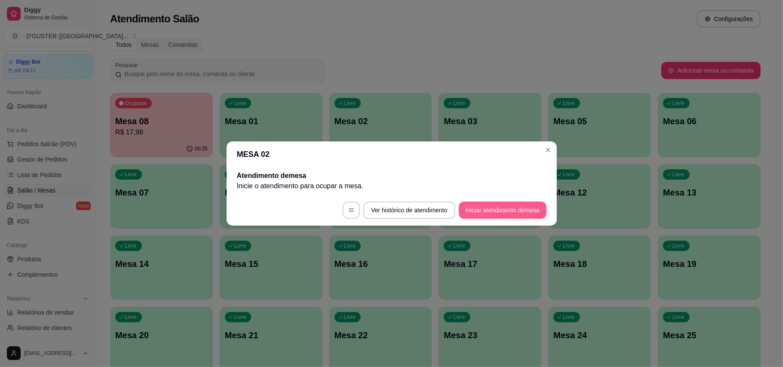
click at [505, 208] on button "Iniciar atendimento de mesa" at bounding box center [503, 210] width 88 height 17
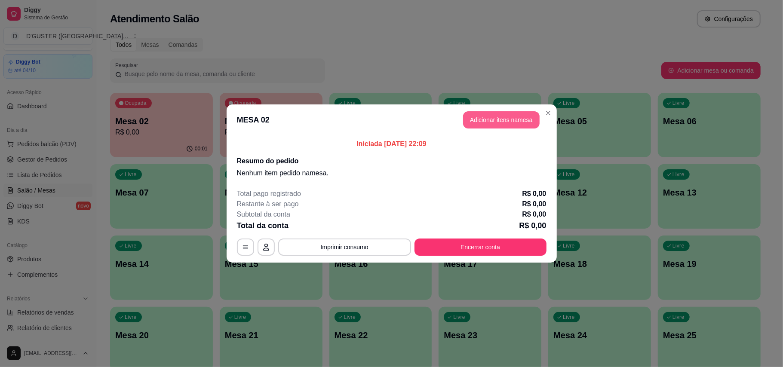
click at [497, 117] on button "Adicionar itens na mesa" at bounding box center [501, 119] width 76 height 17
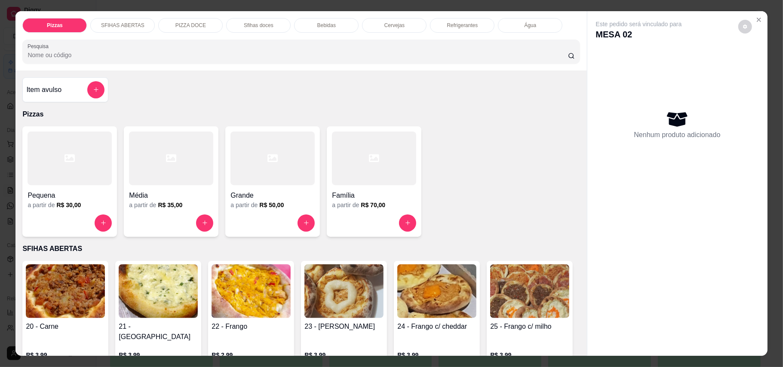
click at [191, 193] on h4 "Média" at bounding box center [171, 195] width 84 height 10
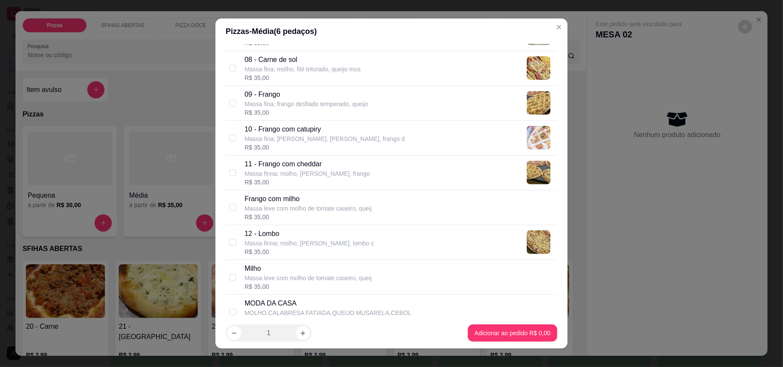
scroll to position [344, 0]
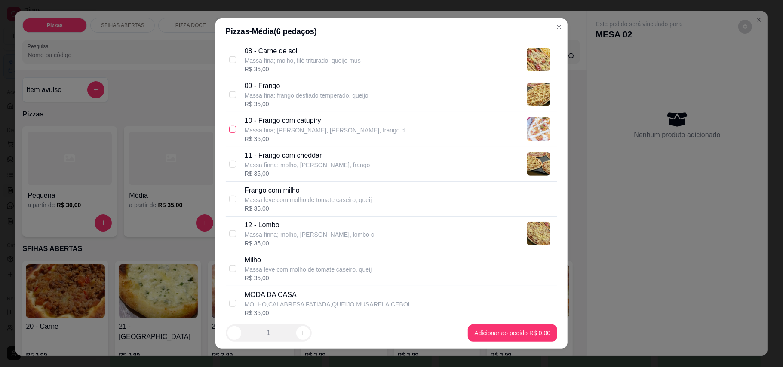
click at [229, 131] on input "checkbox" at bounding box center [232, 129] width 7 height 7
checkbox input "true"
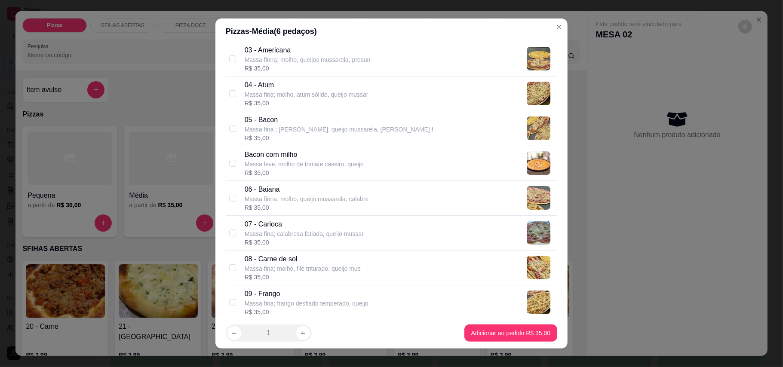
scroll to position [114, 0]
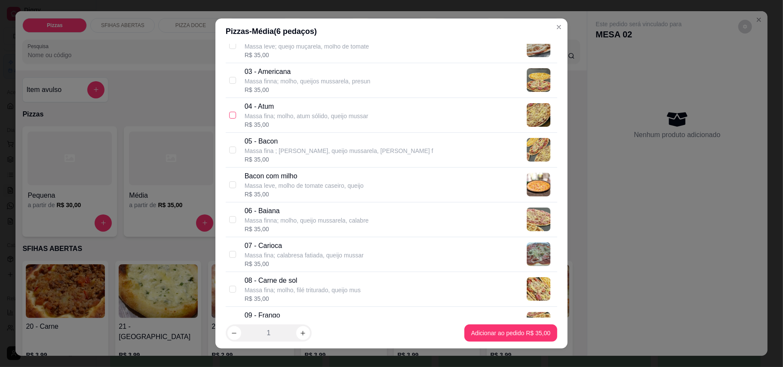
click at [229, 117] on input "checkbox" at bounding box center [232, 115] width 7 height 7
checkbox input "true"
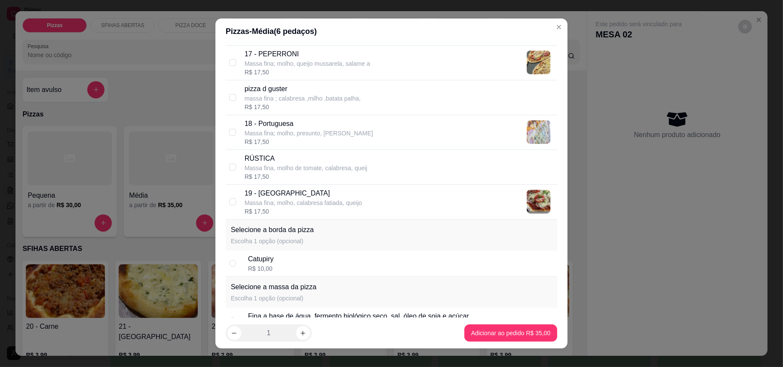
scroll to position [781, 0]
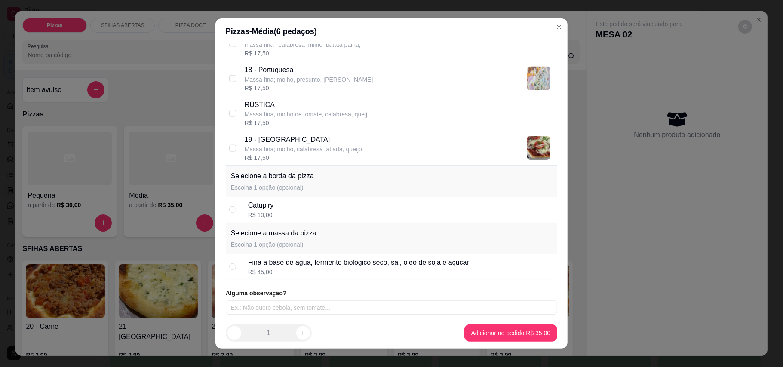
click at [226, 210] on div "Catupiry R$ 10,00" at bounding box center [391, 210] width 331 height 26
radio input "true"
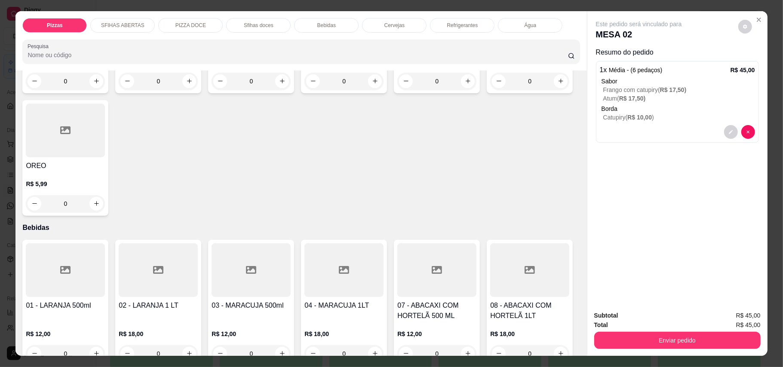
scroll to position [1031, 0]
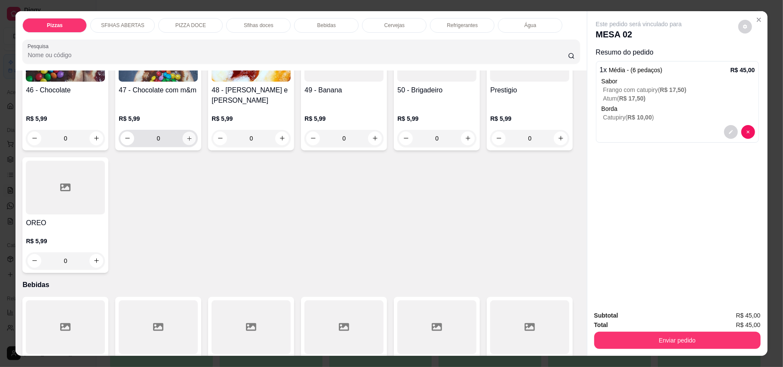
click at [185, 145] on button "increase-product-quantity" at bounding box center [189, 138] width 13 height 13
click at [185, 144] on button "increase-product-quantity" at bounding box center [188, 137] width 13 height 13
type input "2"
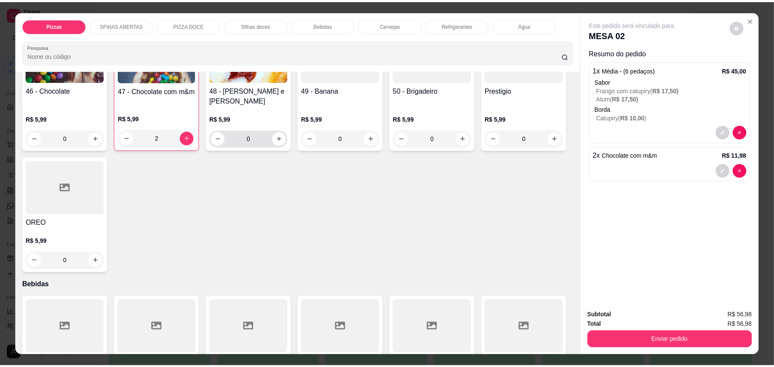
scroll to position [1318, 0]
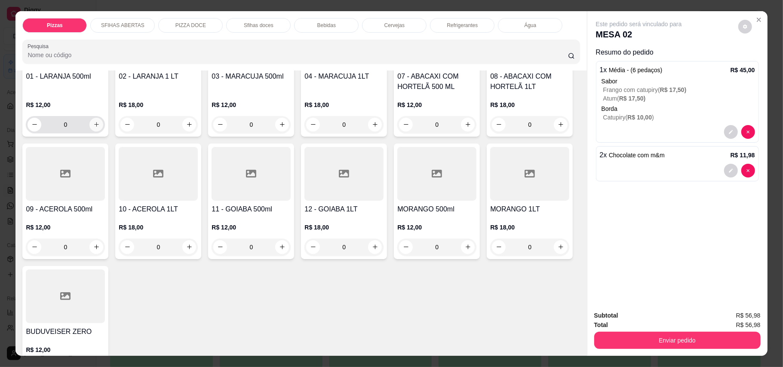
click at [93, 128] on icon "increase-product-quantity" at bounding box center [96, 124] width 6 height 6
type input "1"
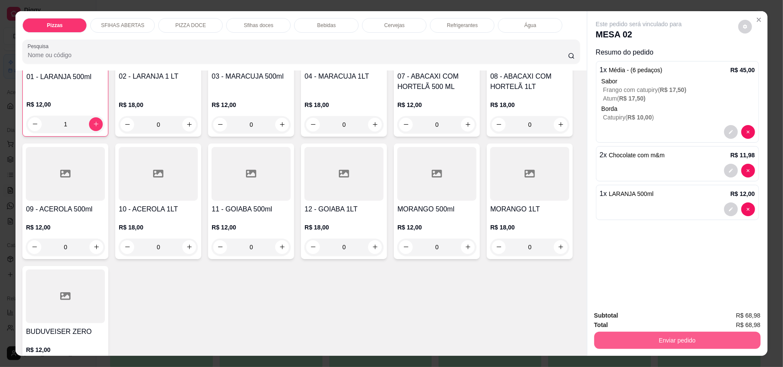
click at [696, 339] on button "Enviar pedido" at bounding box center [677, 340] width 166 height 17
click at [724, 317] on button "Enviar pedido" at bounding box center [737, 320] width 49 height 16
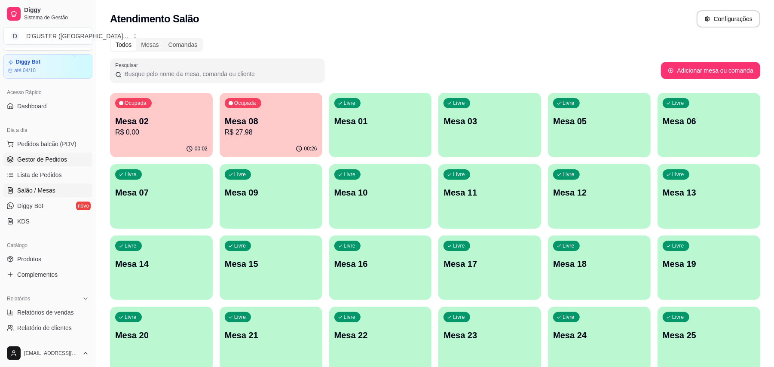
click at [40, 158] on span "Gestor de Pedidos" at bounding box center [42, 159] width 50 height 9
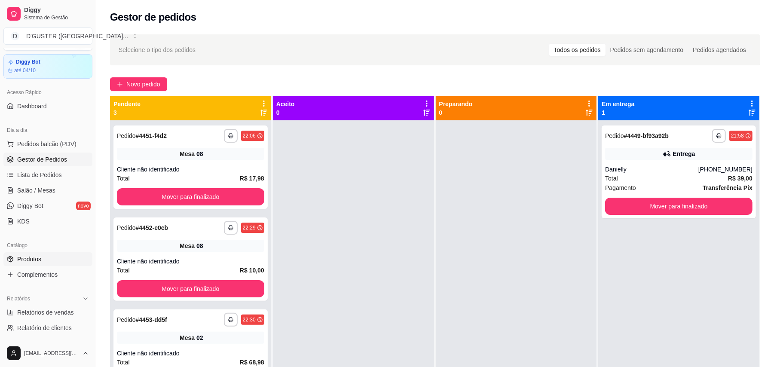
click at [49, 262] on link "Produtos" at bounding box center [47, 259] width 89 height 14
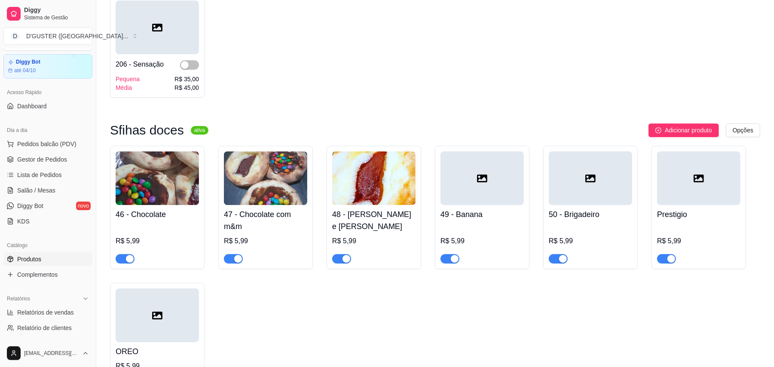
scroll to position [1661, 0]
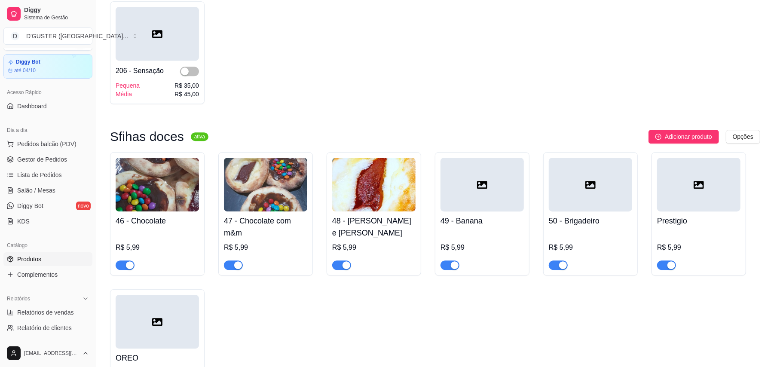
click at [157, 177] on img at bounding box center [157, 185] width 83 height 54
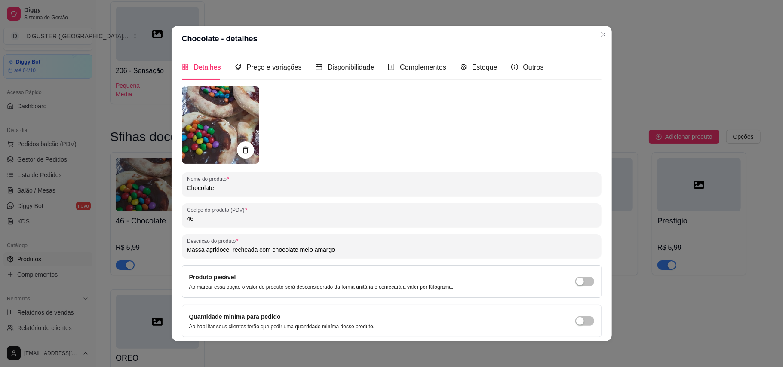
click at [229, 131] on img at bounding box center [220, 124] width 77 height 77
click at [217, 125] on img at bounding box center [220, 124] width 77 height 77
click at [216, 104] on img at bounding box center [220, 124] width 77 height 77
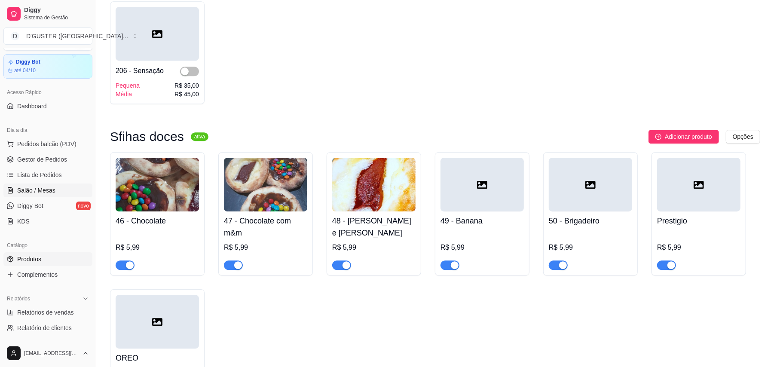
click at [34, 188] on span "Salão / Mesas" at bounding box center [36, 190] width 38 height 9
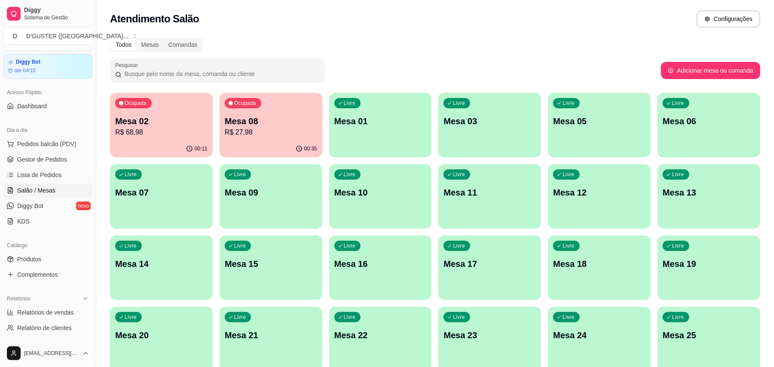
click at [391, 170] on div "Ocupada Mesa 02 R$ 68,98 00:11 Ocupada Mesa 08 R$ 27,98 00:35 Livre Mesa 01 Liv…" at bounding box center [435, 303] width 650 height 421
click at [144, 112] on div "Ocupada Mesa 02 R$ 68,98" at bounding box center [161, 117] width 103 height 48
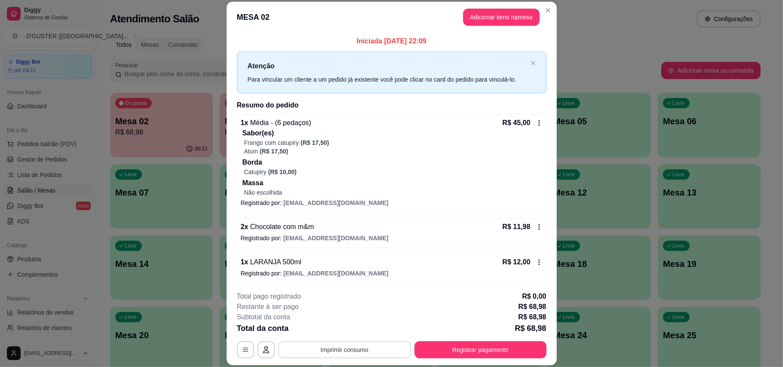
click at [333, 347] on button "Imprimir consumo" at bounding box center [344, 349] width 133 height 17
click at [344, 296] on button "IMPRESSORA" at bounding box center [343, 296] width 62 height 14
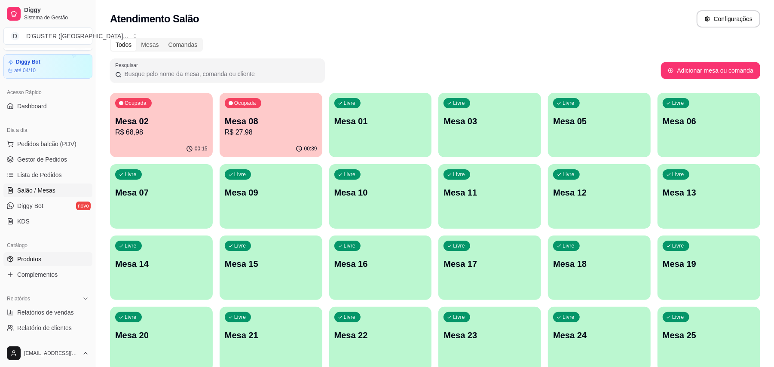
click at [26, 257] on span "Produtos" at bounding box center [29, 259] width 24 height 9
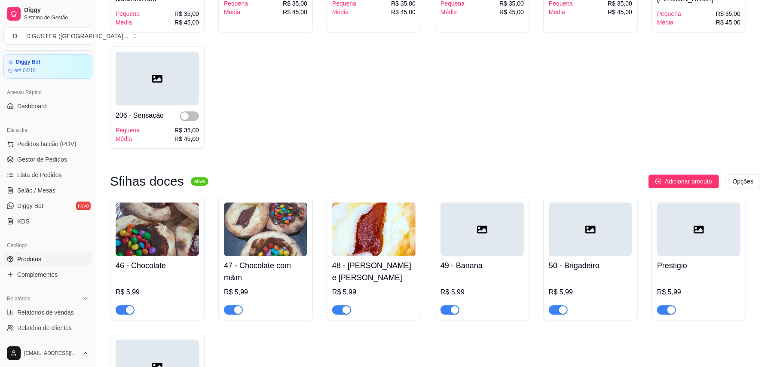
scroll to position [1604, 0]
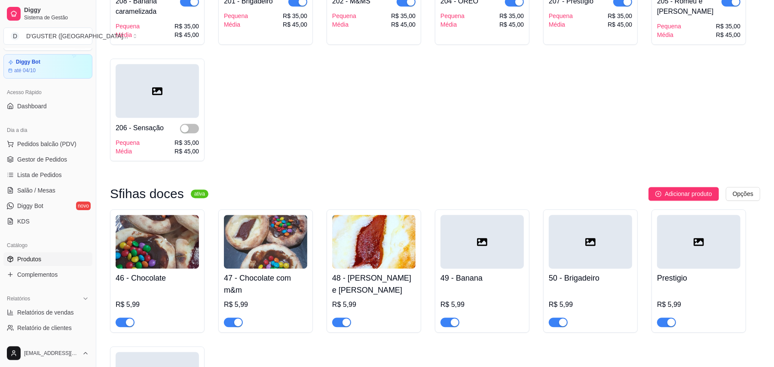
click at [179, 236] on img at bounding box center [157, 242] width 83 height 54
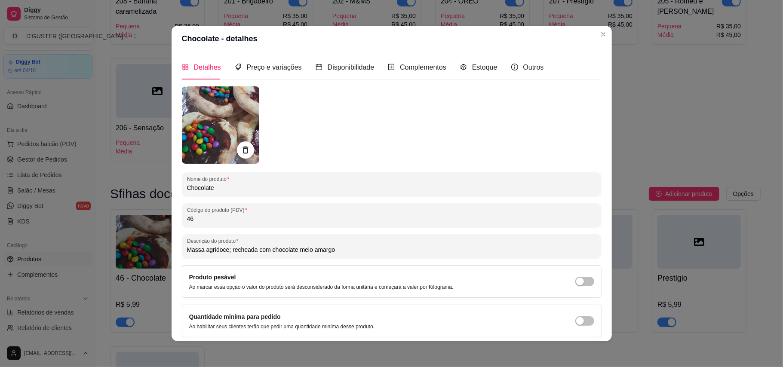
click at [234, 116] on img at bounding box center [220, 124] width 77 height 77
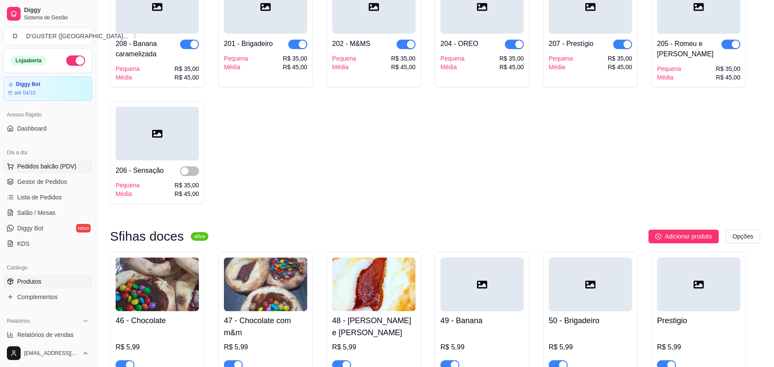
scroll to position [1490, 0]
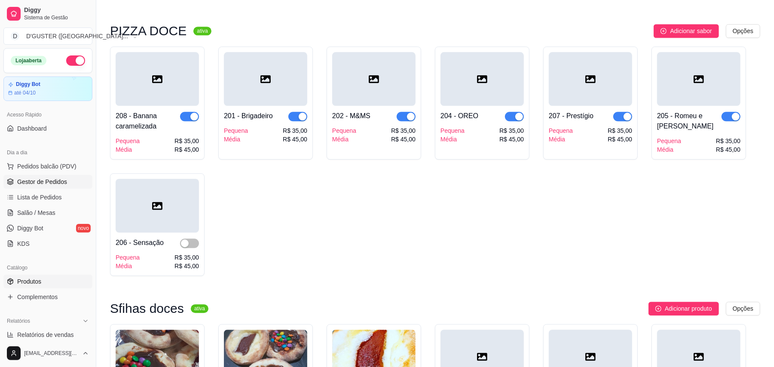
click at [48, 179] on span "Gestor de Pedidos" at bounding box center [42, 181] width 50 height 9
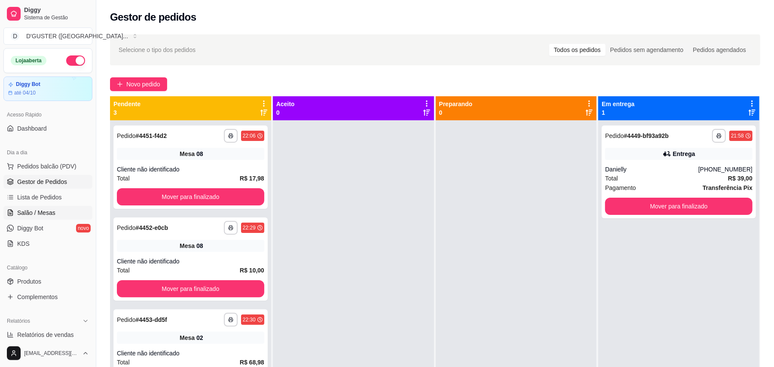
click at [38, 209] on span "Salão / Mesas" at bounding box center [36, 212] width 38 height 9
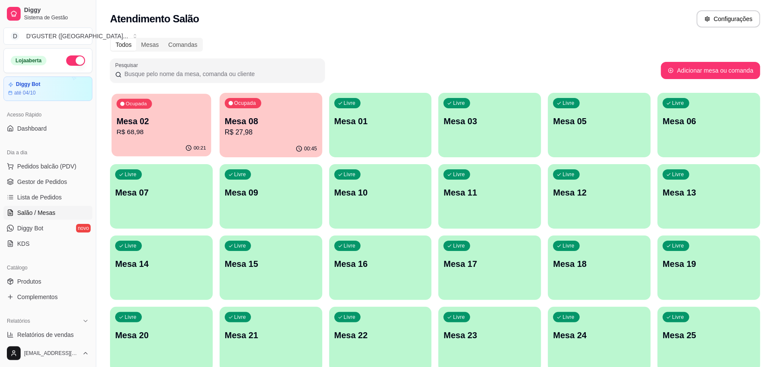
click at [190, 119] on p "Mesa 02" at bounding box center [160, 122] width 89 height 12
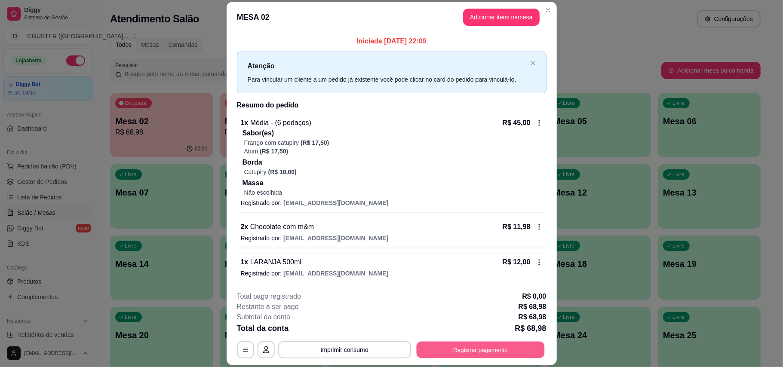
click at [442, 351] on button "Registrar pagamento" at bounding box center [480, 349] width 128 height 17
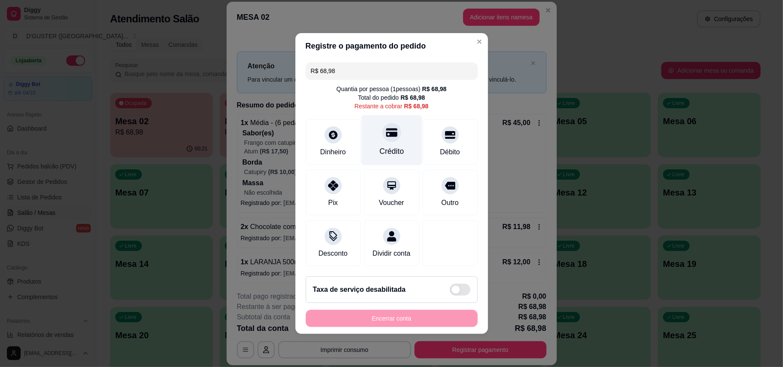
click at [389, 136] on div at bounding box center [391, 132] width 19 height 19
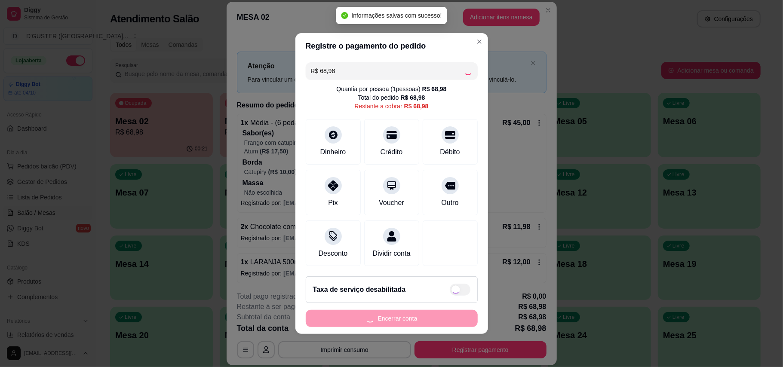
type input "R$ 0,00"
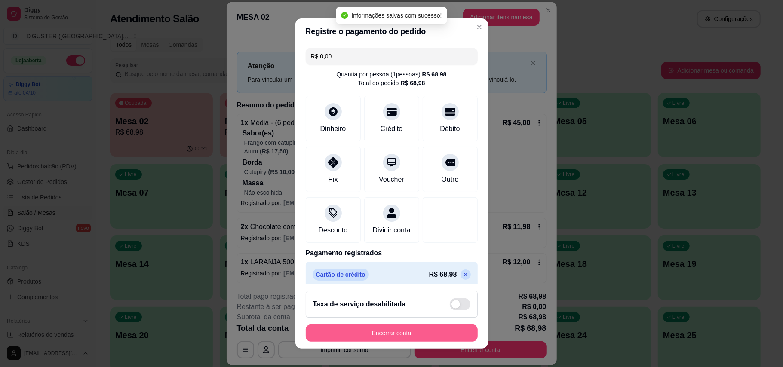
click at [407, 327] on button "Encerrar conta" at bounding box center [392, 332] width 172 height 17
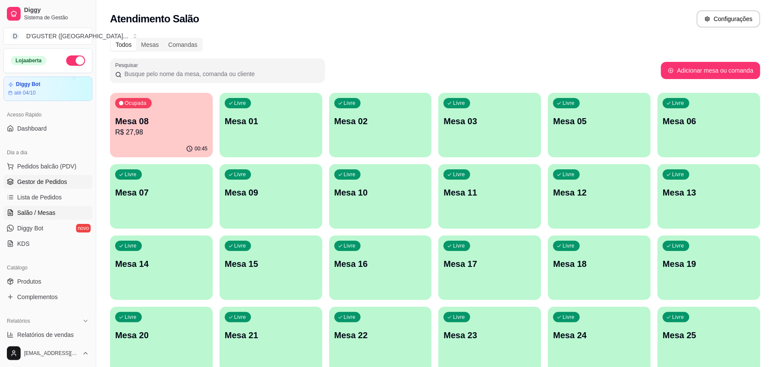
click at [71, 180] on link "Gestor de Pedidos" at bounding box center [47, 182] width 89 height 14
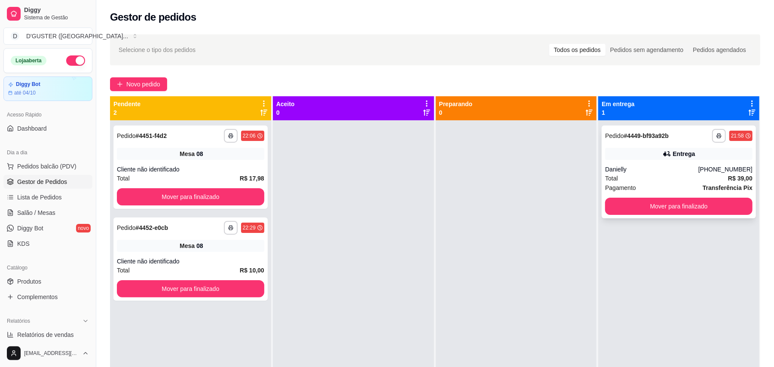
click at [669, 197] on div "**********" at bounding box center [679, 171] width 154 height 93
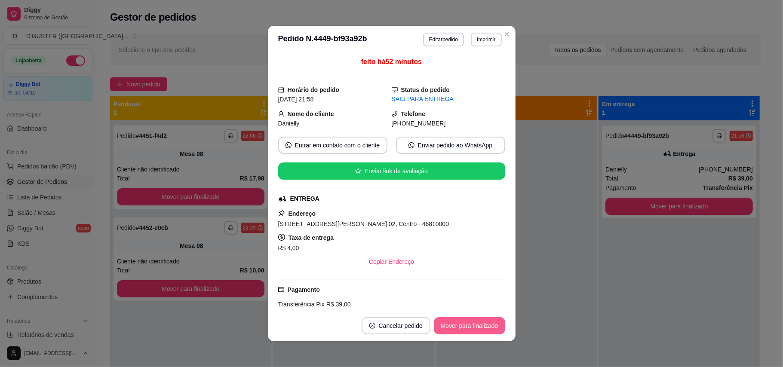
click at [474, 325] on button "Mover para finalizado" at bounding box center [469, 325] width 71 height 17
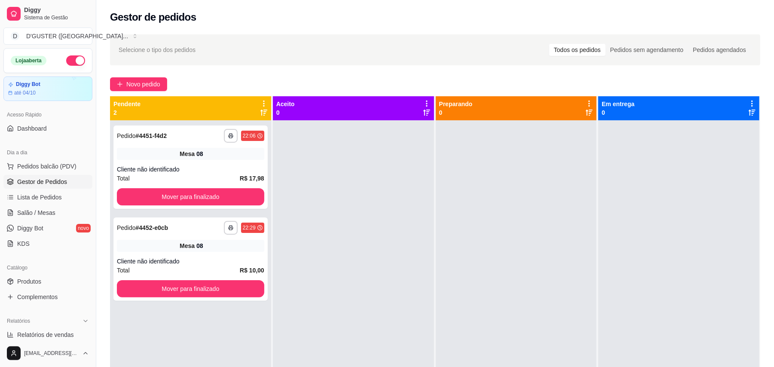
click at [34, 271] on div "Catálogo" at bounding box center [47, 268] width 89 height 14
click at [38, 275] on link "Produtos" at bounding box center [47, 282] width 89 height 14
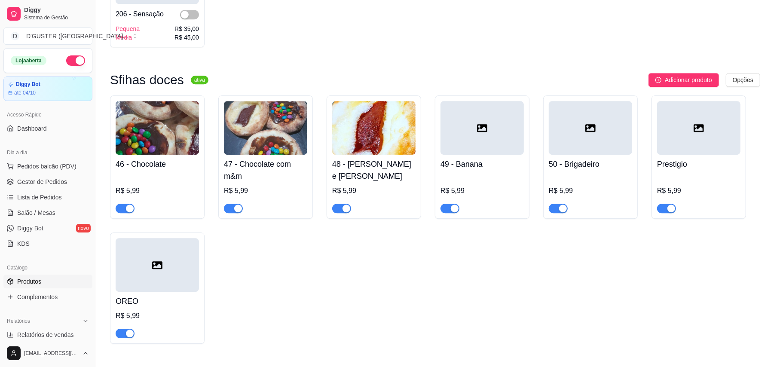
scroll to position [1719, 0]
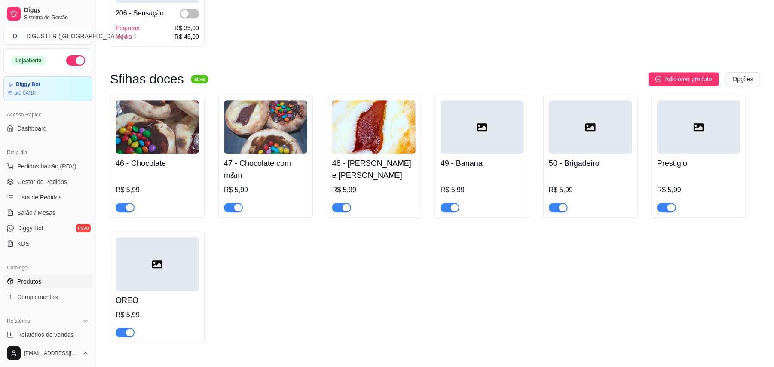
click at [168, 116] on img at bounding box center [157, 127] width 83 height 54
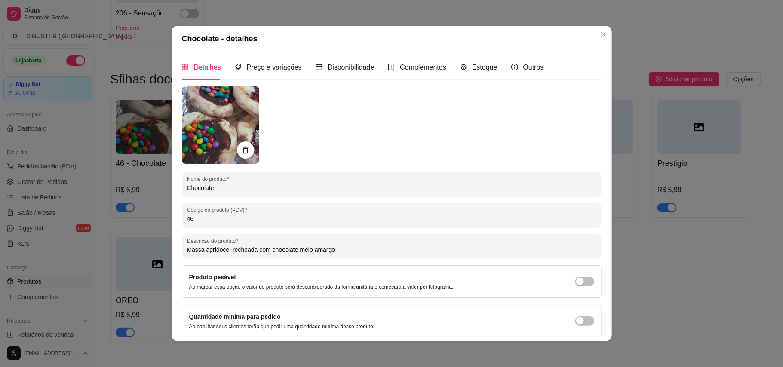
click at [228, 119] on img at bounding box center [220, 124] width 77 height 77
click at [213, 85] on div "Detalhes Preço e variações Disponibilidade Complementos Estoque Outros Nome do …" at bounding box center [391, 196] width 419 height 283
click at [224, 110] on img at bounding box center [220, 124] width 77 height 77
click at [213, 109] on img at bounding box center [220, 124] width 77 height 77
click at [249, 150] on div at bounding box center [245, 150] width 18 height 18
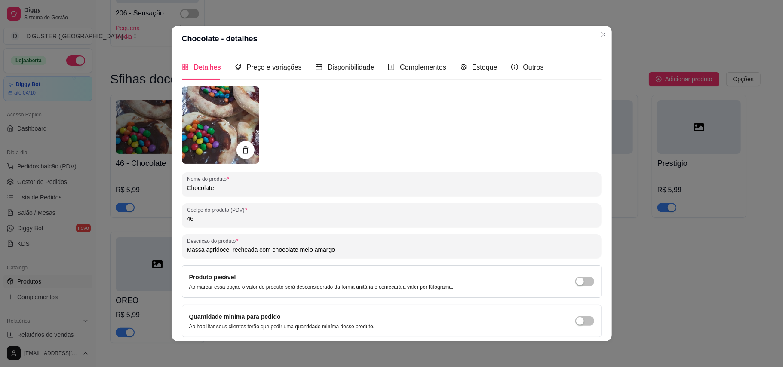
click at [240, 145] on icon at bounding box center [245, 150] width 10 height 10
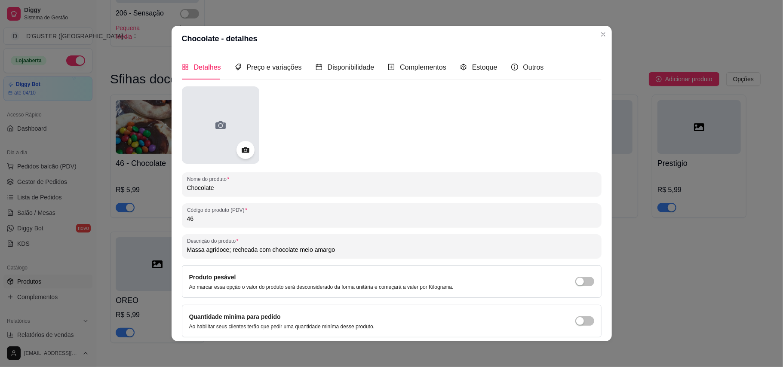
click at [207, 131] on div at bounding box center [220, 124] width 77 height 77
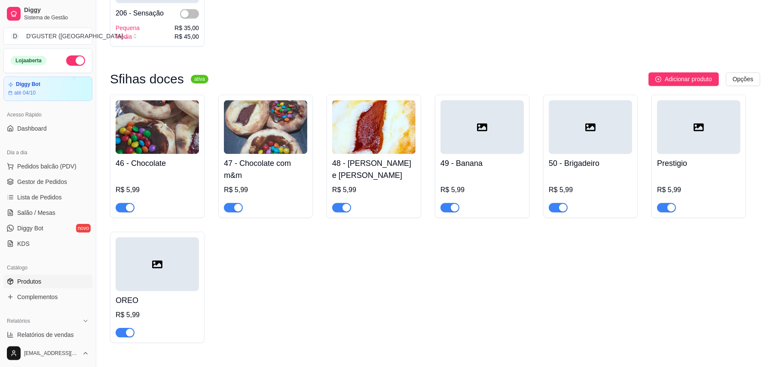
click at [168, 100] on img at bounding box center [157, 127] width 83 height 54
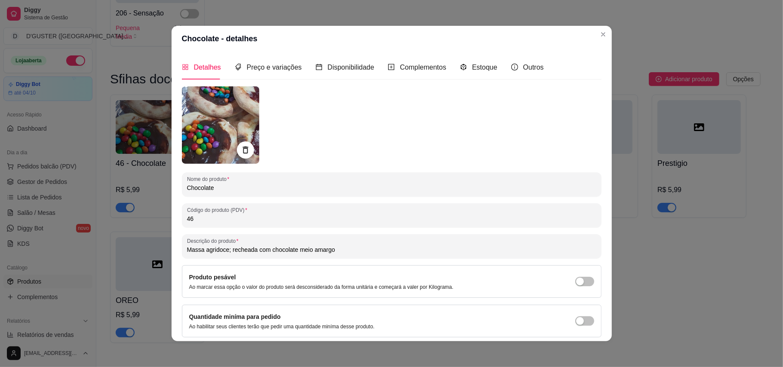
click at [202, 117] on img at bounding box center [220, 124] width 77 height 77
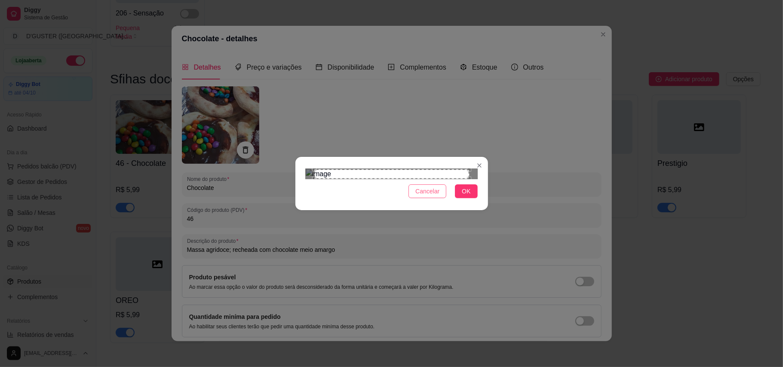
click at [436, 193] on span "Cancelar" at bounding box center [427, 191] width 24 height 9
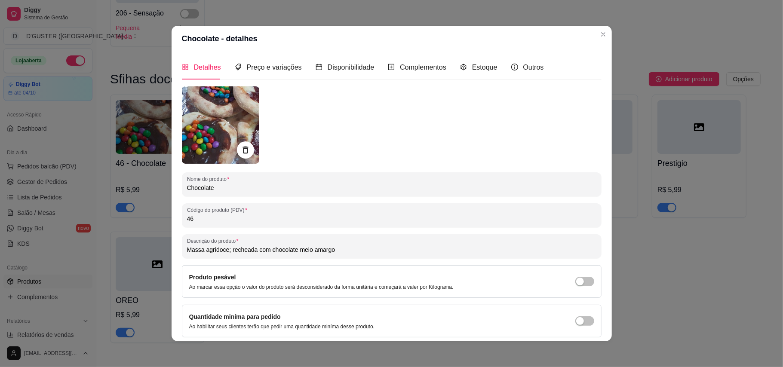
click at [239, 105] on img at bounding box center [220, 124] width 77 height 77
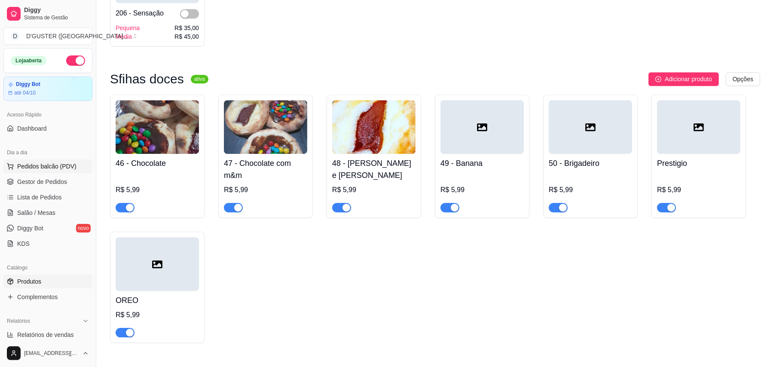
click at [42, 171] on span "Pedidos balcão (PDV)" at bounding box center [46, 166] width 59 height 9
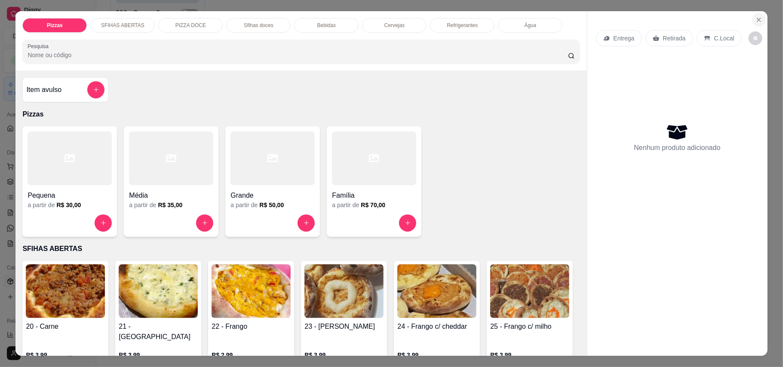
click at [756, 16] on icon "Close" at bounding box center [758, 19] width 7 height 7
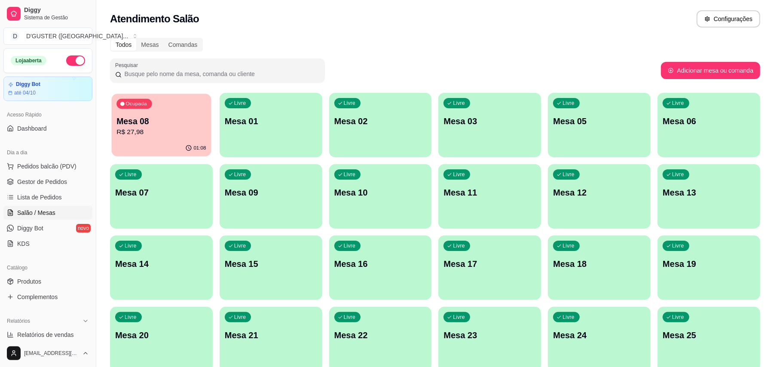
click at [141, 124] on p "Mesa 08" at bounding box center [160, 122] width 89 height 12
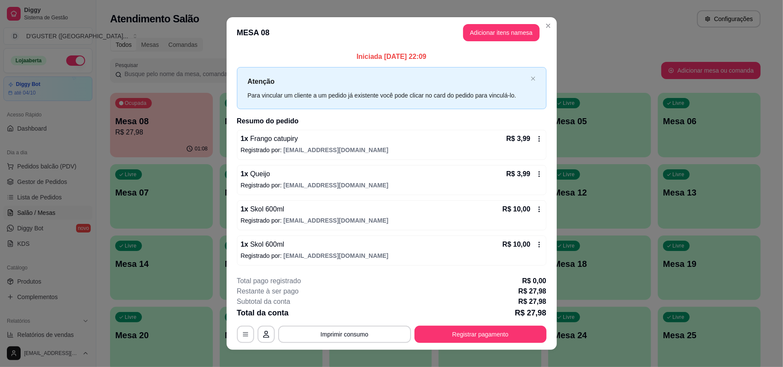
scroll to position [11, 0]
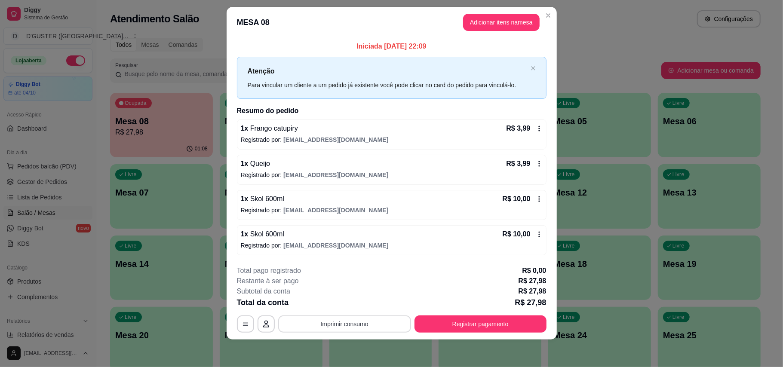
click at [361, 321] on button "Imprimir consumo" at bounding box center [344, 323] width 133 height 17
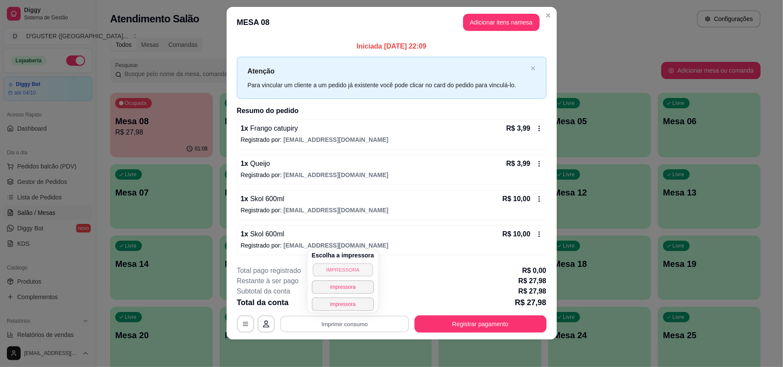
click at [341, 271] on button "IMPRESSORA" at bounding box center [342, 269] width 60 height 13
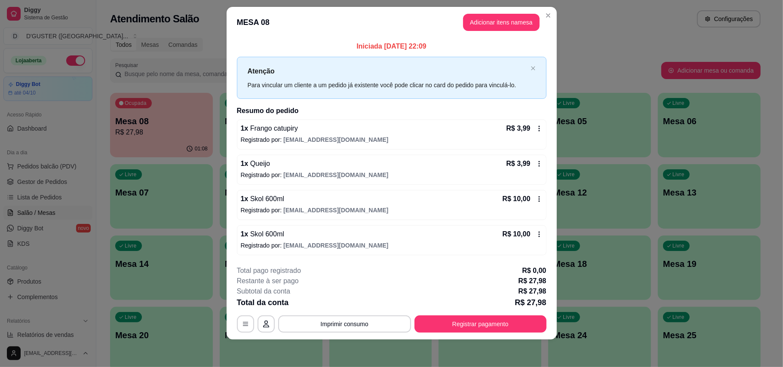
click at [478, 313] on div "**********" at bounding box center [391, 299] width 309 height 67
click at [483, 332] on button "Registrar pagamento" at bounding box center [480, 323] width 128 height 17
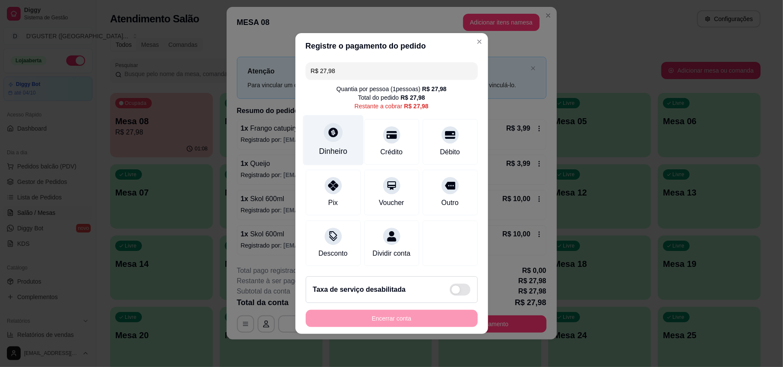
click at [329, 140] on div "Dinheiro" at bounding box center [333, 140] width 61 height 50
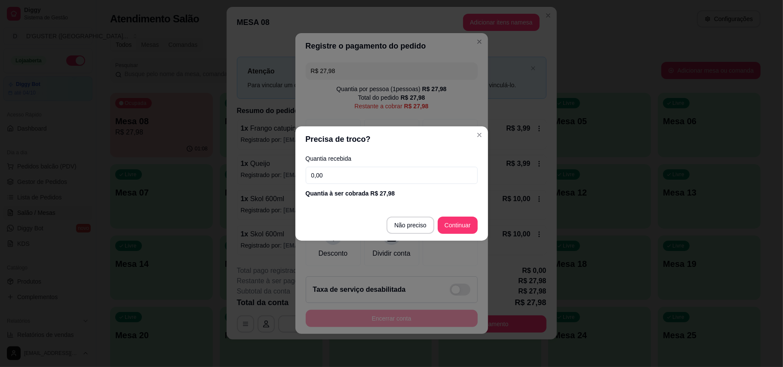
click at [404, 174] on input "0,00" at bounding box center [392, 175] width 172 height 17
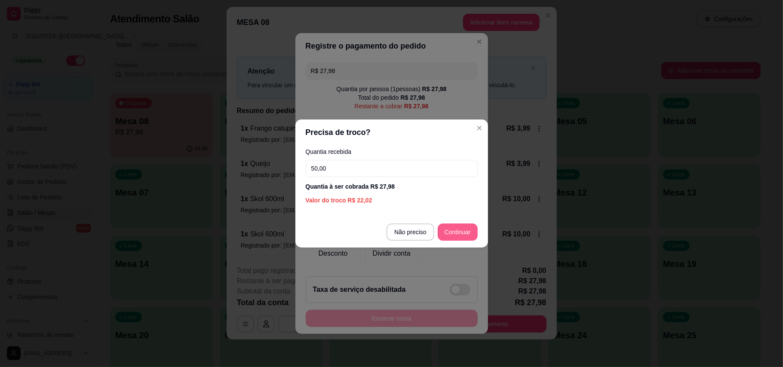
type input "50,00"
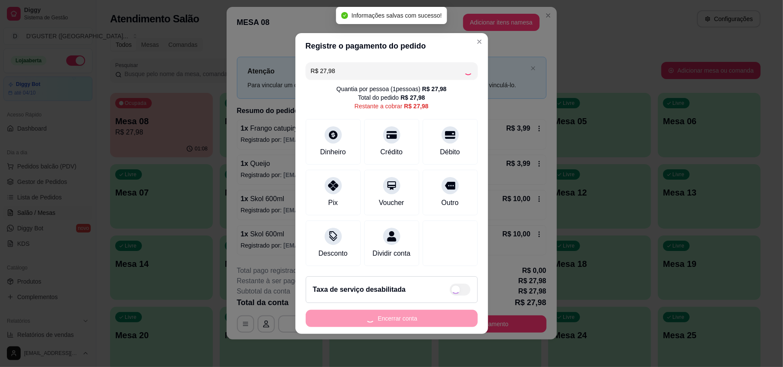
type input "R$ 0,00"
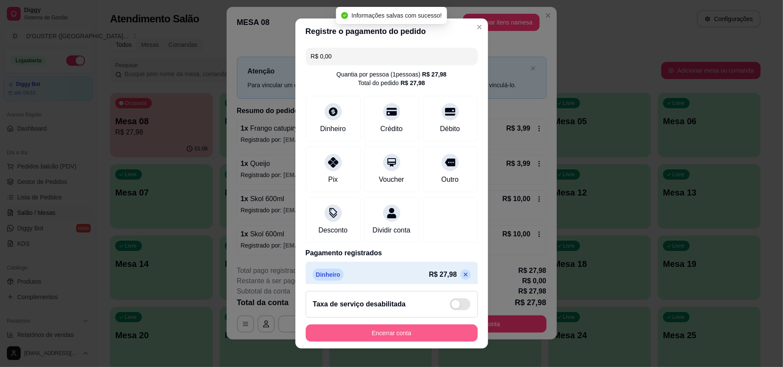
click at [412, 334] on button "Encerrar conta" at bounding box center [392, 332] width 172 height 17
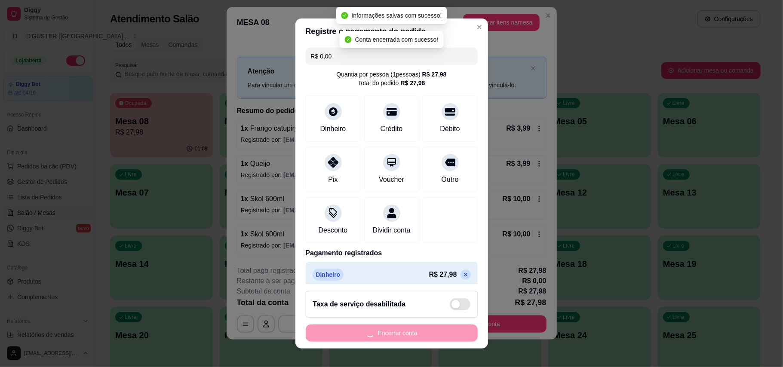
scroll to position [0, 0]
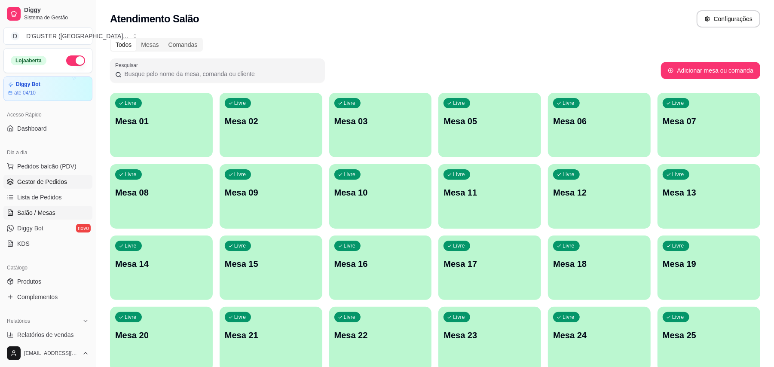
drag, startPoint x: 41, startPoint y: 173, endPoint x: 47, endPoint y: 176, distance: 6.9
click at [44, 174] on ul "Pedidos balcão (PDV) Gestor de Pedidos Lista de Pedidos Salão / Mesas Diggy Bot…" at bounding box center [47, 204] width 89 height 91
click at [38, 176] on link "Gestor de Pedidos" at bounding box center [47, 182] width 89 height 14
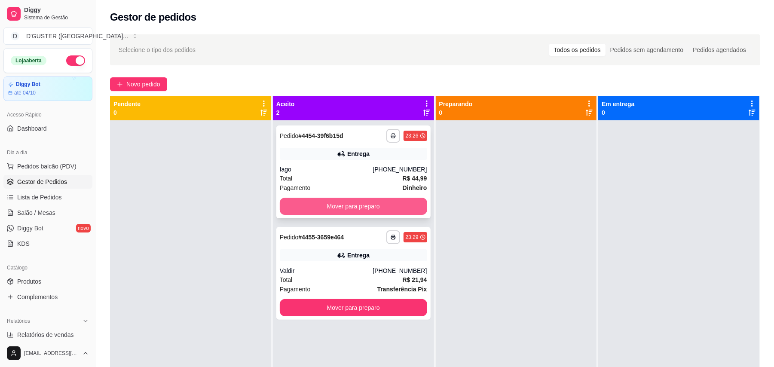
click at [337, 199] on button "Mover para preparo" at bounding box center [353, 206] width 147 height 17
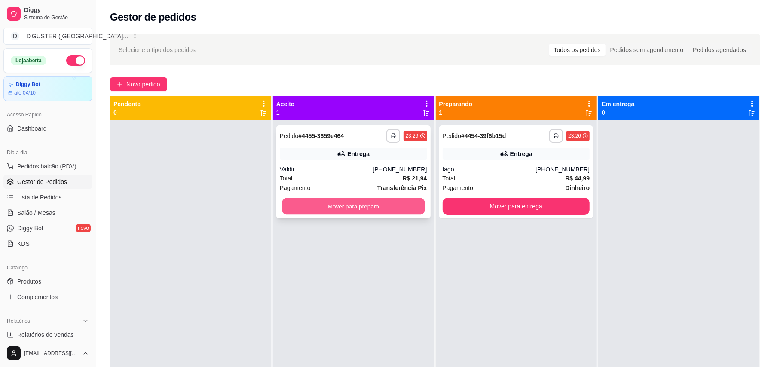
click at [354, 199] on button "Mover para preparo" at bounding box center [353, 206] width 143 height 17
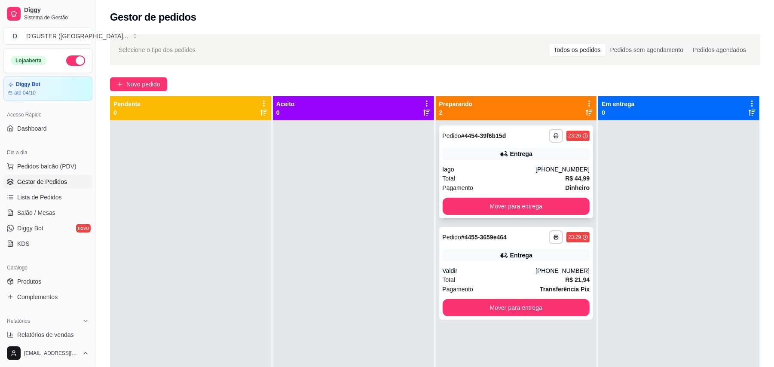
click at [511, 163] on div "**********" at bounding box center [516, 171] width 154 height 93
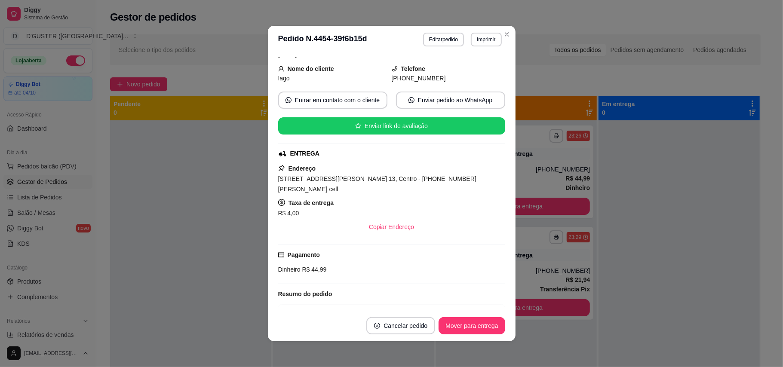
scroll to position [32, 0]
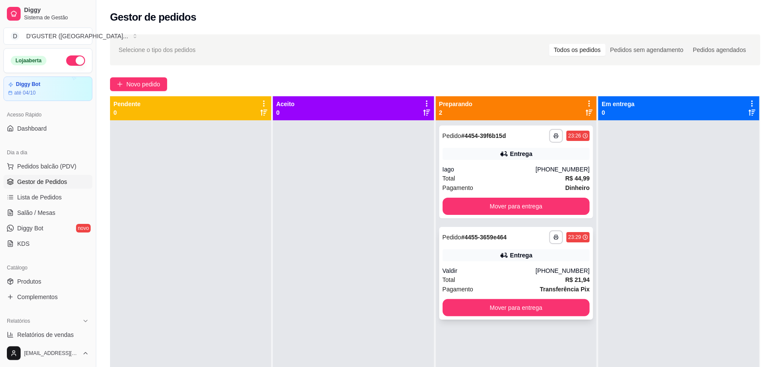
click at [522, 281] on div "Total R$ 21,94" at bounding box center [516, 279] width 147 height 9
click at [499, 207] on button "Mover para entrega" at bounding box center [516, 206] width 143 height 17
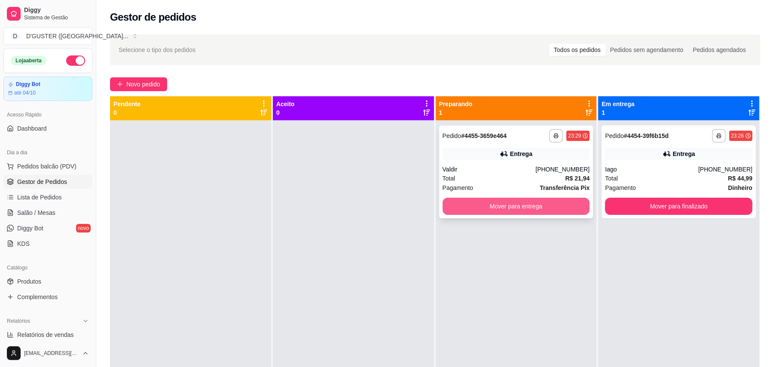
click at [532, 201] on button "Mover para entrega" at bounding box center [516, 206] width 147 height 17
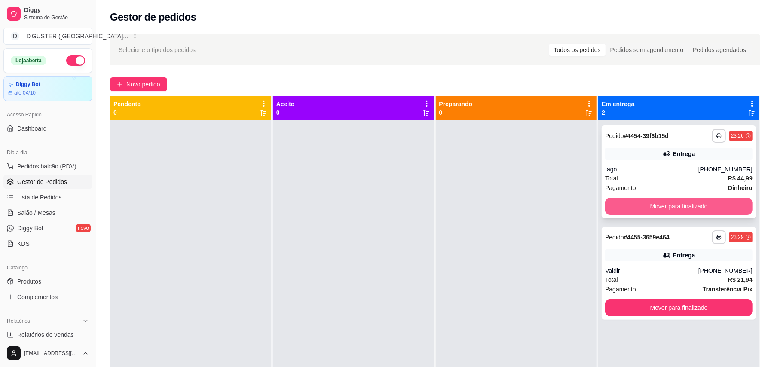
click at [654, 199] on button "Mover para finalizado" at bounding box center [678, 206] width 147 height 17
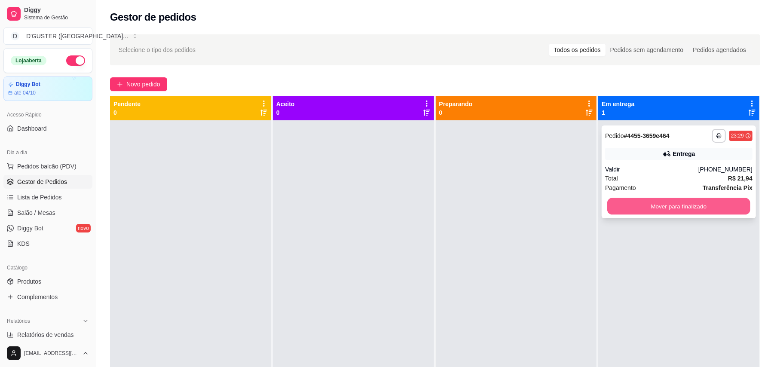
click at [693, 208] on button "Mover para finalizado" at bounding box center [678, 206] width 143 height 17
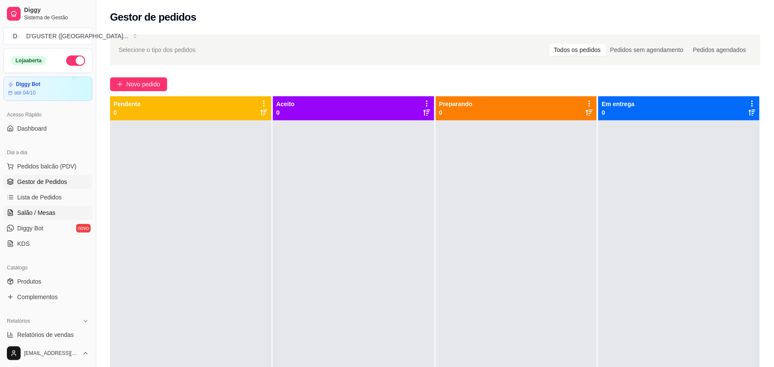
click at [9, 214] on icon at bounding box center [10, 212] width 7 height 7
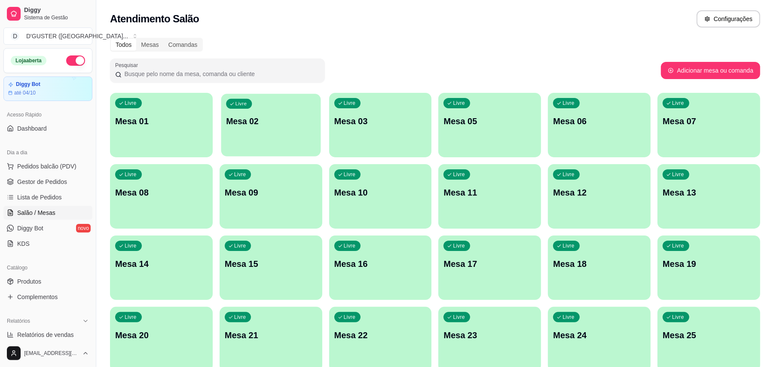
click at [273, 128] on div "Livre Mesa 02" at bounding box center [271, 120] width 100 height 52
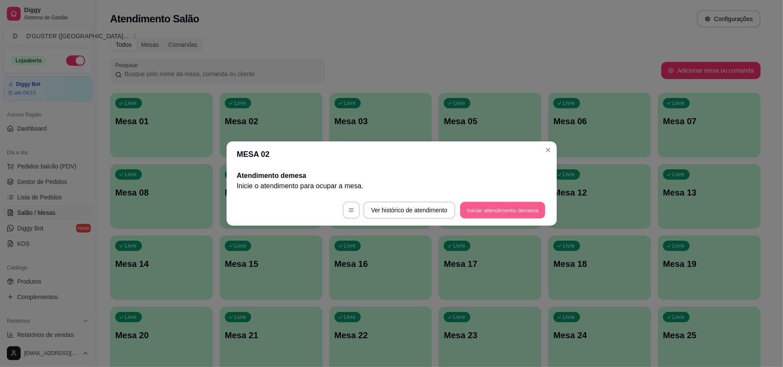
click at [477, 212] on button "Iniciar atendimento de mesa" at bounding box center [502, 210] width 85 height 17
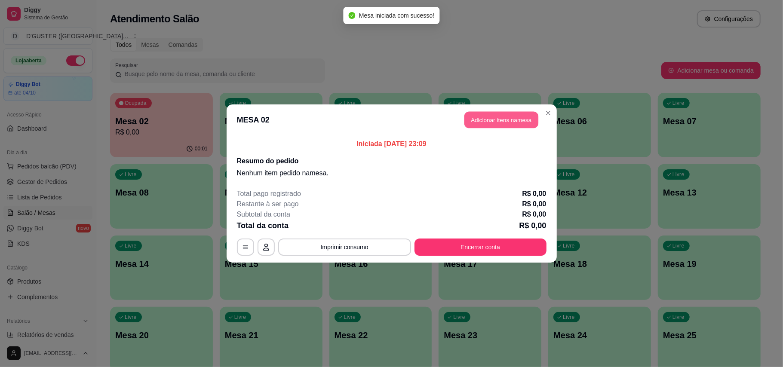
click at [509, 121] on button "Adicionar itens na mesa" at bounding box center [501, 120] width 74 height 17
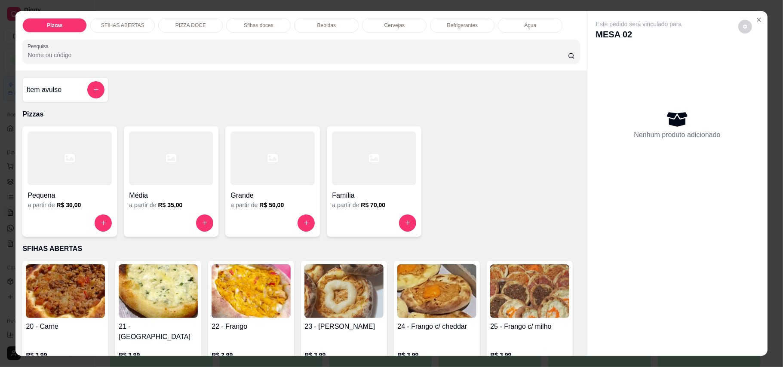
click at [169, 191] on h4 "Média" at bounding box center [171, 195] width 84 height 10
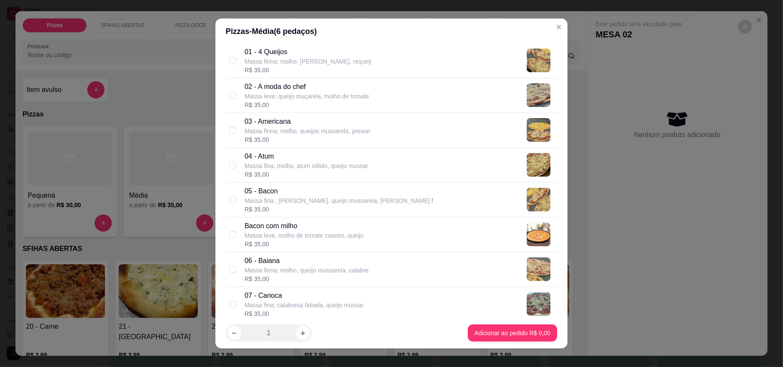
scroll to position [114, 0]
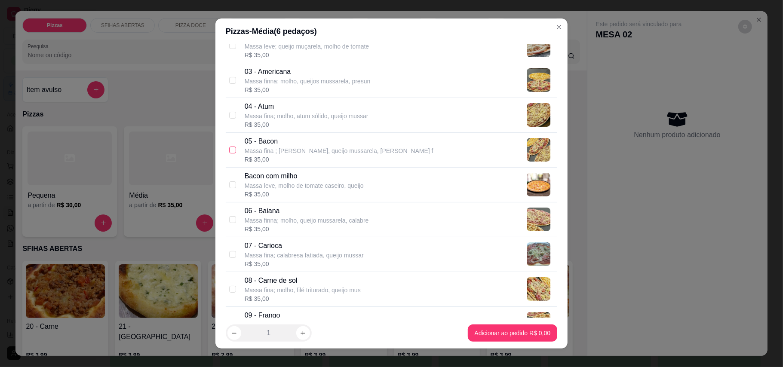
click at [229, 150] on input "checkbox" at bounding box center [232, 150] width 7 height 7
checkbox input "true"
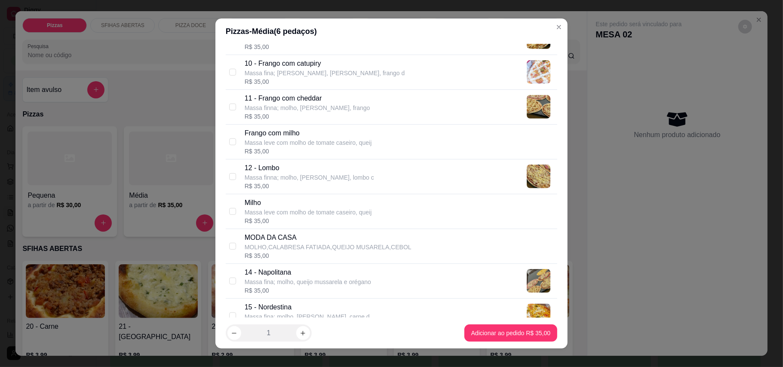
scroll to position [458, 0]
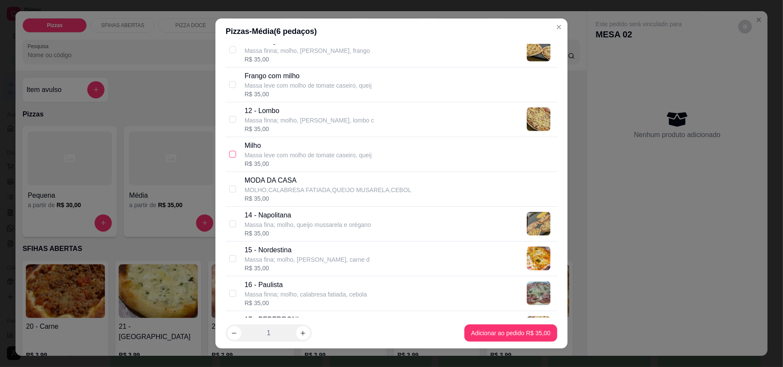
click at [229, 155] on input "checkbox" at bounding box center [232, 154] width 7 height 7
checkbox input "true"
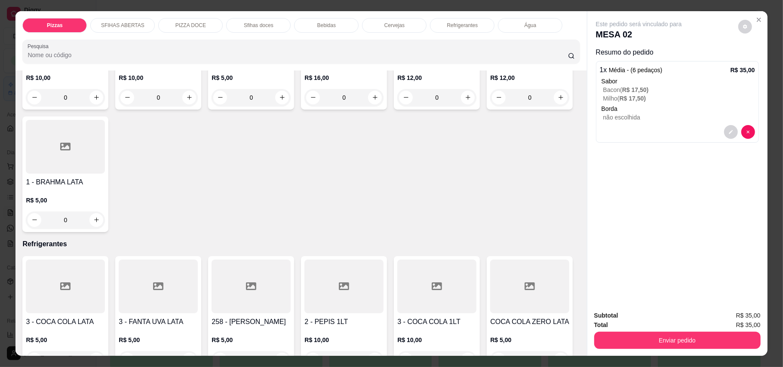
scroll to position [1719, 0]
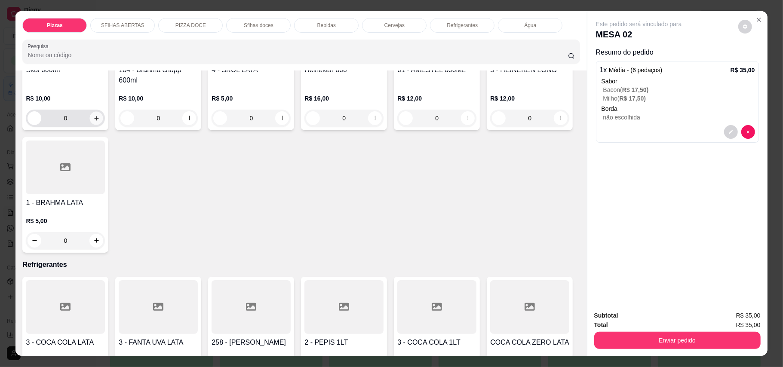
click at [90, 125] on button "increase-product-quantity" at bounding box center [96, 117] width 13 height 13
type input "1"
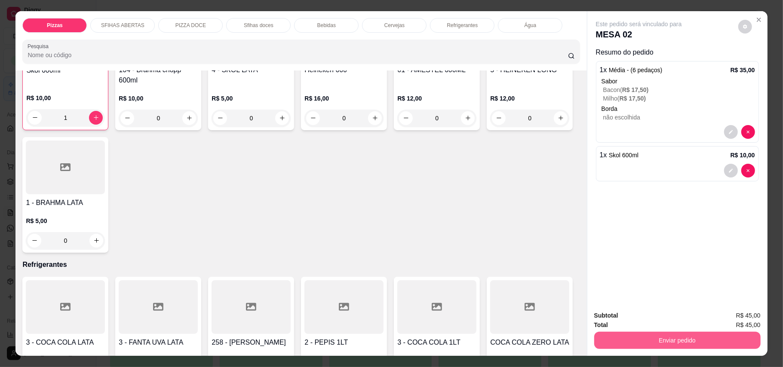
click at [691, 341] on button "Enviar pedido" at bounding box center [677, 340] width 166 height 17
click at [738, 317] on button "Enviar pedido" at bounding box center [737, 320] width 49 height 16
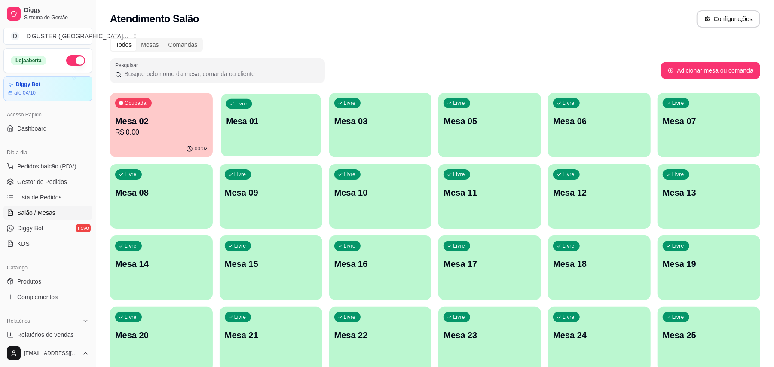
click at [227, 122] on p "Mesa 01" at bounding box center [270, 122] width 89 height 12
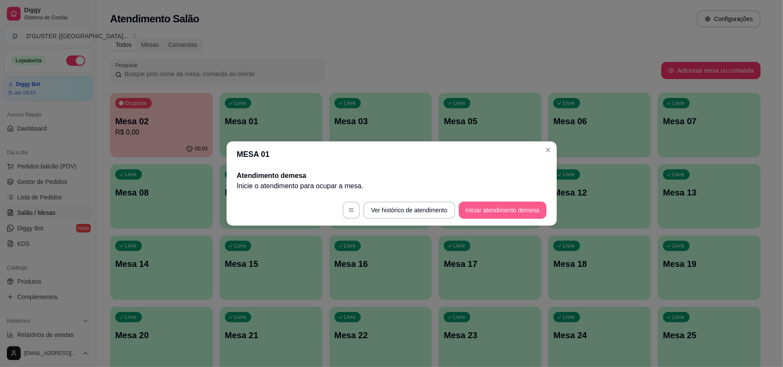
click at [505, 205] on button "Iniciar atendimento de mesa" at bounding box center [503, 210] width 88 height 17
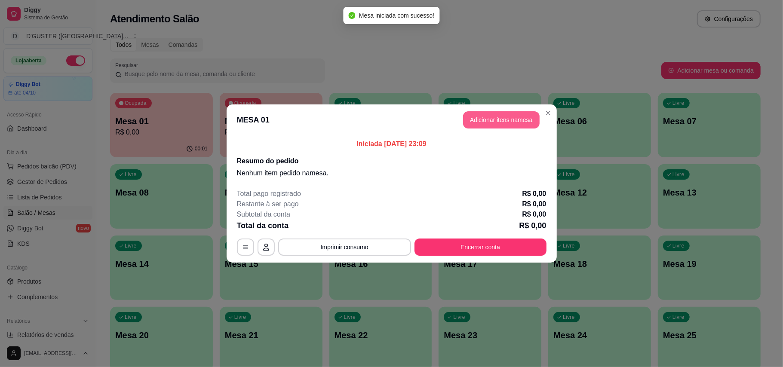
click at [513, 124] on button "Adicionar itens na mesa" at bounding box center [501, 119] width 76 height 17
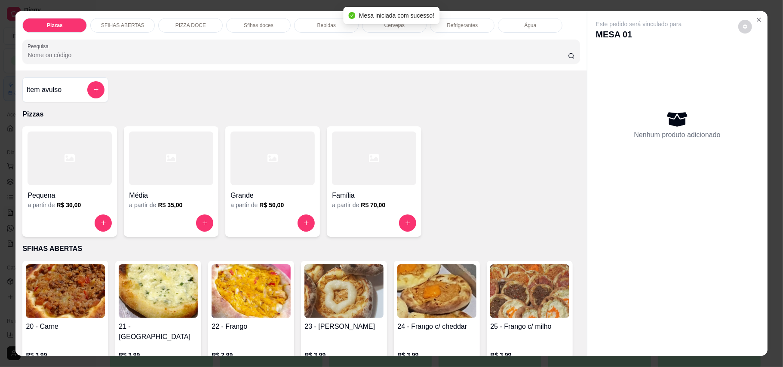
click at [332, 187] on div "Família" at bounding box center [374, 192] width 84 height 15
click at [66, 89] on div "Item avulso" at bounding box center [65, 89] width 78 height 17
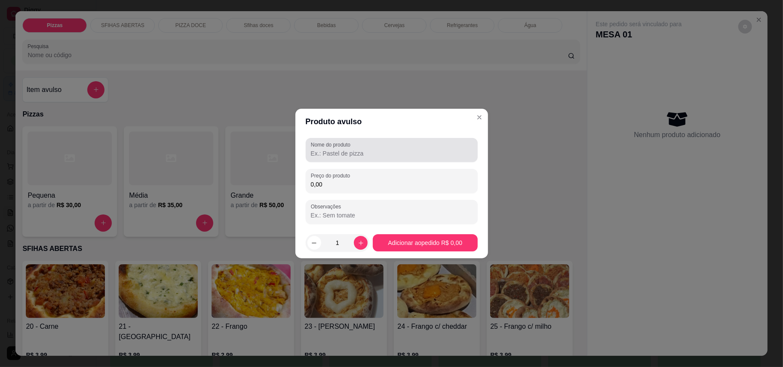
click at [329, 147] on label "Nome do produto" at bounding box center [332, 144] width 43 height 7
click at [329, 149] on input "Nome do produto" at bounding box center [392, 153] width 162 height 9
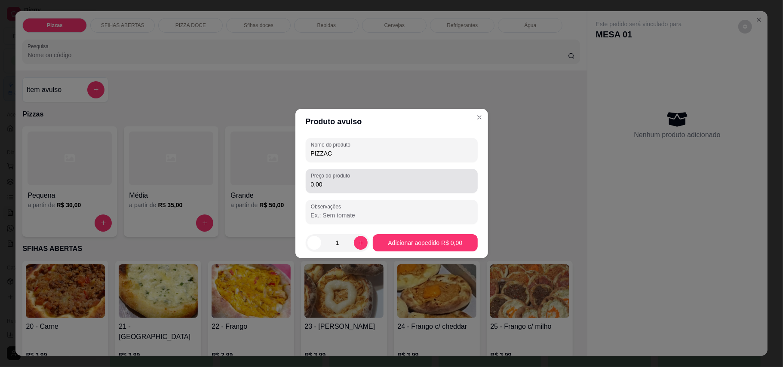
type input "PIZZAC"
click at [370, 181] on input "0,00" at bounding box center [392, 184] width 162 height 9
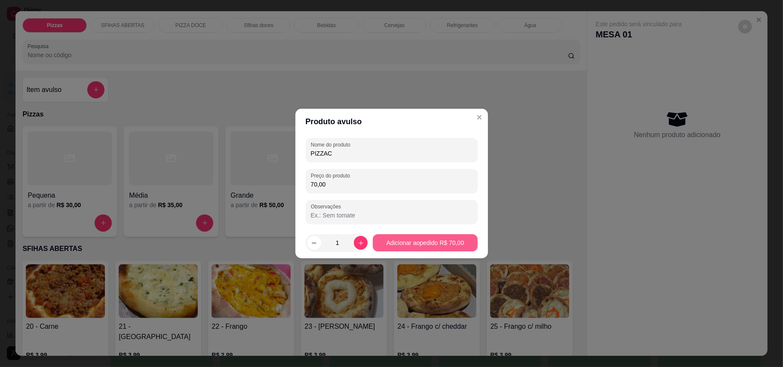
type input "70,00"
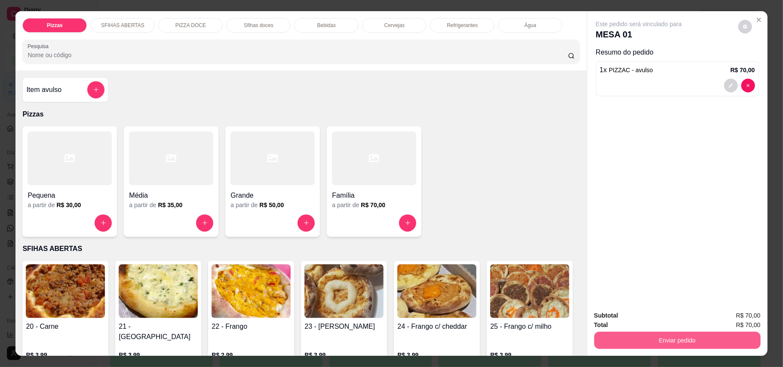
click at [695, 346] on button "Enviar pedido" at bounding box center [677, 340] width 166 height 17
click at [719, 315] on button "Enviar pedido" at bounding box center [737, 320] width 49 height 16
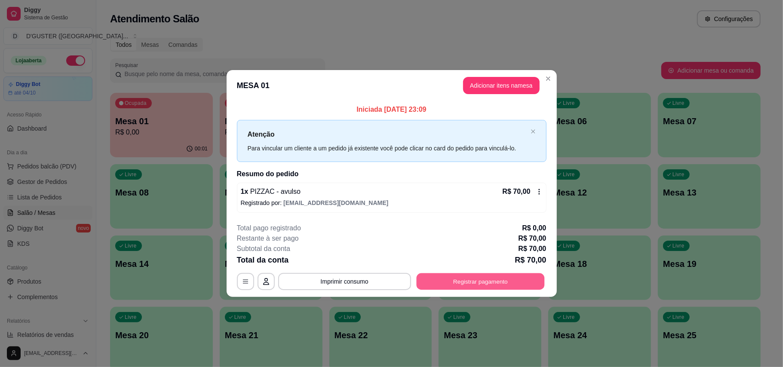
click at [495, 274] on button "Registrar pagamento" at bounding box center [480, 281] width 128 height 17
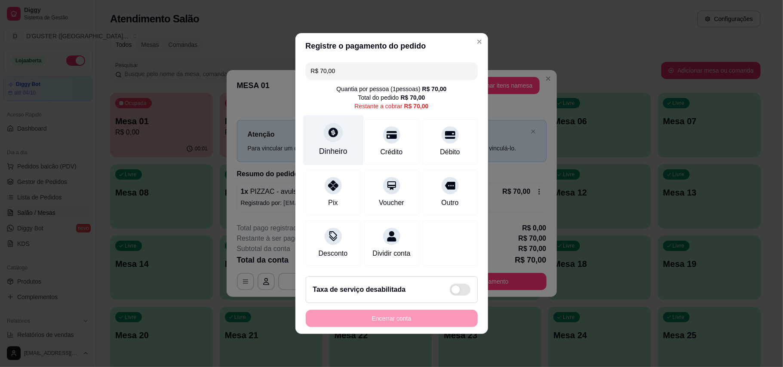
click at [319, 139] on div "Dinheiro" at bounding box center [333, 140] width 61 height 50
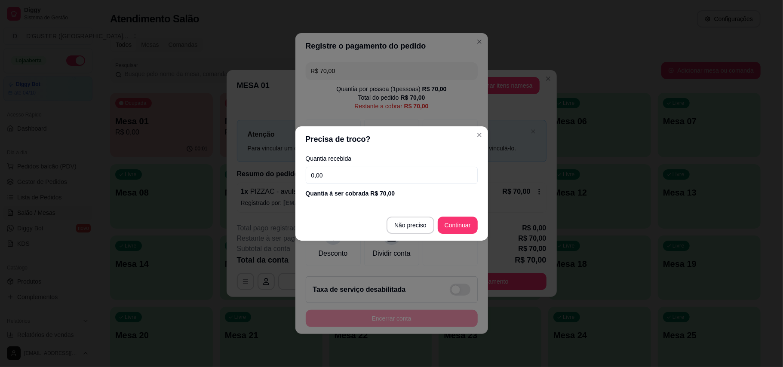
drag, startPoint x: 386, startPoint y: 156, endPoint x: 387, endPoint y: 161, distance: 4.5
click at [386, 158] on label "Quantia recebida" at bounding box center [392, 159] width 172 height 6
click at [394, 174] on input "0,00" at bounding box center [392, 175] width 172 height 17
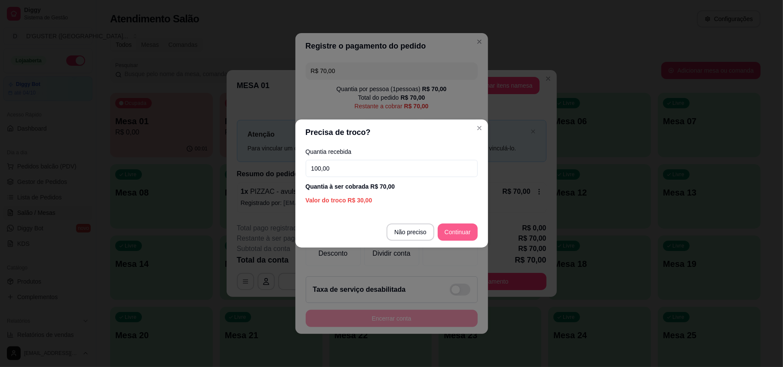
type input "100,00"
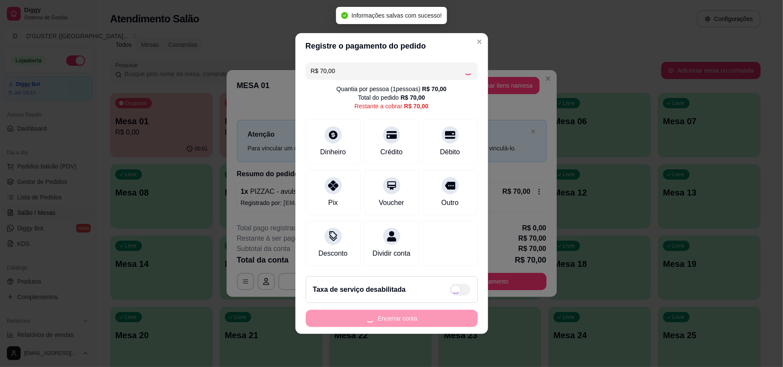
type input "R$ 0,00"
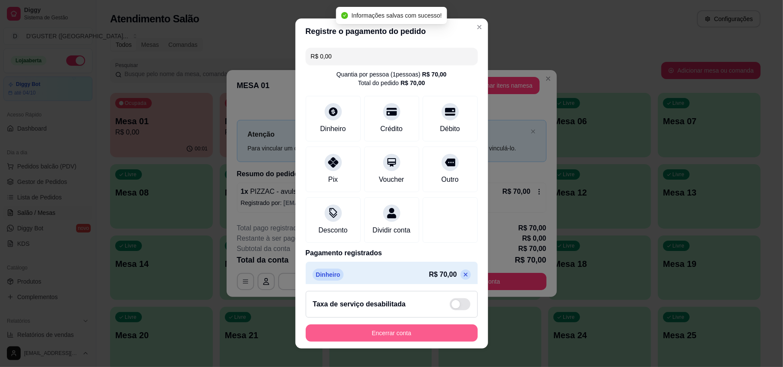
click at [439, 330] on button "Encerrar conta" at bounding box center [392, 332] width 172 height 17
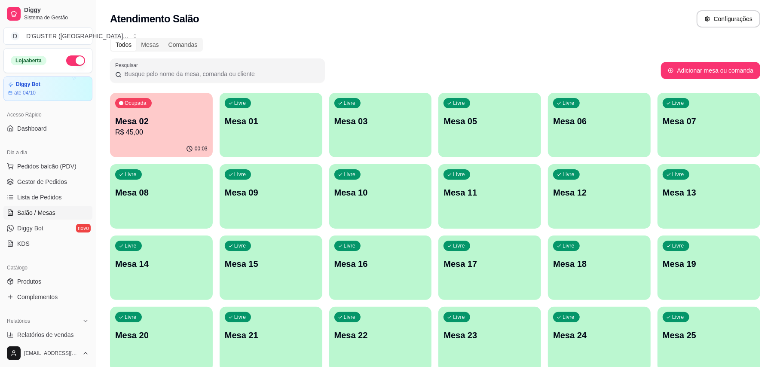
click at [395, 48] on div "Todos Mesas Comandas" at bounding box center [435, 45] width 650 height 14
click at [66, 61] on button "button" at bounding box center [75, 60] width 19 height 10
click at [193, 120] on p "Mesa 02" at bounding box center [161, 121] width 92 height 12
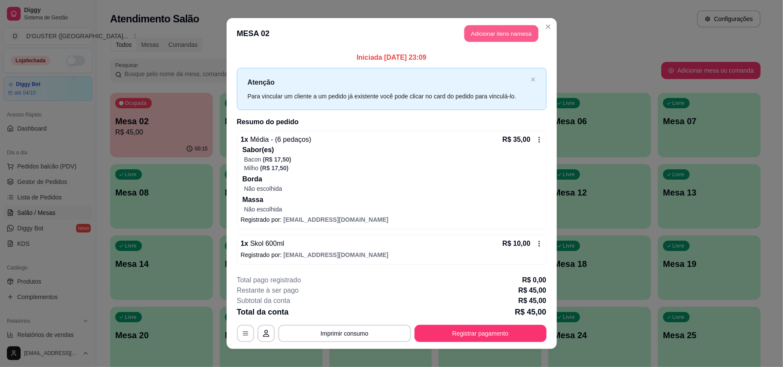
click at [513, 41] on button "Adicionar itens na mesa" at bounding box center [501, 33] width 74 height 17
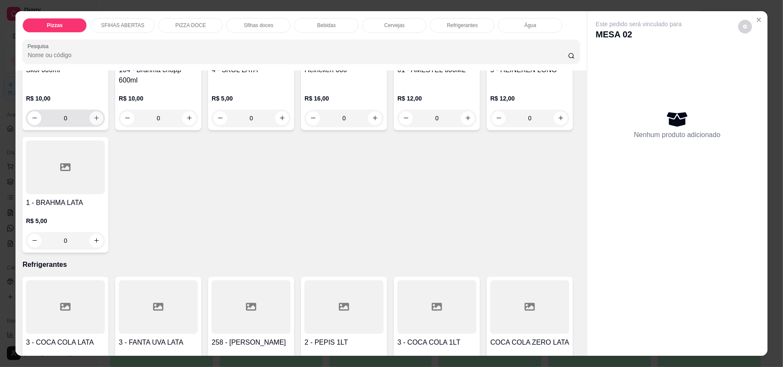
click at [93, 121] on icon "increase-product-quantity" at bounding box center [96, 118] width 6 height 6
type input "1"
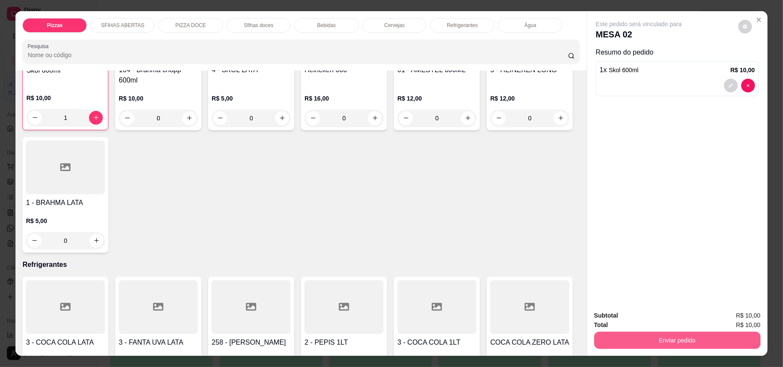
click at [673, 346] on button "Enviar pedido" at bounding box center [677, 340] width 166 height 17
click at [725, 320] on button "Enviar pedido" at bounding box center [737, 320] width 49 height 16
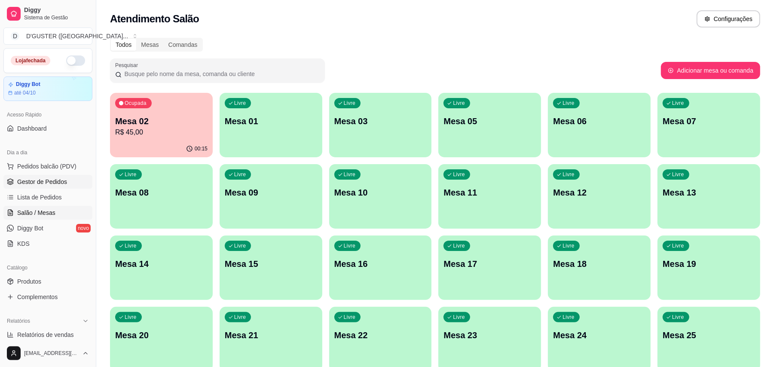
click at [56, 184] on span "Gestor de Pedidos" at bounding box center [42, 181] width 50 height 9
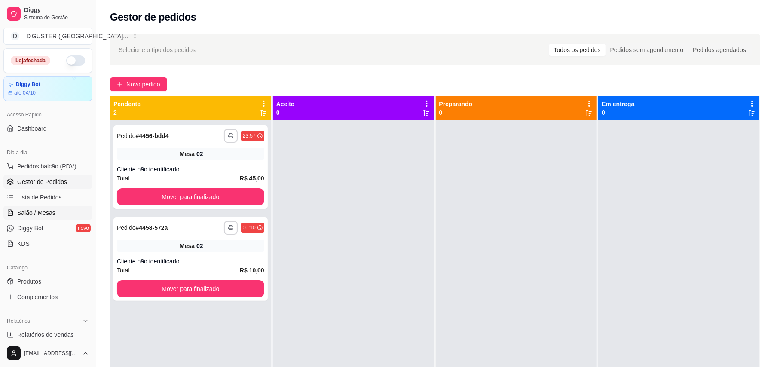
click at [42, 212] on span "Salão / Mesas" at bounding box center [36, 212] width 38 height 9
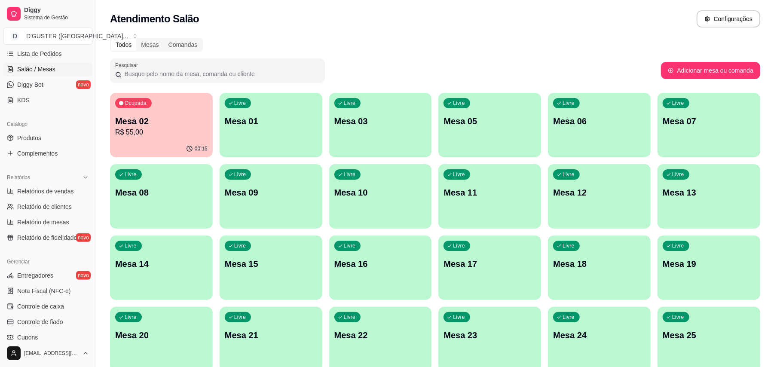
scroll to position [229, 0]
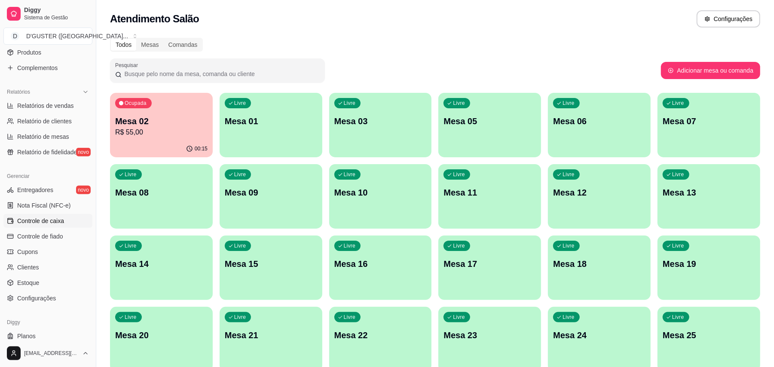
click at [50, 223] on span "Controle de caixa" at bounding box center [40, 221] width 47 height 9
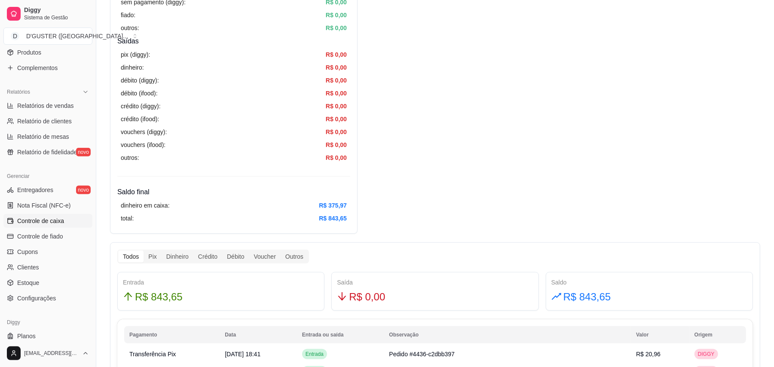
scroll to position [79, 0]
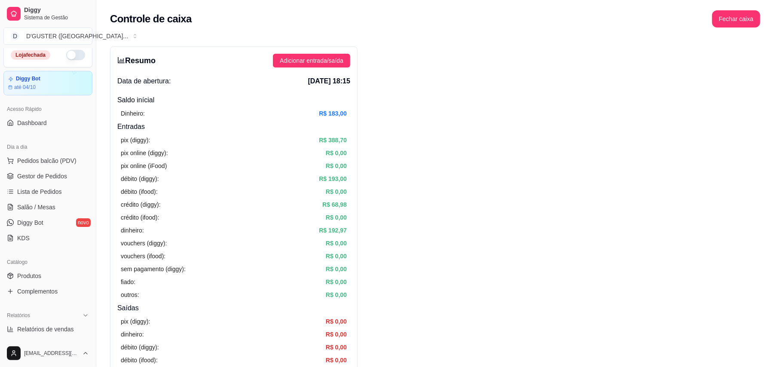
scroll to position [0, 0]
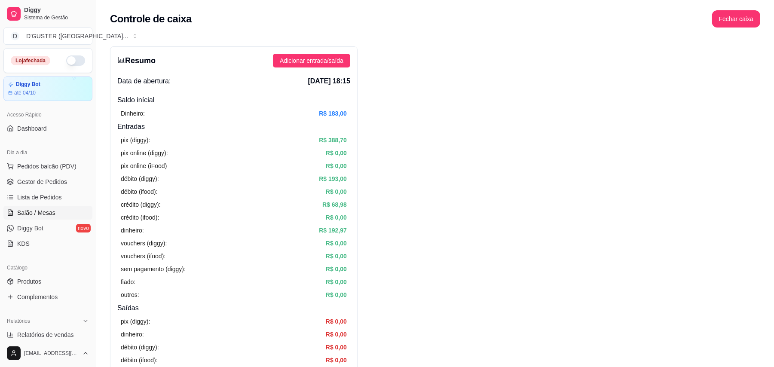
click at [42, 212] on span "Salão / Mesas" at bounding box center [36, 212] width 38 height 9
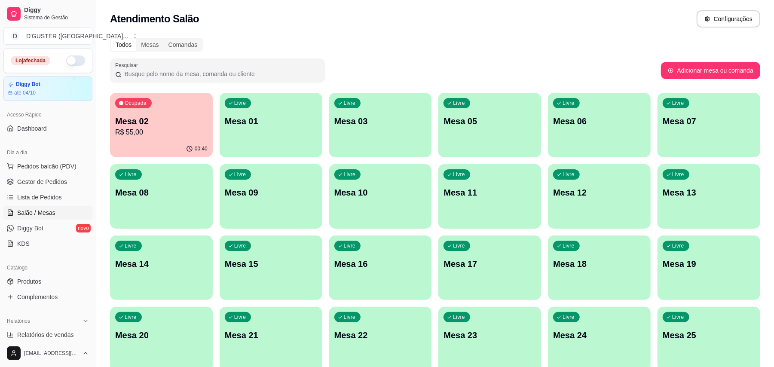
click at [169, 132] on p "R$ 55,00" at bounding box center [161, 132] width 92 height 10
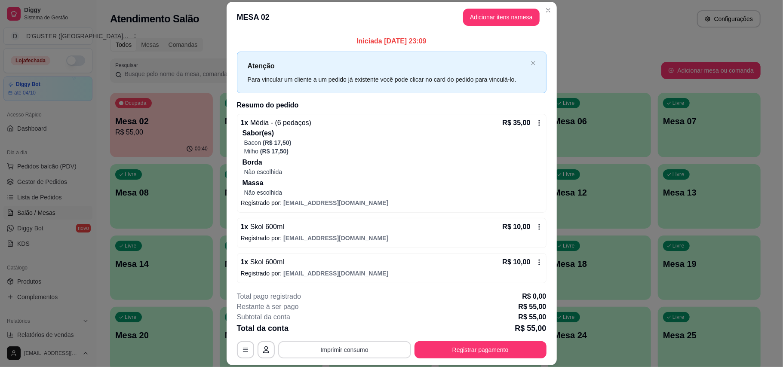
click at [386, 346] on button "Imprimir consumo" at bounding box center [344, 349] width 133 height 17
click at [351, 296] on button "IMPRESSORA" at bounding box center [342, 295] width 60 height 13
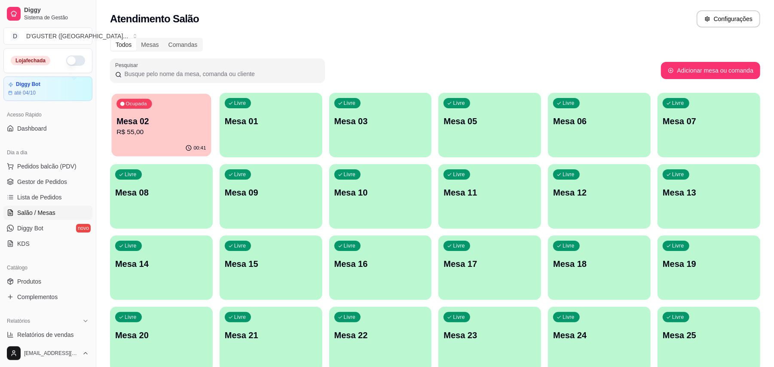
click at [183, 142] on div "00:41" at bounding box center [162, 148] width 100 height 16
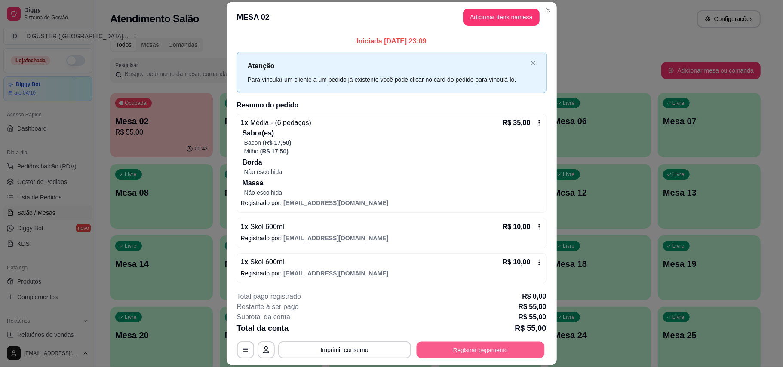
click at [514, 351] on button "Registrar pagamento" at bounding box center [480, 349] width 128 height 17
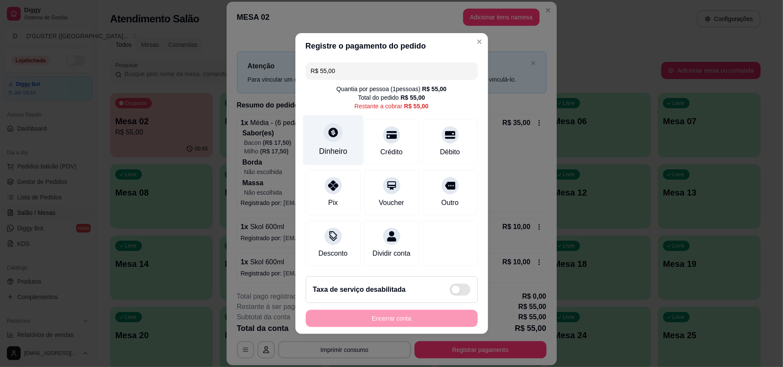
click at [340, 119] on div "Dinheiro" at bounding box center [333, 140] width 61 height 50
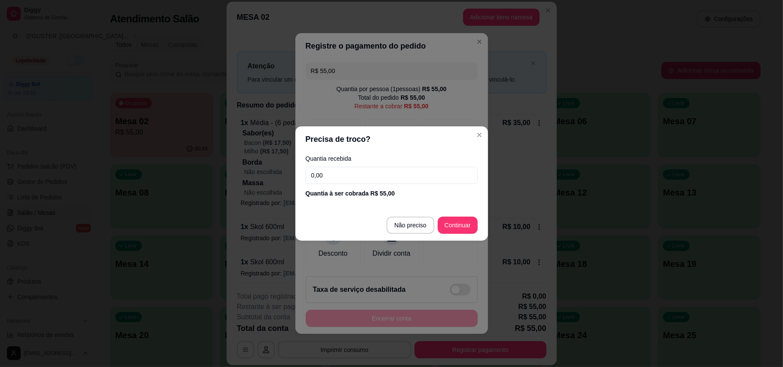
click at [390, 181] on input "0,00" at bounding box center [392, 175] width 172 height 17
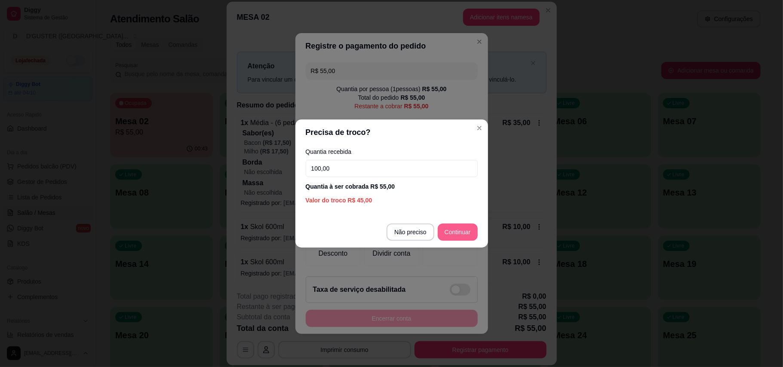
type input "100,00"
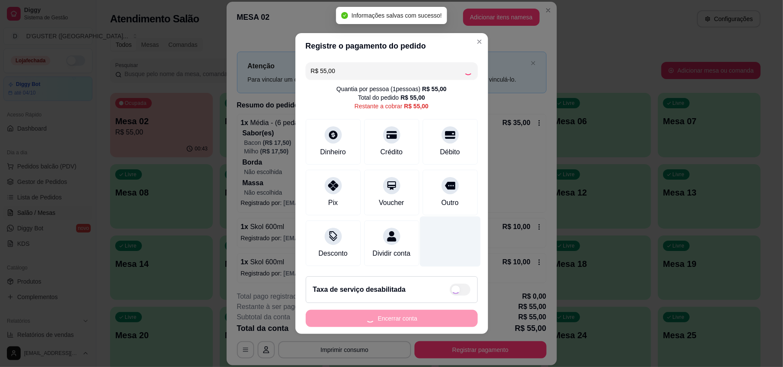
type input "R$ 0,00"
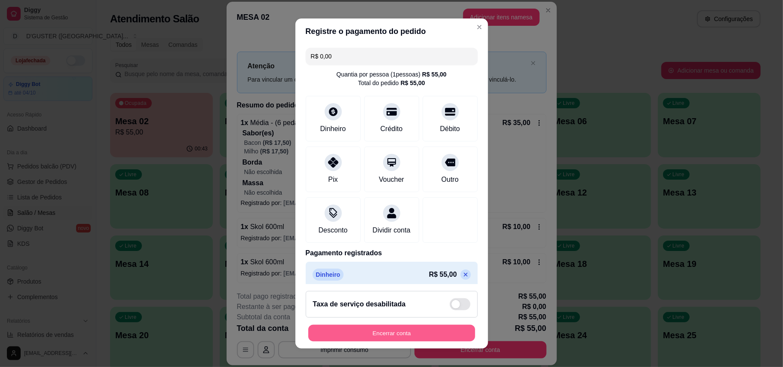
click at [393, 332] on button "Encerrar conta" at bounding box center [391, 333] width 167 height 17
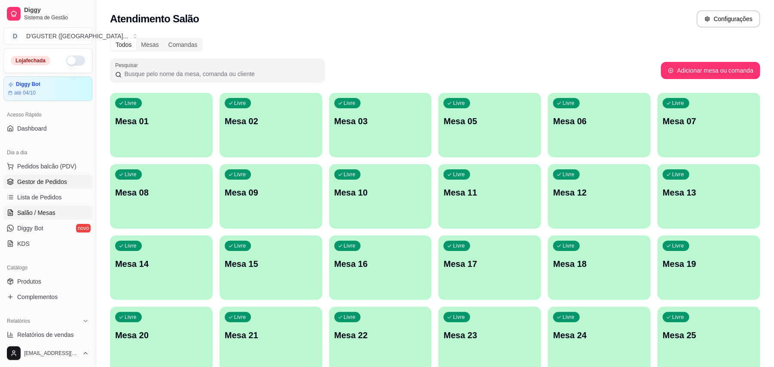
click at [61, 178] on span "Gestor de Pedidos" at bounding box center [42, 181] width 50 height 9
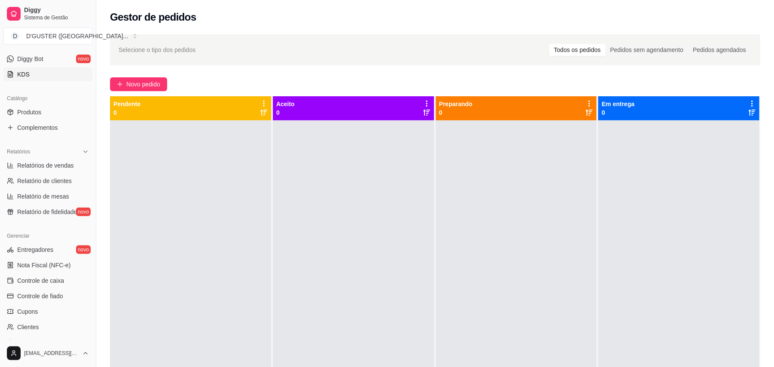
scroll to position [172, 0]
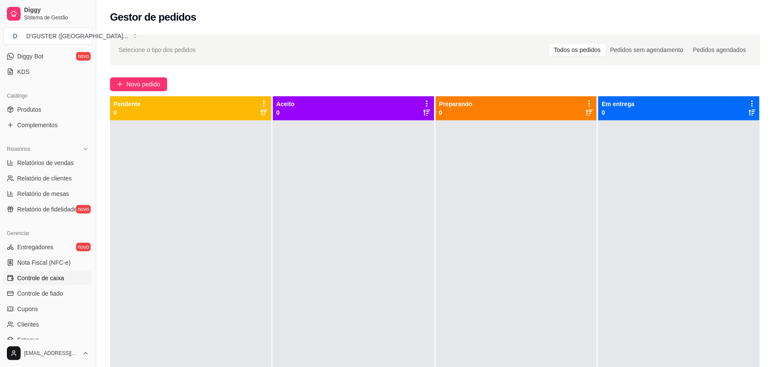
click at [43, 283] on link "Controle de caixa" at bounding box center [47, 278] width 89 height 14
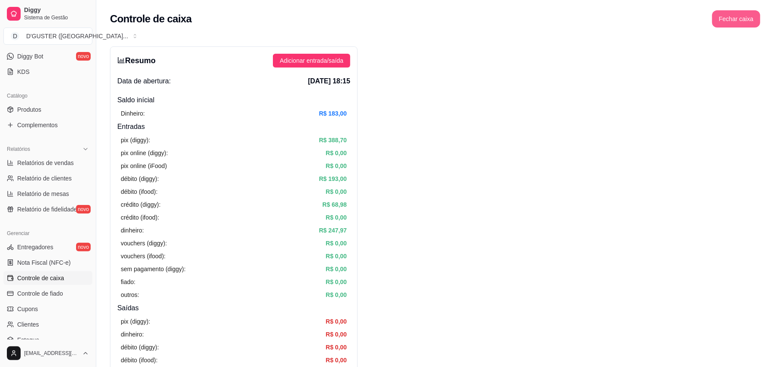
click at [751, 16] on button "Fechar caixa" at bounding box center [736, 18] width 48 height 17
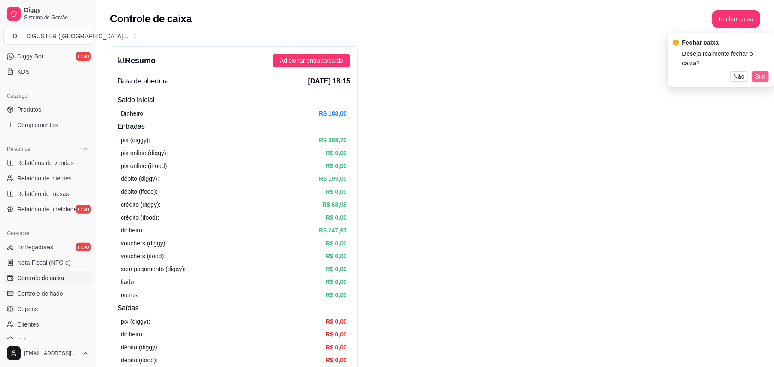
click at [757, 72] on span "Sim" at bounding box center [760, 76] width 10 height 9
